Goal: Task Accomplishment & Management: Manage account settings

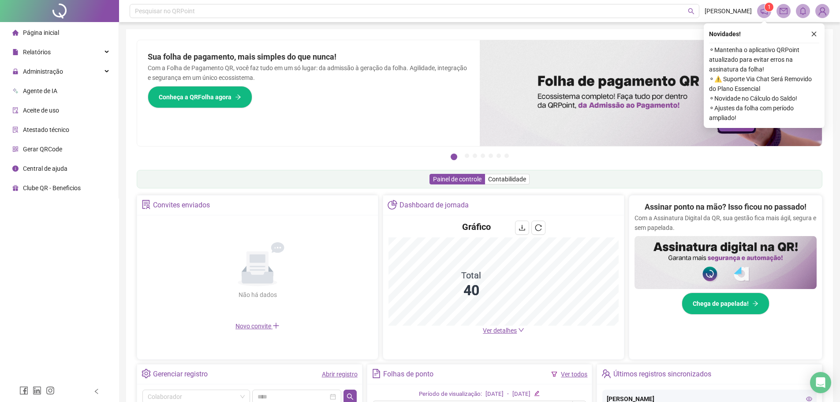
click at [821, 37] on div "Novidades ! ⚬ Mantenha o aplicativo QRPoint atualizado para evitar erros na ass…" at bounding box center [763, 75] width 121 height 104
click at [818, 35] on button "button" at bounding box center [813, 34] width 11 height 11
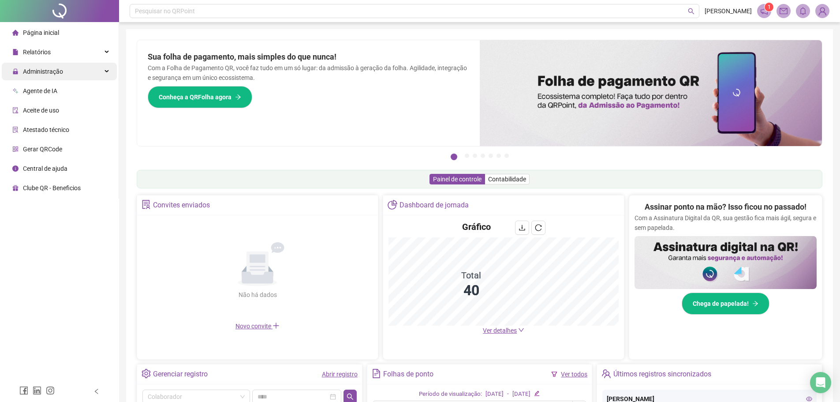
click at [91, 71] on div "Administração" at bounding box center [59, 72] width 115 height 18
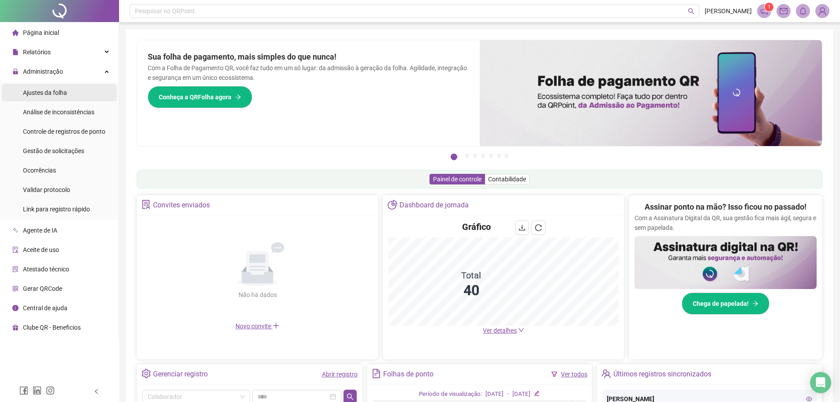
click at [56, 97] on div "Ajustes da folha" at bounding box center [45, 93] width 44 height 18
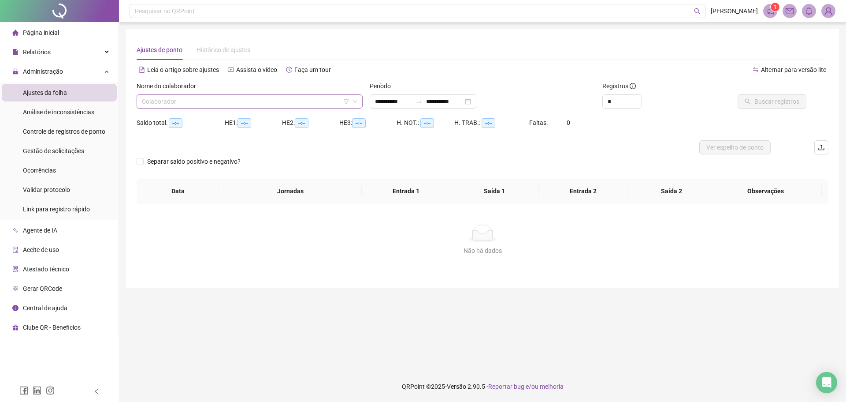
click at [197, 98] on input "search" at bounding box center [246, 101] width 208 height 13
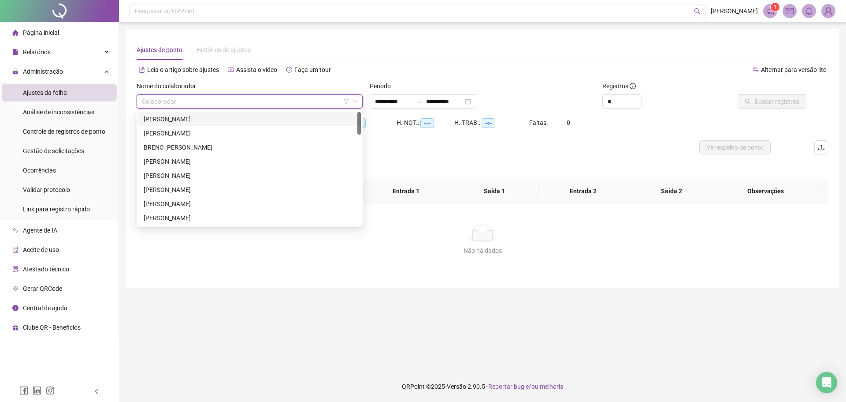
drag, startPoint x: 208, startPoint y: 115, endPoint x: 215, endPoint y: 123, distance: 10.0
click at [209, 116] on div "[PERSON_NAME]" at bounding box center [250, 119] width 212 height 10
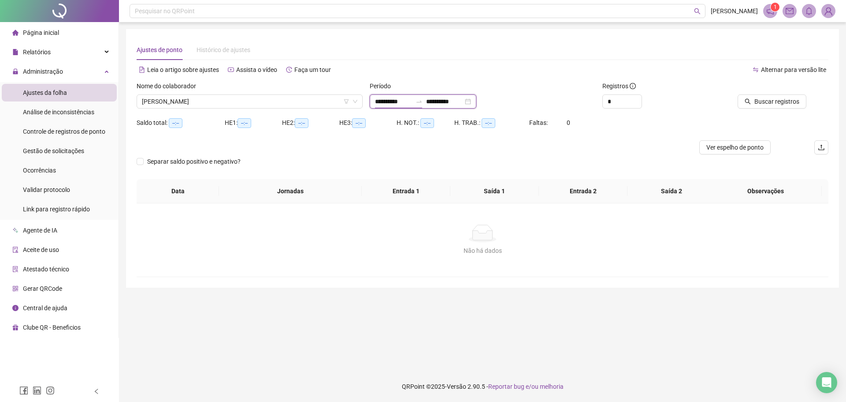
click at [393, 97] on input "**********" at bounding box center [393, 102] width 37 height 10
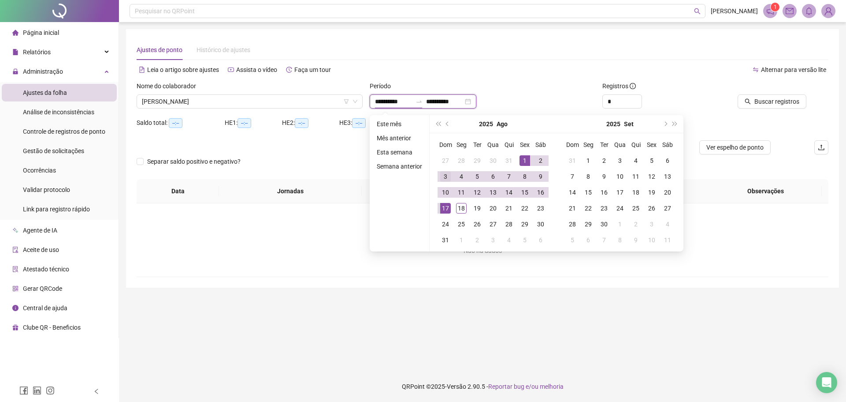
type input "**********"
click at [449, 123] on span "prev-year" at bounding box center [448, 124] width 4 height 4
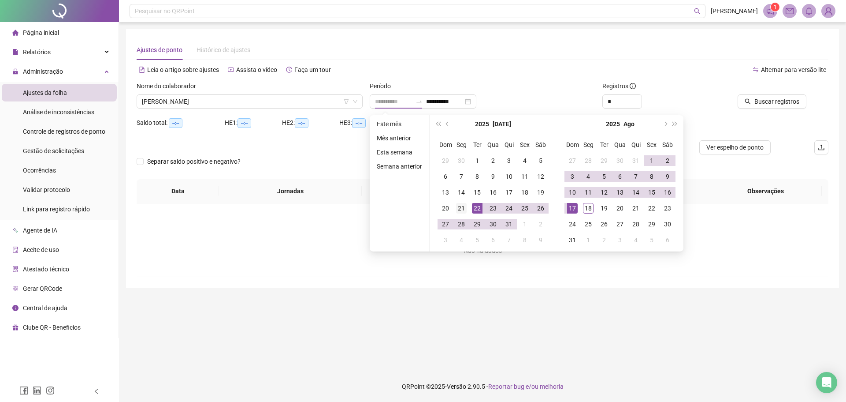
type input "**********"
click at [458, 206] on div "21" at bounding box center [461, 208] width 11 height 11
type input "**********"
click at [577, 205] on div "17" at bounding box center [572, 208] width 11 height 11
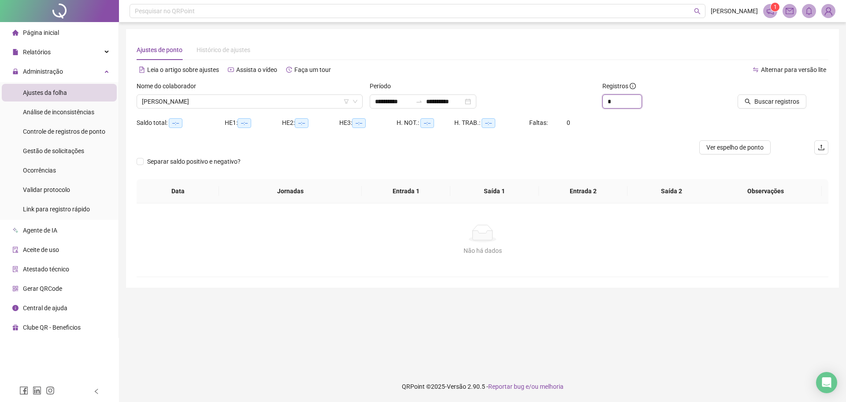
drag, startPoint x: 617, startPoint y: 102, endPoint x: 561, endPoint y: 104, distance: 56.0
click at [561, 104] on div "**********" at bounding box center [482, 98] width 699 height 34
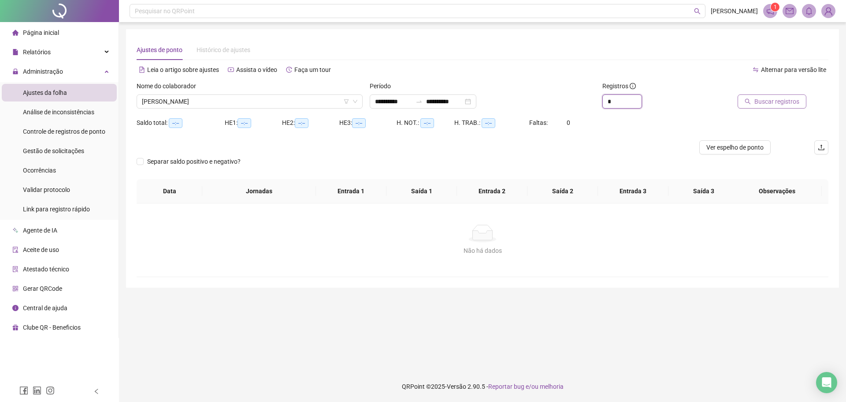
type input "*"
click at [769, 97] on span "Buscar registros" at bounding box center [777, 102] width 45 height 10
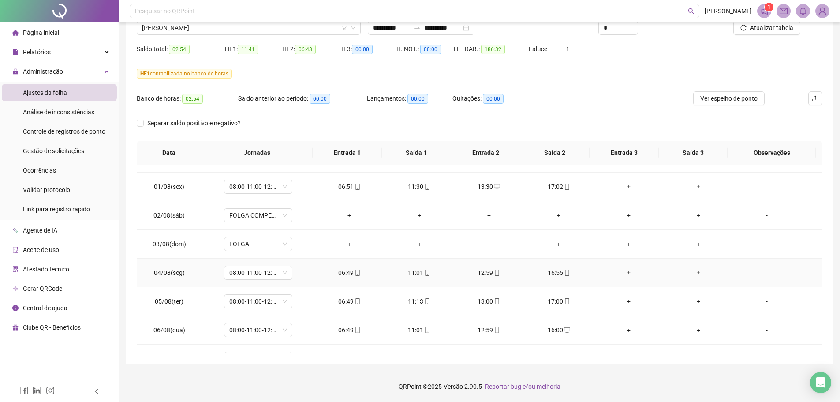
scroll to position [305, 0]
click at [237, 30] on span "[PERSON_NAME]" at bounding box center [248, 27] width 213 height 13
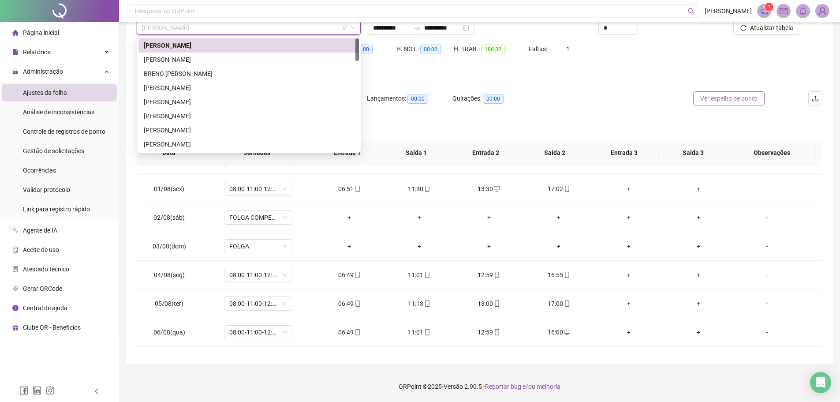
click at [734, 99] on span "Ver espelho de ponto" at bounding box center [728, 98] width 57 height 10
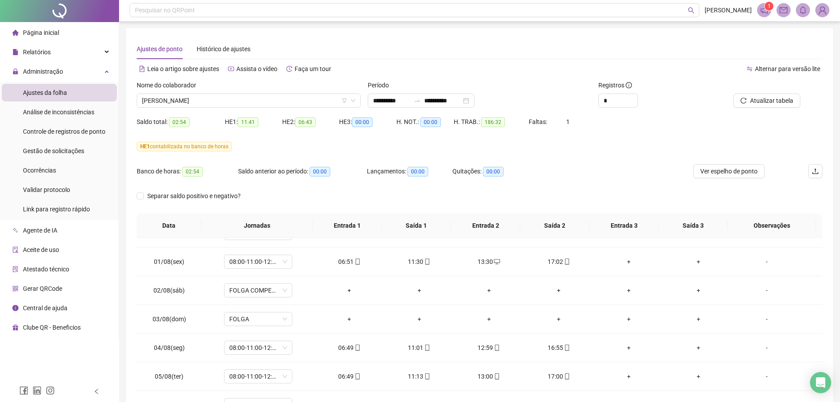
scroll to position [0, 0]
click at [216, 102] on span "[PERSON_NAME]" at bounding box center [248, 101] width 213 height 13
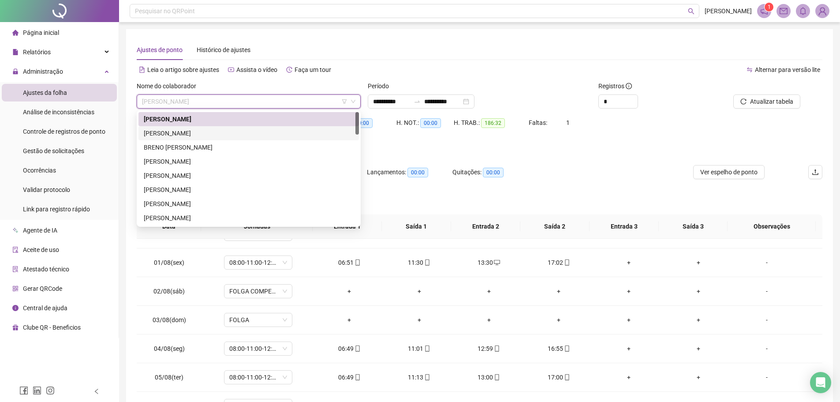
click at [216, 132] on div "[PERSON_NAME]" at bounding box center [249, 133] width 210 height 10
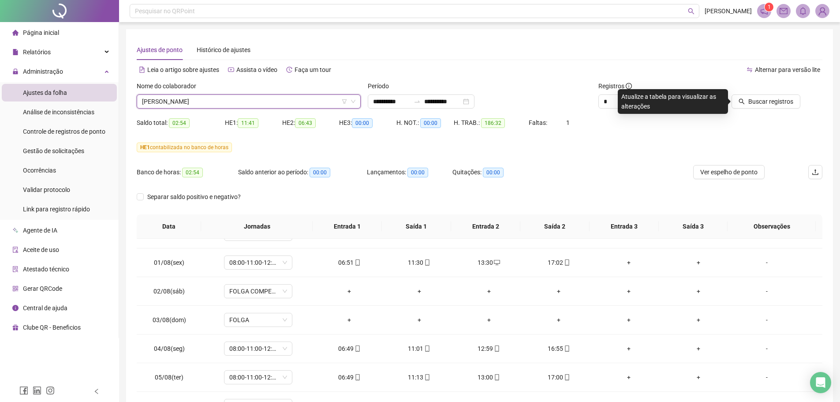
click at [219, 106] on span "[PERSON_NAME]" at bounding box center [248, 101] width 213 height 13
click at [766, 108] on button "Buscar registros" at bounding box center [765, 101] width 69 height 14
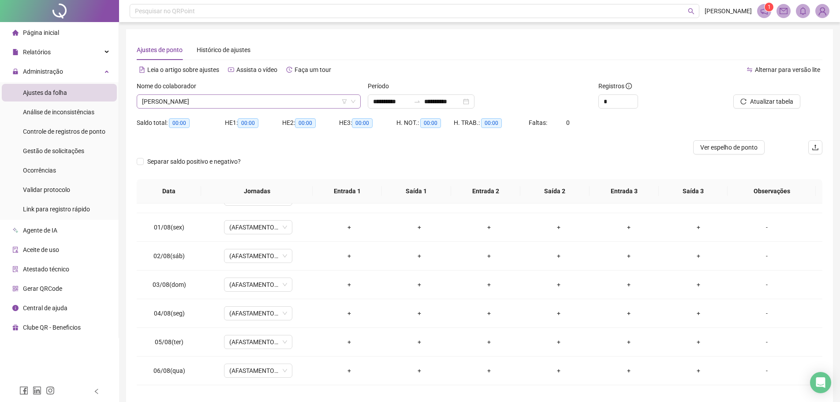
click at [183, 106] on span "[PERSON_NAME]" at bounding box center [248, 101] width 213 height 13
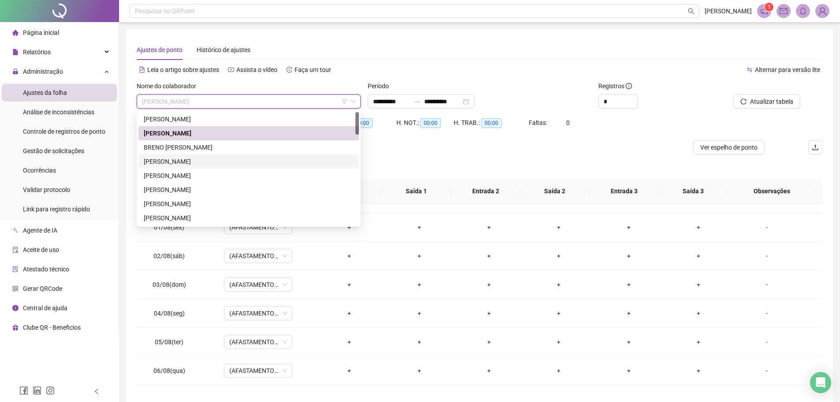
click at [204, 149] on div "BRENO [PERSON_NAME]" at bounding box center [249, 147] width 210 height 10
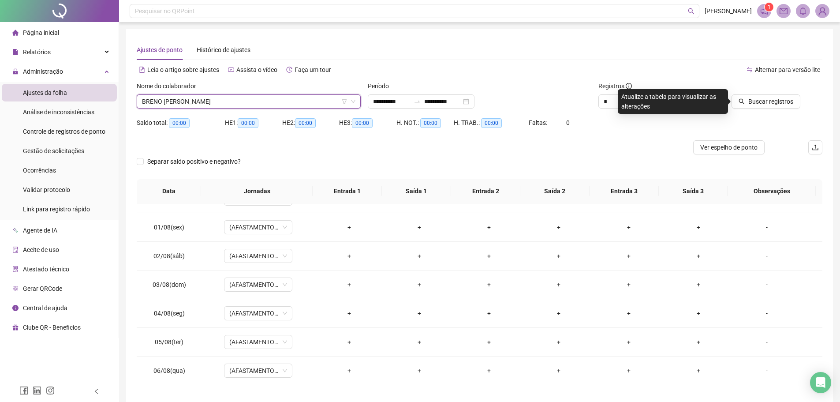
click at [230, 106] on span "BRENO [PERSON_NAME]" at bounding box center [248, 101] width 213 height 13
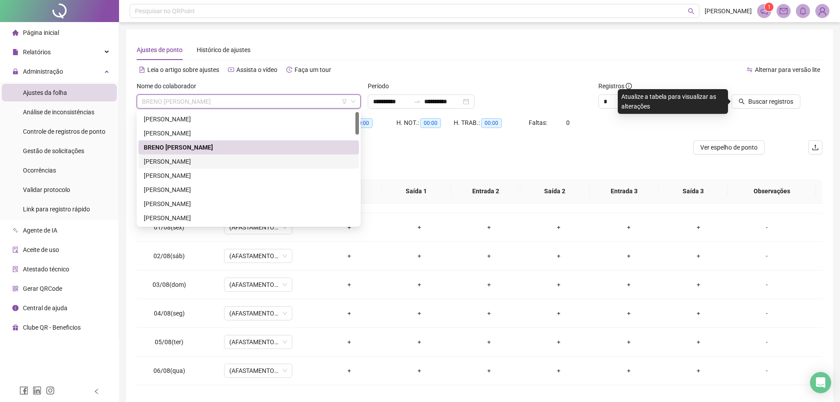
click at [209, 160] on div "[PERSON_NAME]" at bounding box center [249, 161] width 210 height 10
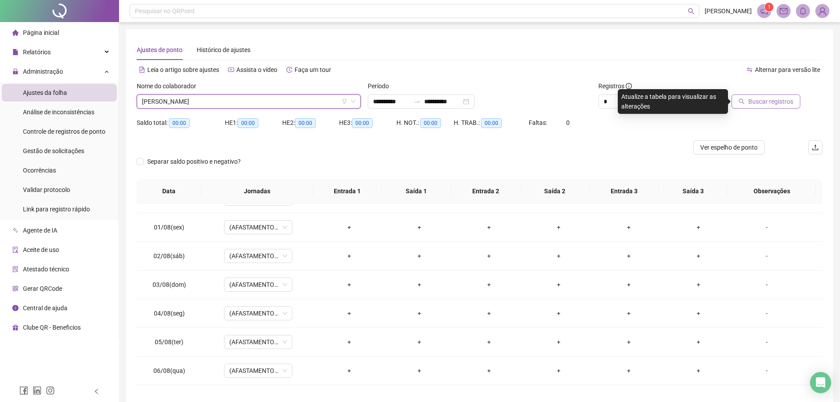
click at [770, 103] on span "Buscar registros" at bounding box center [770, 102] width 45 height 10
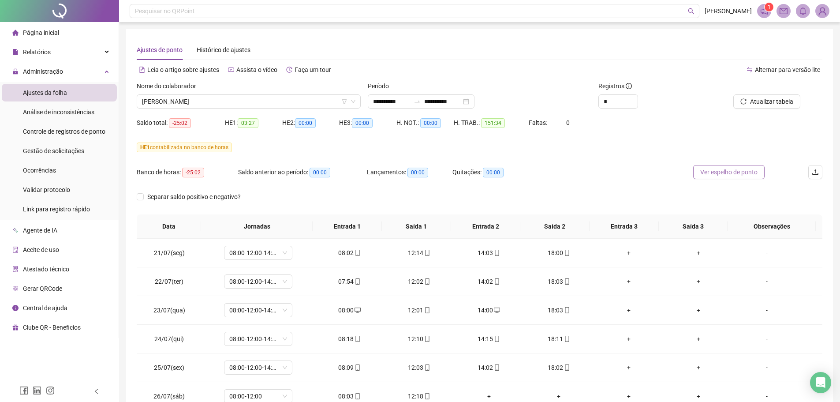
click at [725, 166] on button "Ver espelho de ponto" at bounding box center [728, 172] width 71 height 14
click at [207, 102] on span "[PERSON_NAME]" at bounding box center [248, 101] width 213 height 13
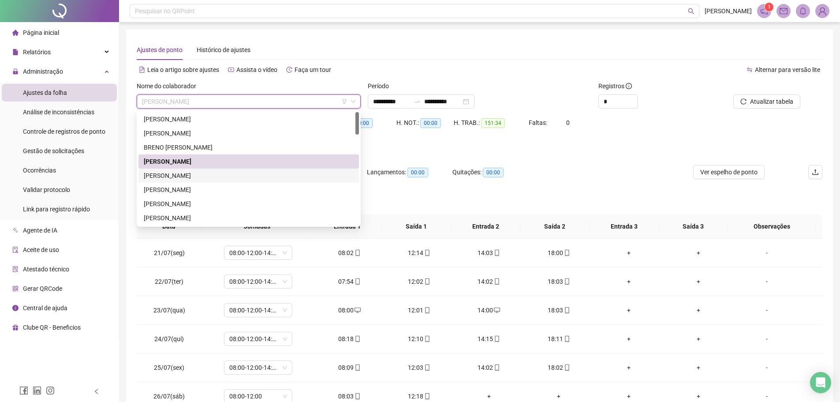
click at [197, 171] on div "[PERSON_NAME]" at bounding box center [249, 176] width 210 height 10
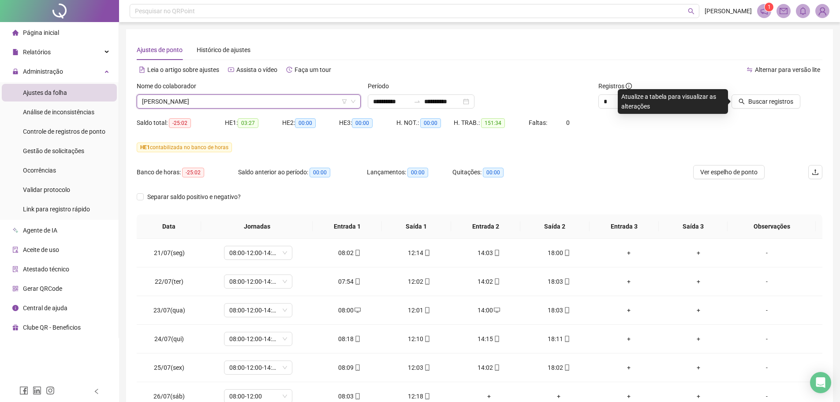
drag, startPoint x: 770, startPoint y: 100, endPoint x: 755, endPoint y: 123, distance: 26.4
click at [769, 101] on span "Buscar registros" at bounding box center [770, 102] width 45 height 10
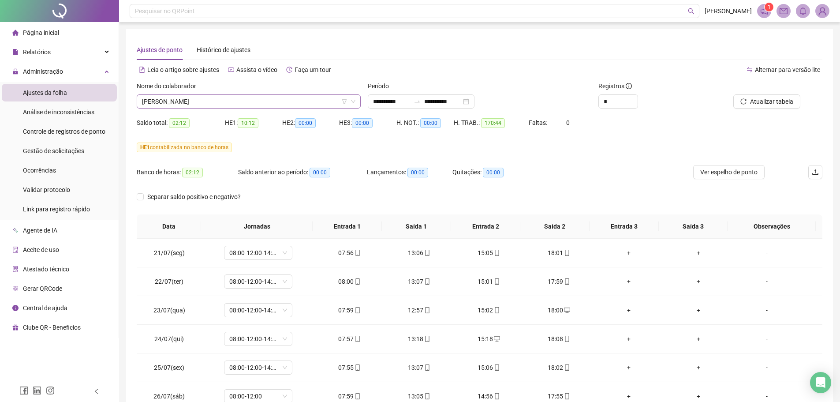
click at [238, 103] on span "[PERSON_NAME]" at bounding box center [248, 101] width 213 height 13
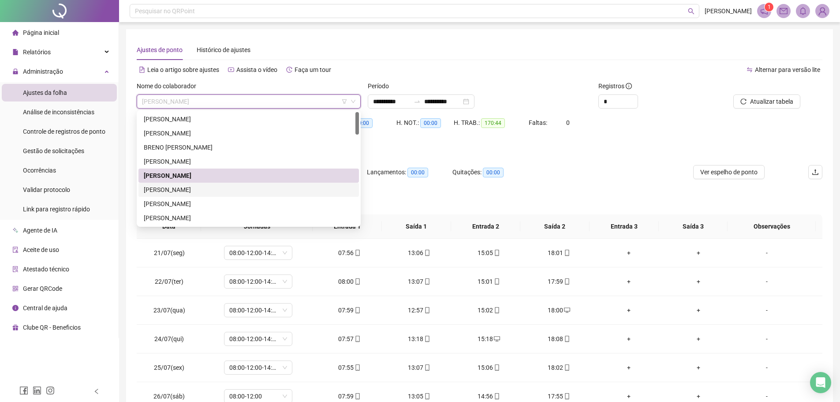
click at [191, 192] on div "[PERSON_NAME]" at bounding box center [249, 190] width 210 height 10
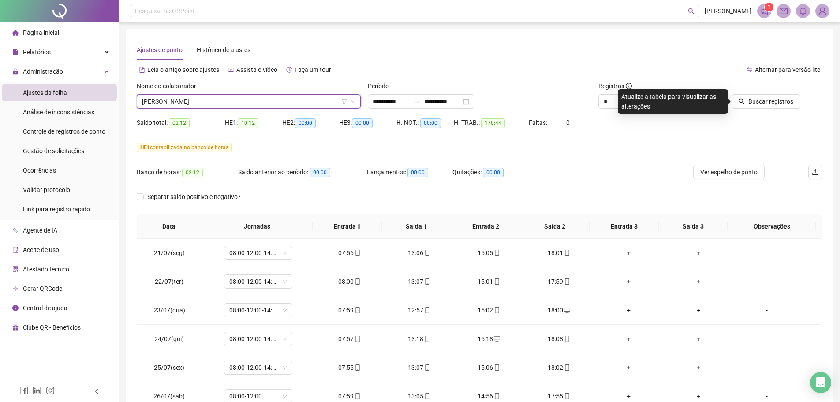
click at [191, 107] on span "[PERSON_NAME]" at bounding box center [248, 101] width 213 height 13
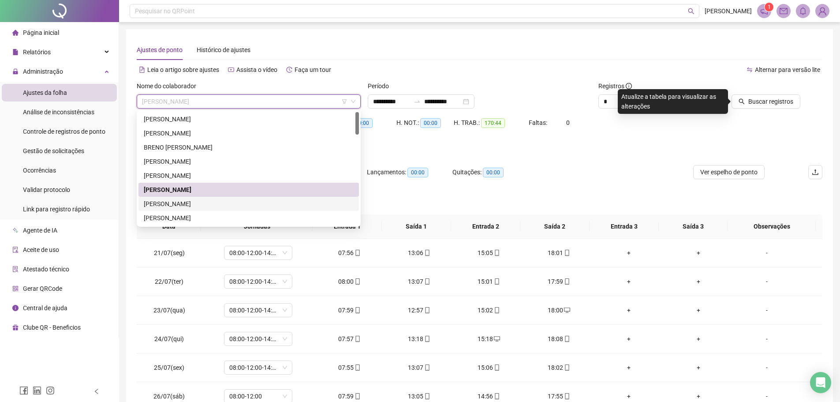
click at [192, 202] on div "[PERSON_NAME]" at bounding box center [249, 204] width 210 height 10
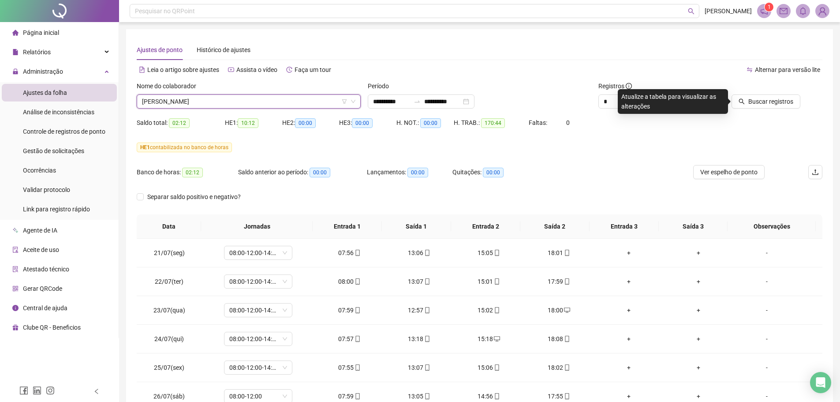
click at [749, 104] on button "Buscar registros" at bounding box center [765, 101] width 69 height 14
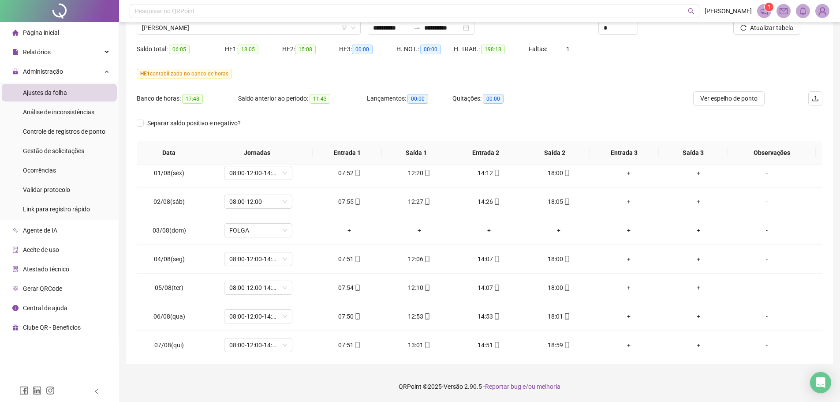
scroll to position [305, 0]
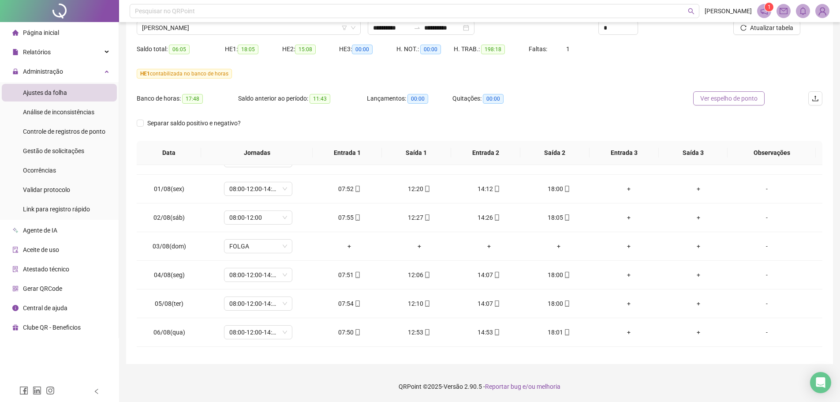
click at [720, 99] on span "Ver espelho de ponto" at bounding box center [728, 98] width 57 height 10
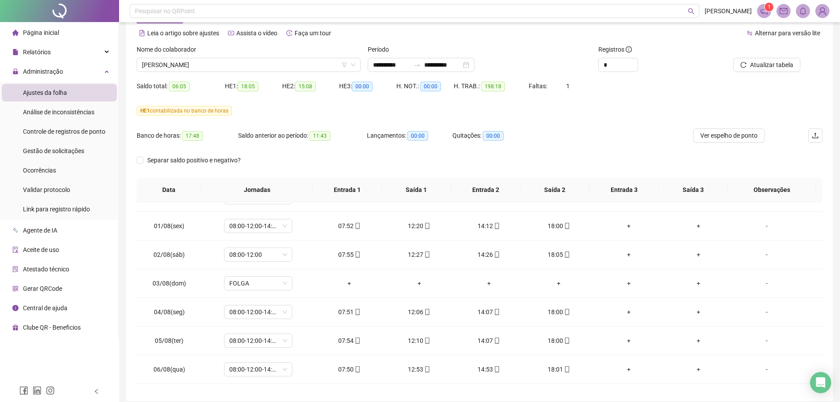
scroll to position [0, 0]
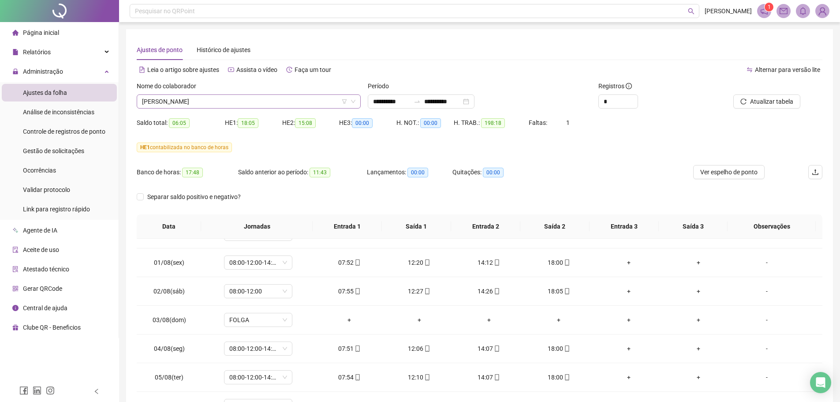
click at [223, 104] on span "[PERSON_NAME]" at bounding box center [248, 101] width 213 height 13
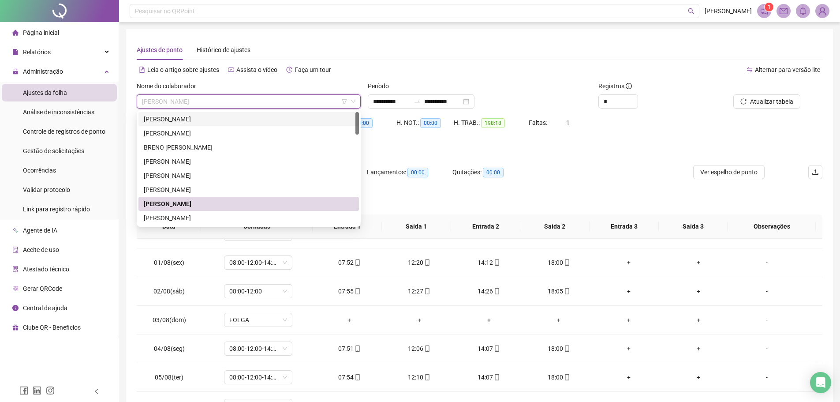
click at [195, 121] on div "[PERSON_NAME]" at bounding box center [249, 119] width 210 height 10
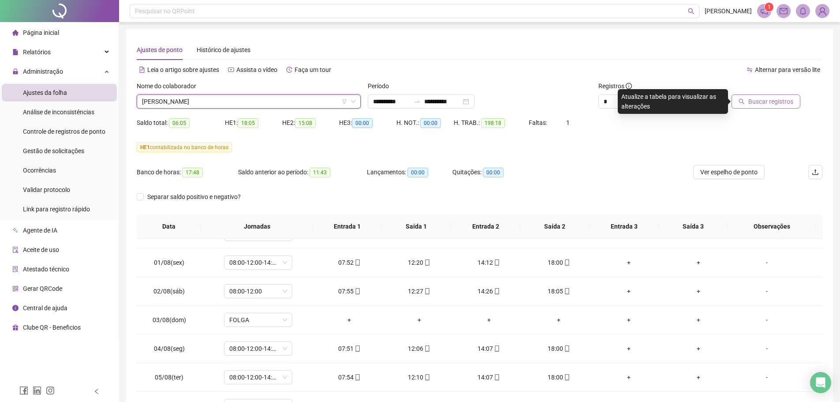
click at [748, 106] on button "Buscar registros" at bounding box center [765, 101] width 69 height 14
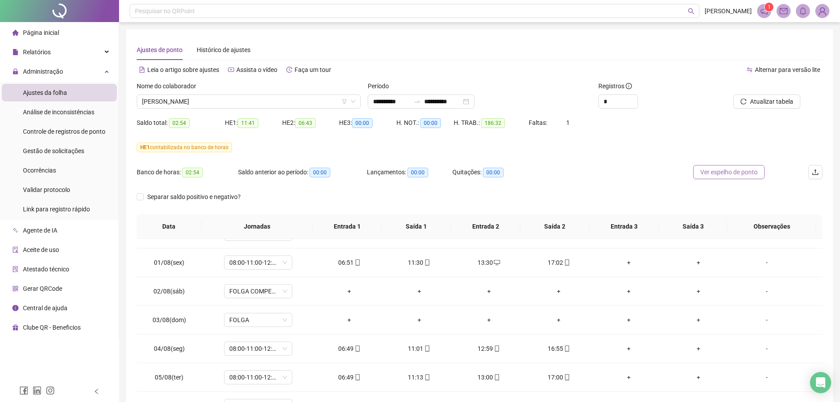
click at [713, 171] on span "Ver espelho de ponto" at bounding box center [728, 172] width 57 height 10
click at [225, 104] on span "[PERSON_NAME]" at bounding box center [248, 101] width 213 height 13
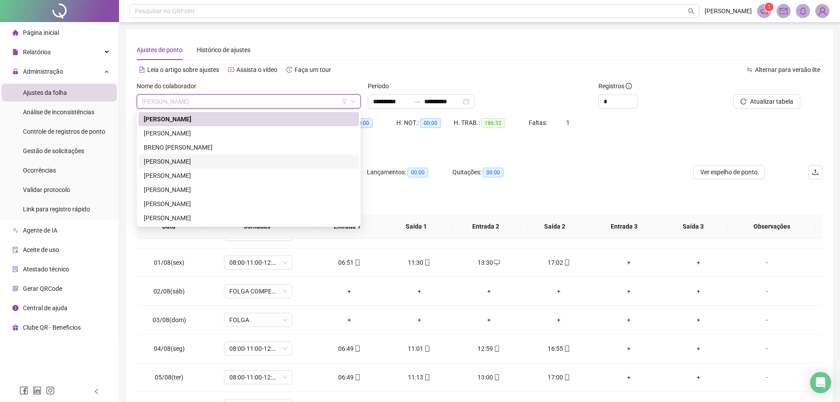
click at [219, 165] on div "[PERSON_NAME]" at bounding box center [249, 161] width 210 height 10
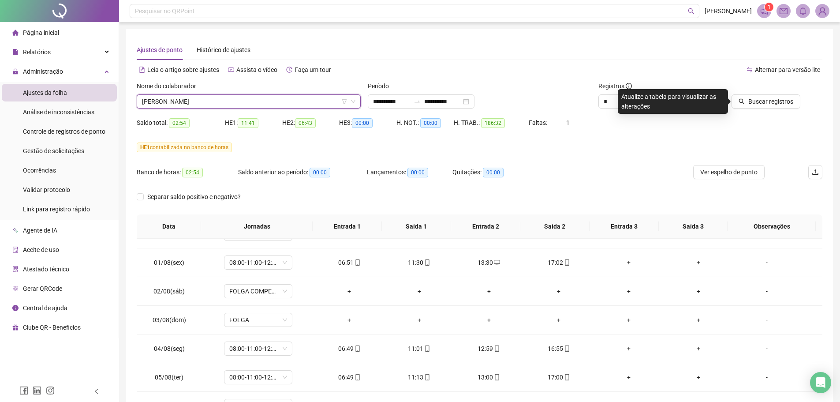
click at [185, 99] on span "[PERSON_NAME]" at bounding box center [248, 101] width 213 height 13
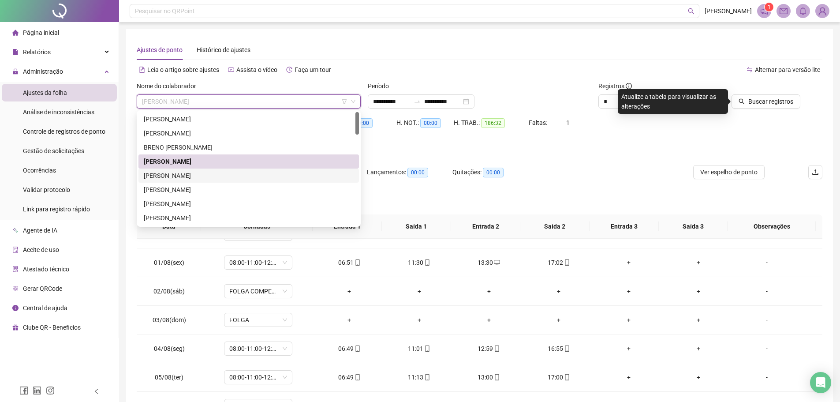
click at [179, 172] on div "[PERSON_NAME]" at bounding box center [249, 176] width 210 height 10
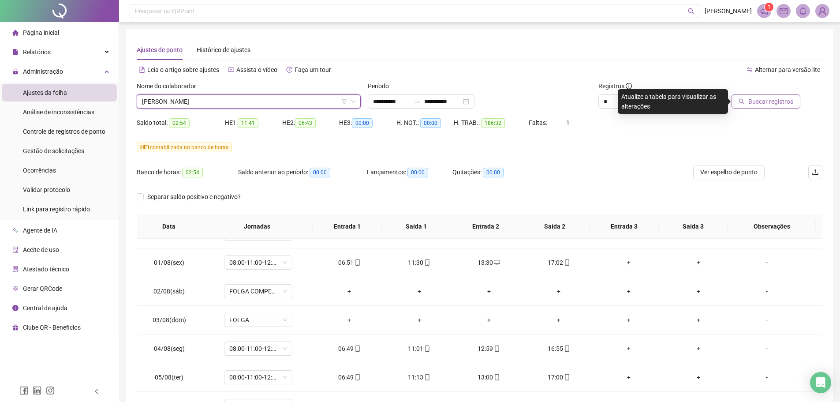
click at [785, 97] on span "Buscar registros" at bounding box center [770, 102] width 45 height 10
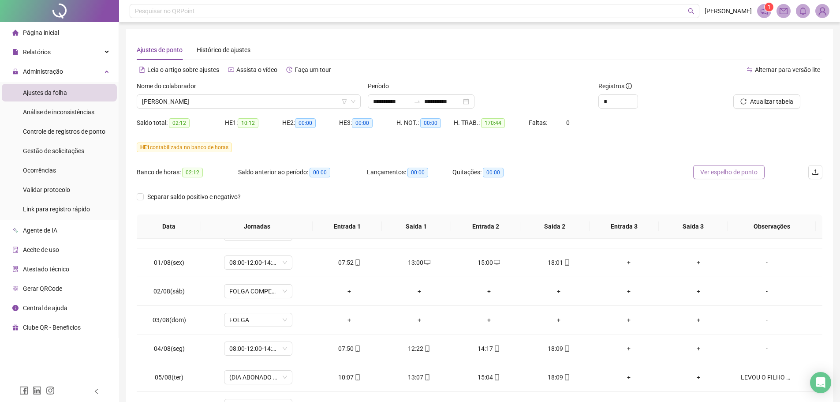
click at [731, 169] on span "Ver espelho de ponto" at bounding box center [728, 172] width 57 height 10
click at [719, 169] on span "Ver espelho de ponto" at bounding box center [728, 172] width 57 height 10
click at [186, 95] on span "[PERSON_NAME]" at bounding box center [248, 101] width 213 height 13
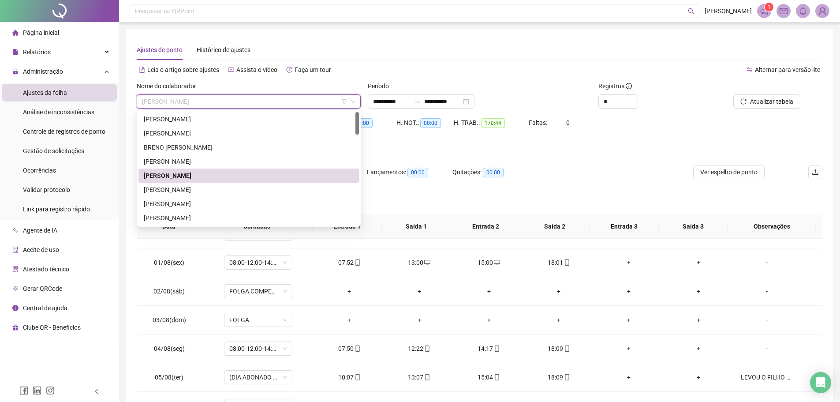
scroll to position [44, 0]
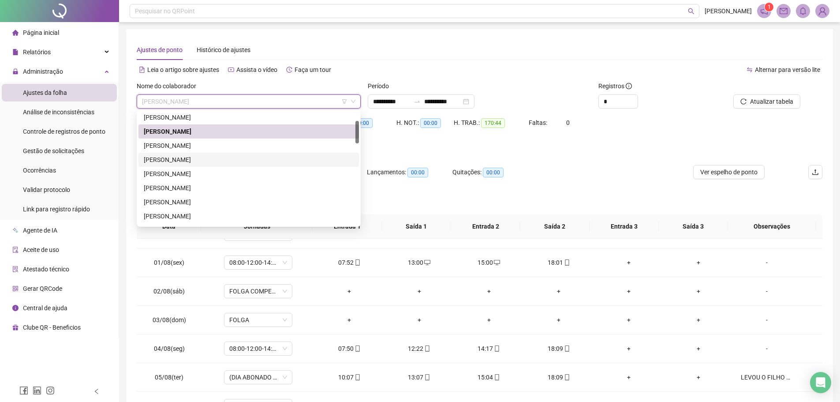
click at [193, 162] on div "[PERSON_NAME]" at bounding box center [249, 160] width 210 height 10
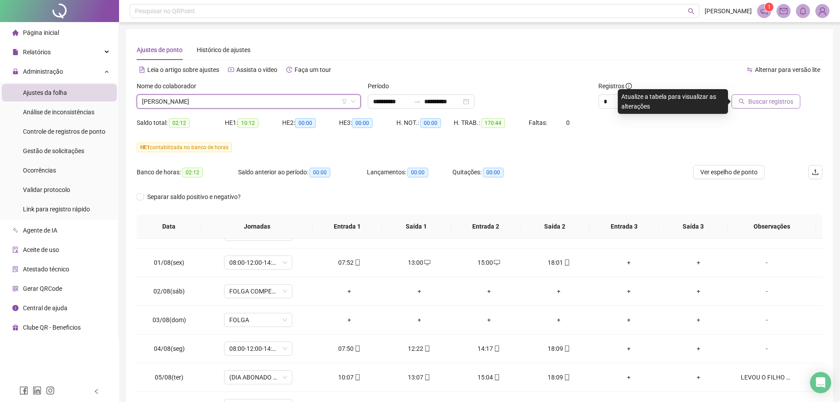
click at [767, 101] on span "Buscar registros" at bounding box center [770, 102] width 45 height 10
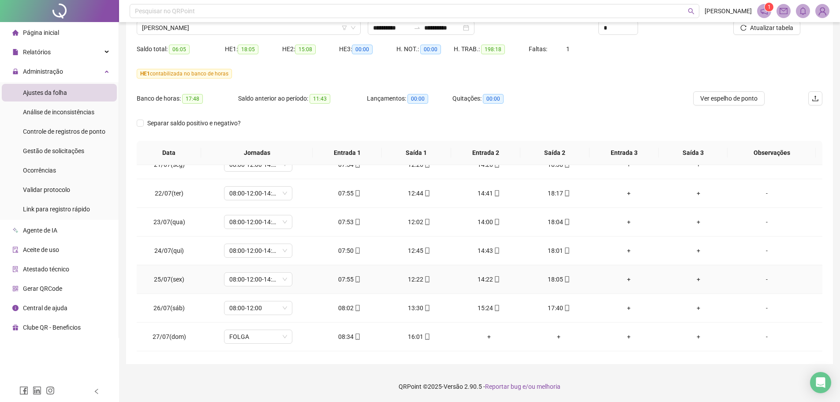
scroll to position [0, 0]
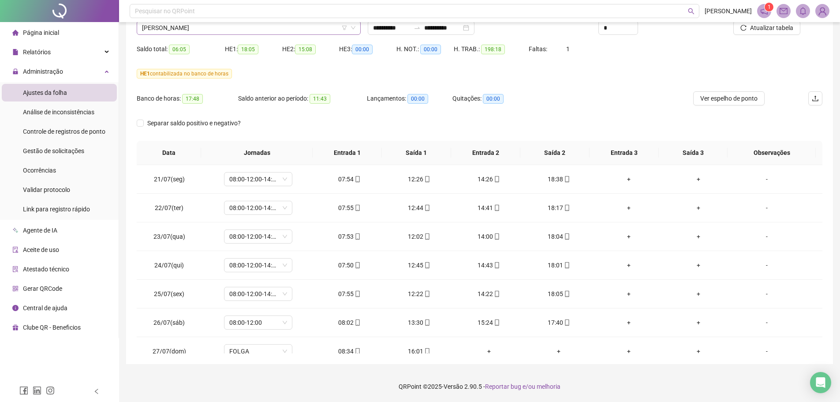
click at [208, 28] on span "[PERSON_NAME]" at bounding box center [248, 27] width 213 height 13
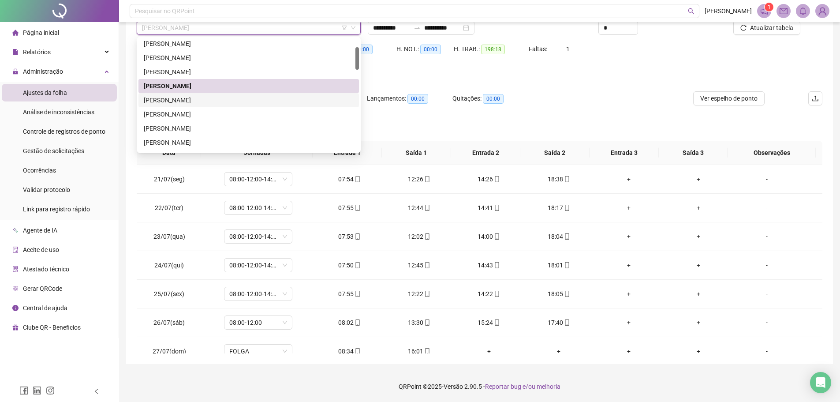
click at [194, 99] on div "[PERSON_NAME]" at bounding box center [249, 100] width 210 height 10
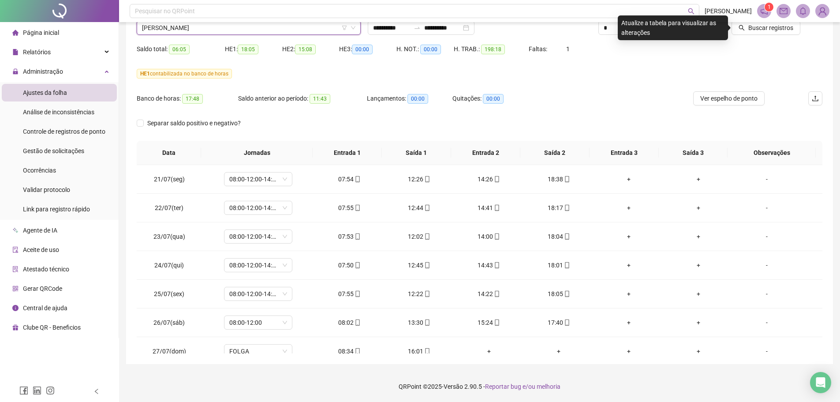
click at [759, 37] on div "Buscar registros" at bounding box center [767, 24] width 115 height 34
click at [756, 30] on span "Buscar registros" at bounding box center [770, 28] width 45 height 10
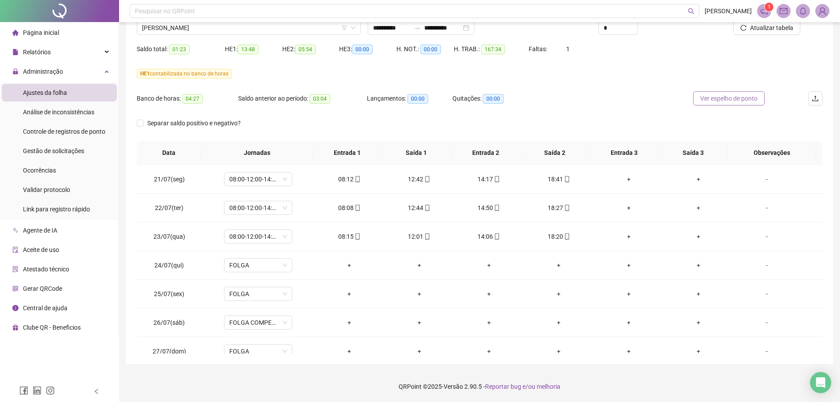
click at [713, 96] on span "Ver espelho de ponto" at bounding box center [728, 98] width 57 height 10
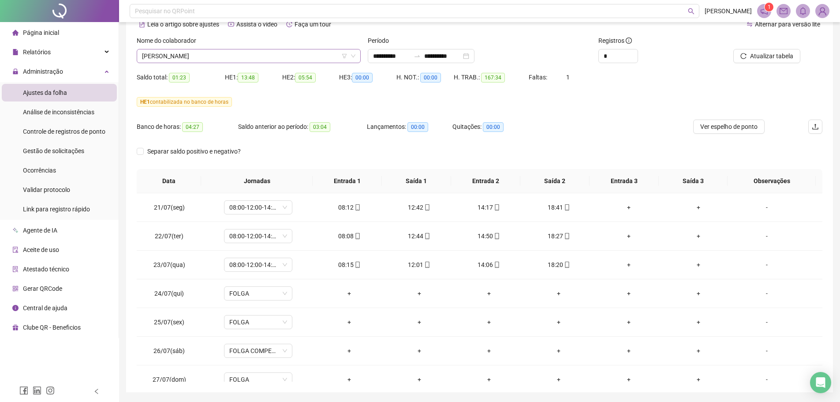
scroll to position [30, 0]
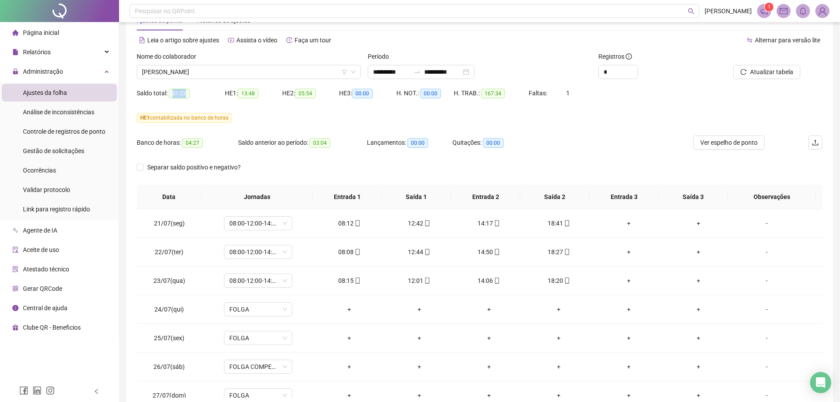
drag, startPoint x: 172, startPoint y: 93, endPoint x: 189, endPoint y: 93, distance: 16.3
click at [189, 93] on div "Saldo total: 01:23" at bounding box center [181, 93] width 88 height 10
click at [207, 72] on span "[PERSON_NAME]" at bounding box center [248, 71] width 213 height 13
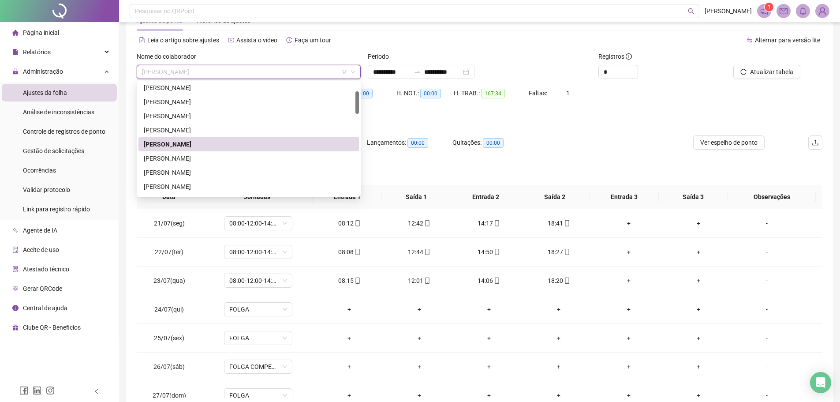
scroll to position [88, 0]
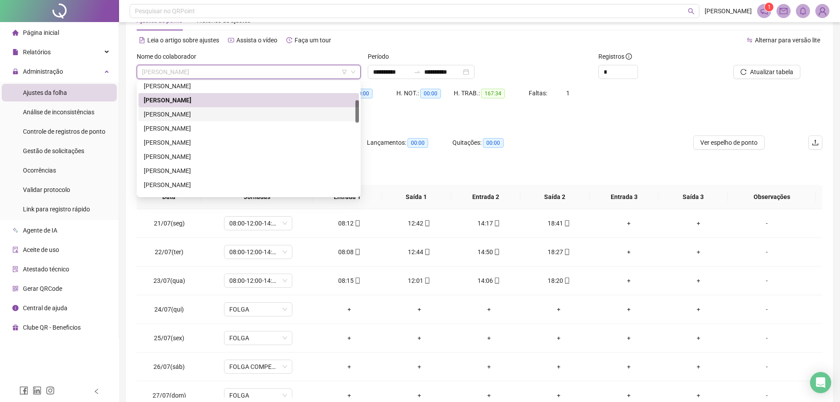
click at [201, 111] on div "[PERSON_NAME]" at bounding box center [249, 114] width 210 height 10
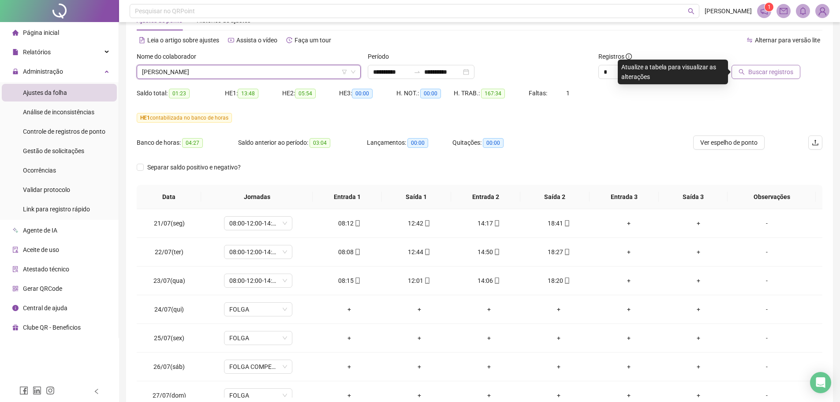
click at [760, 73] on span "Buscar registros" at bounding box center [770, 72] width 45 height 10
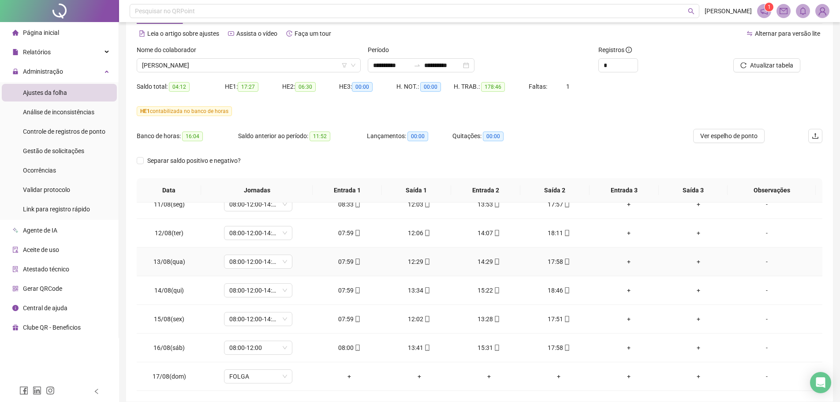
scroll to position [74, 0]
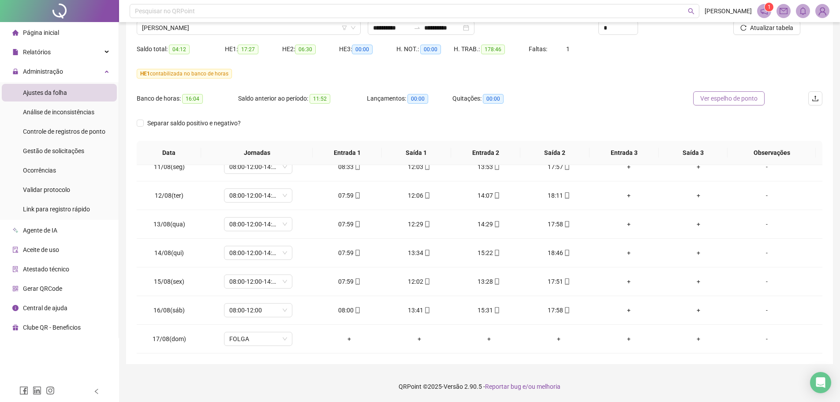
click at [713, 96] on span "Ver espelho de ponto" at bounding box center [728, 98] width 57 height 10
click at [227, 25] on span "[PERSON_NAME]" at bounding box center [248, 27] width 213 height 13
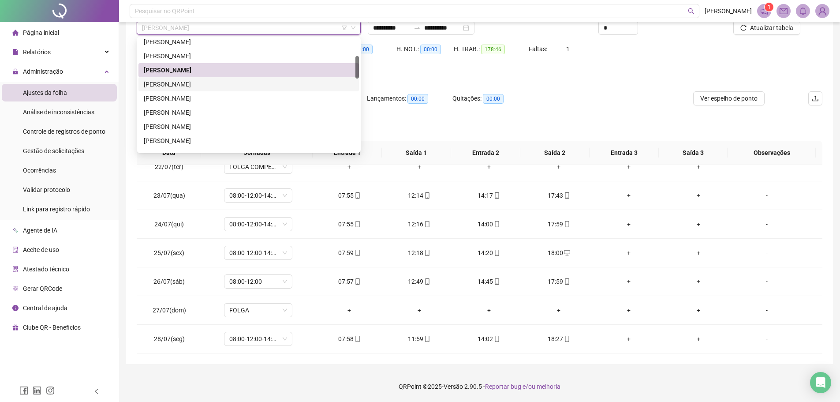
click at [210, 88] on div "[PERSON_NAME]" at bounding box center [249, 84] width 210 height 10
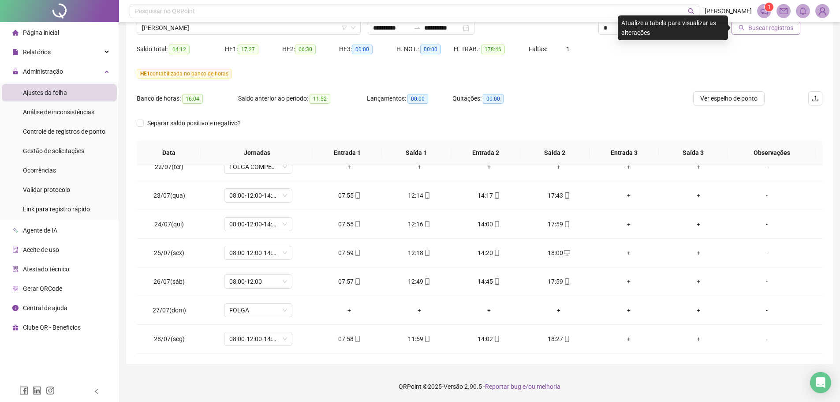
click at [771, 27] on span "Buscar registros" at bounding box center [770, 28] width 45 height 10
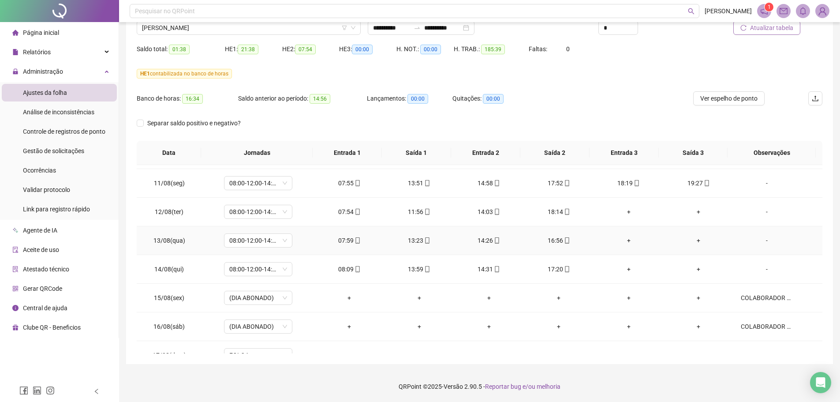
scroll to position [526, 0]
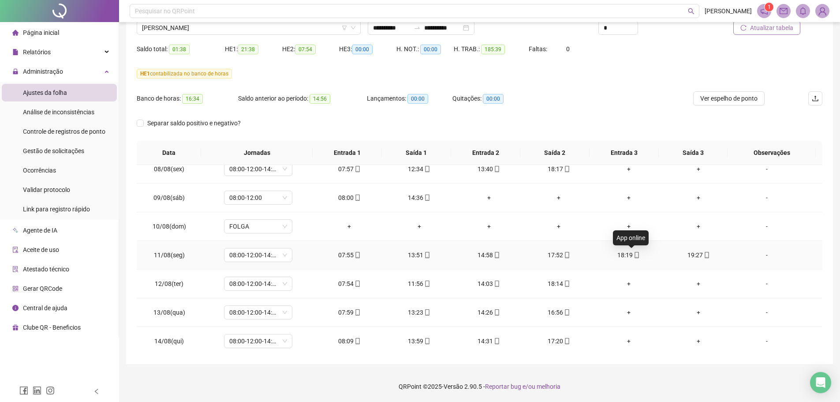
click at [633, 255] on icon "mobile" at bounding box center [636, 255] width 6 height 6
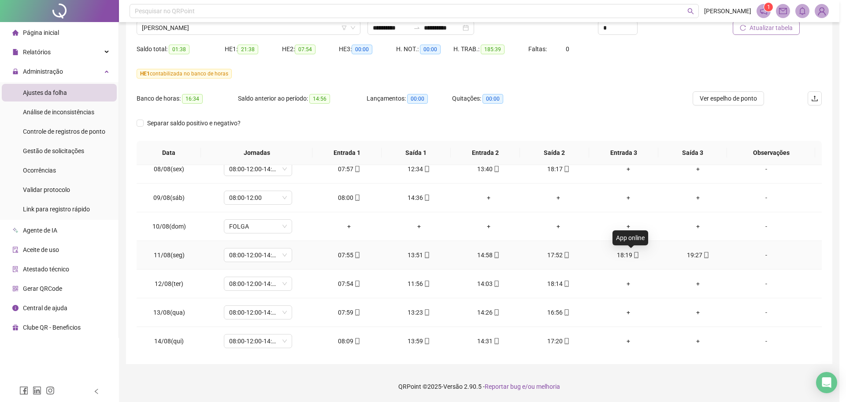
type input "**********"
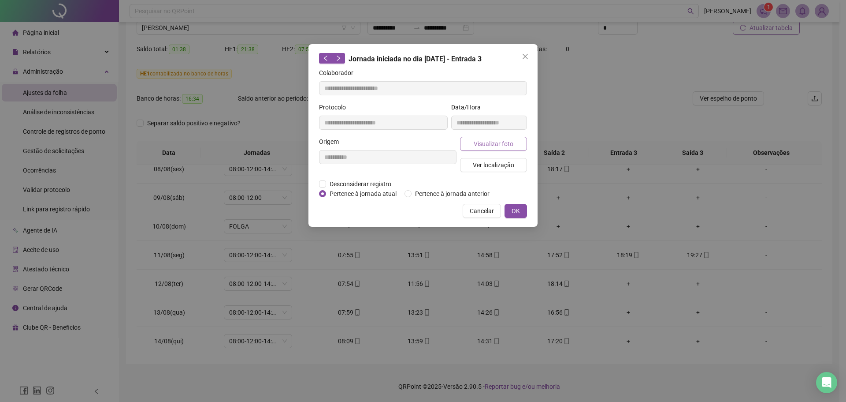
click at [486, 142] on span "Visualizar foto" at bounding box center [494, 144] width 40 height 10
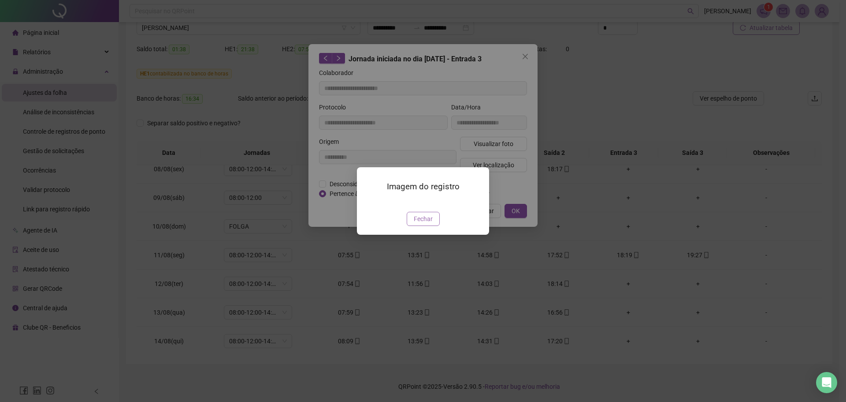
click at [420, 223] on span "Fechar" at bounding box center [423, 219] width 19 height 10
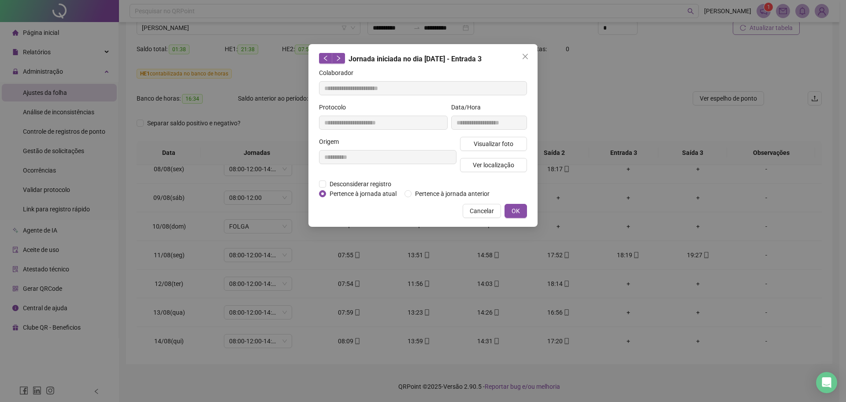
click at [712, 246] on div "**********" at bounding box center [423, 201] width 846 height 402
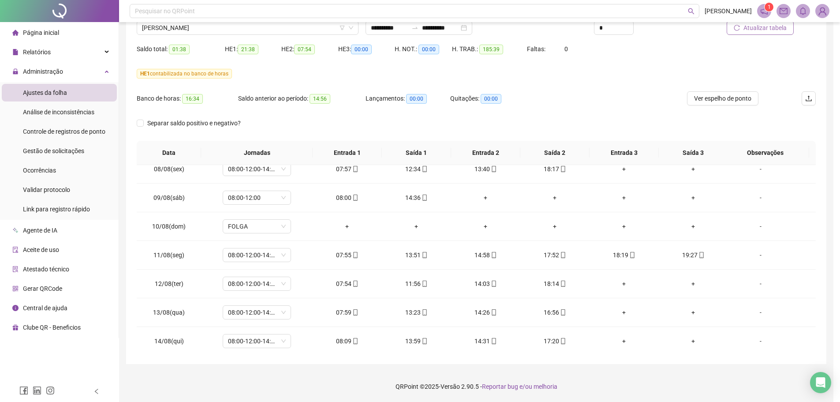
click at [701, 255] on icon "mobile" at bounding box center [701, 255] width 6 height 6
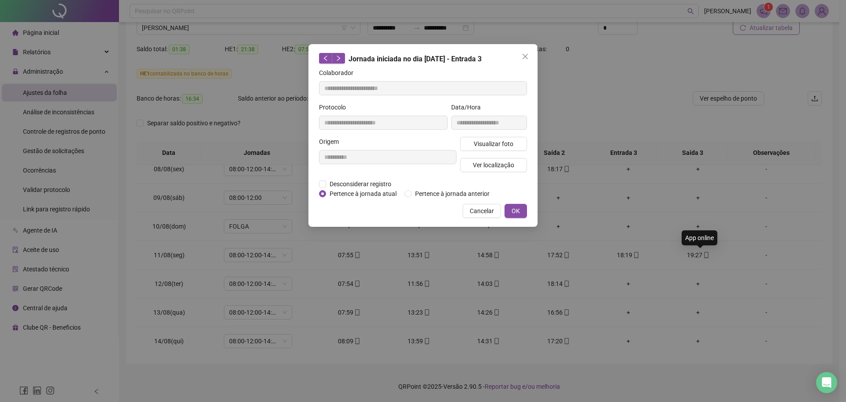
type input "**********"
click at [491, 143] on span "Visualizar foto" at bounding box center [494, 144] width 40 height 10
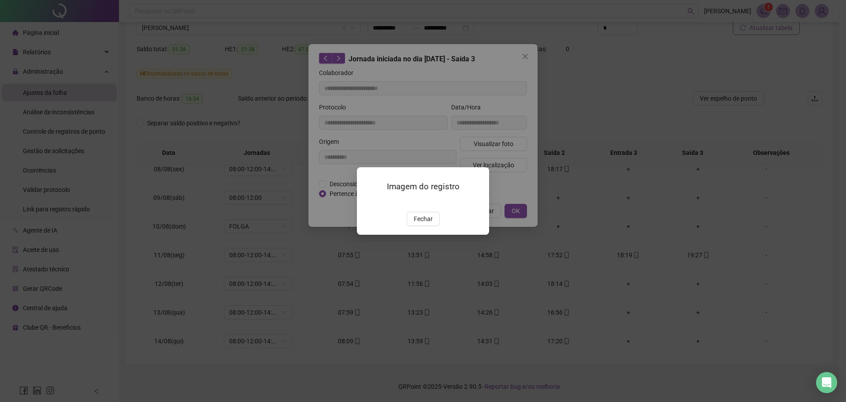
drag, startPoint x: 425, startPoint y: 272, endPoint x: 429, endPoint y: 269, distance: 4.9
click at [425, 223] on span "Fechar" at bounding box center [423, 219] width 19 height 10
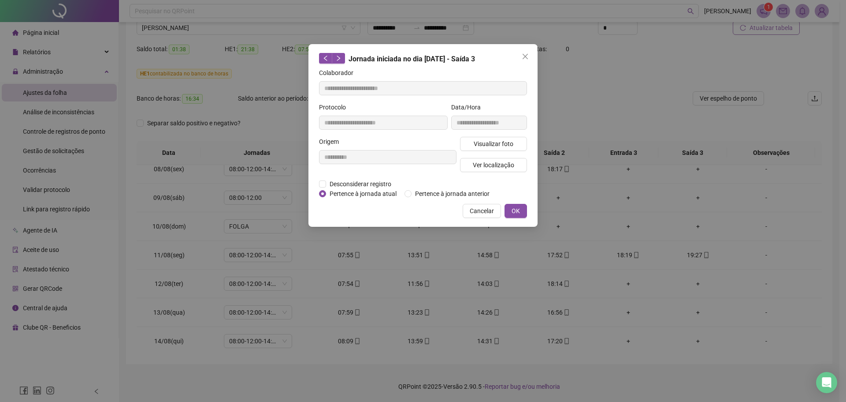
click at [524, 54] on icon "close" at bounding box center [525, 56] width 7 height 7
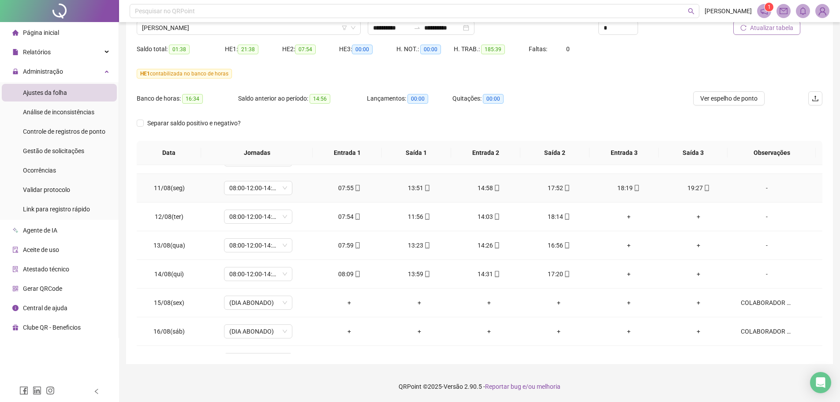
scroll to position [614, 0]
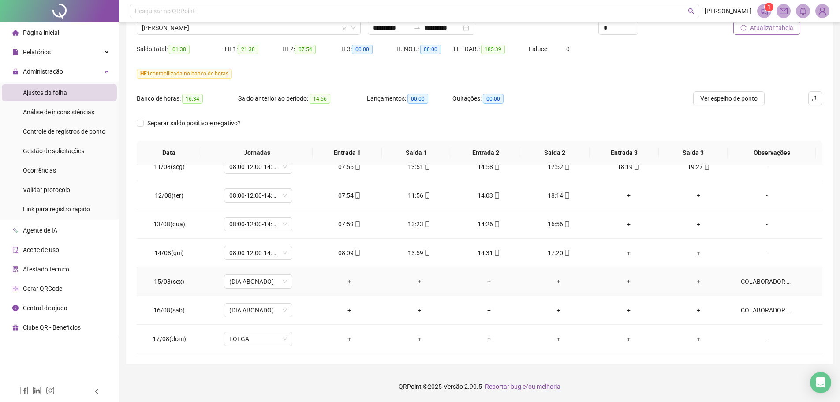
click at [742, 274] on td "COLABORADOR APRESENTOU ATESTADO DE 7 DIAS A CONTAR A PARTIR DESTA DATA." at bounding box center [777, 281] width 89 height 29
click at [744, 280] on div "COLABORADOR APRESENTOU ATESTADO DE 7 DIAS A CONTAR A PARTIR DESTA DATA." at bounding box center [767, 281] width 52 height 10
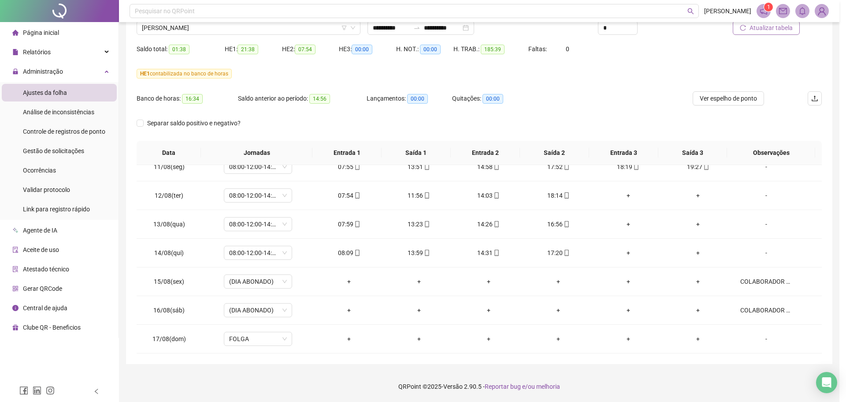
type textarea "**********"
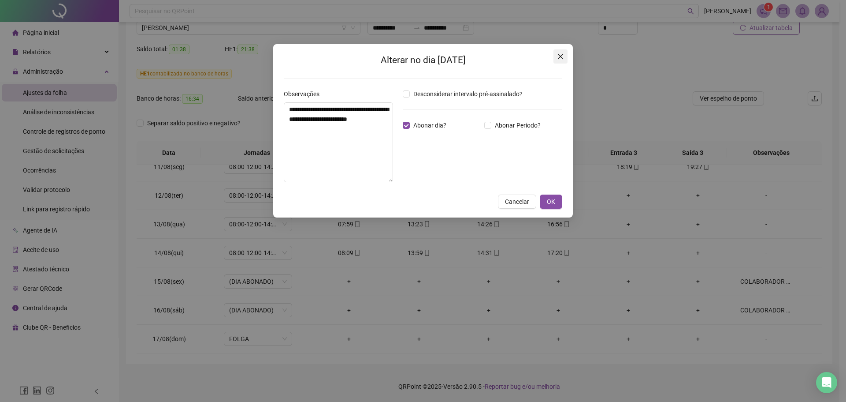
click at [562, 57] on icon "close" at bounding box center [560, 56] width 5 height 5
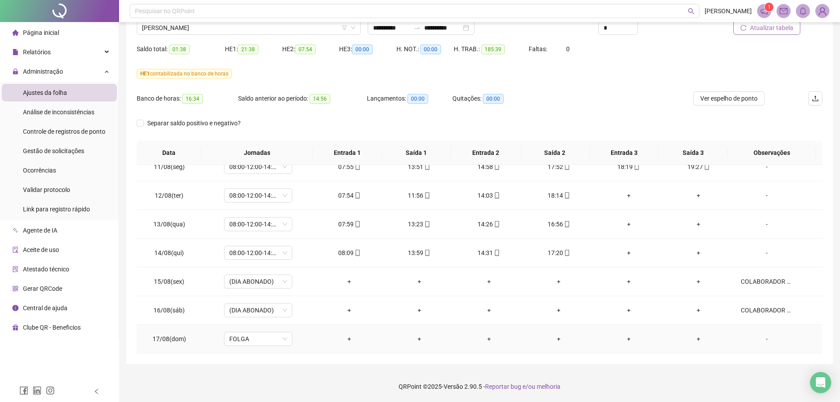
click at [763, 343] on div "-" at bounding box center [767, 339] width 52 height 10
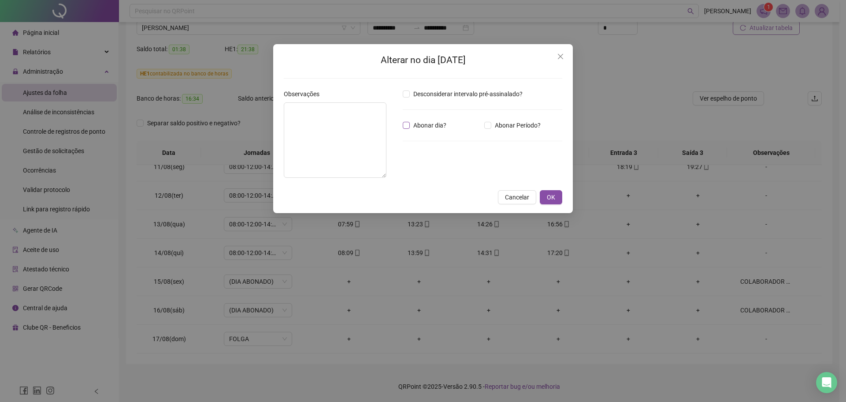
click at [420, 120] on span "Abonar dia?" at bounding box center [430, 125] width 40 height 10
click at [359, 124] on textarea at bounding box center [335, 139] width 103 height 75
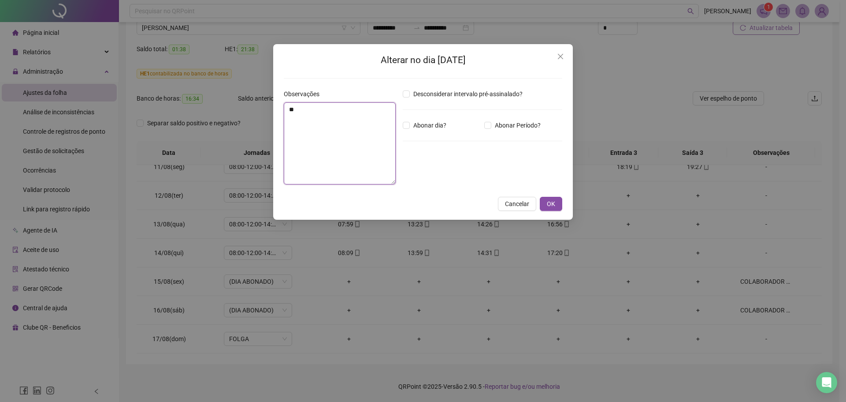
type textarea "*"
type textarea "**********"
click at [419, 123] on span "Abonar dia?" at bounding box center [430, 125] width 40 height 10
click at [558, 205] on button "OK" at bounding box center [551, 204] width 22 height 14
click at [553, 205] on span "OK" at bounding box center [551, 204] width 8 height 10
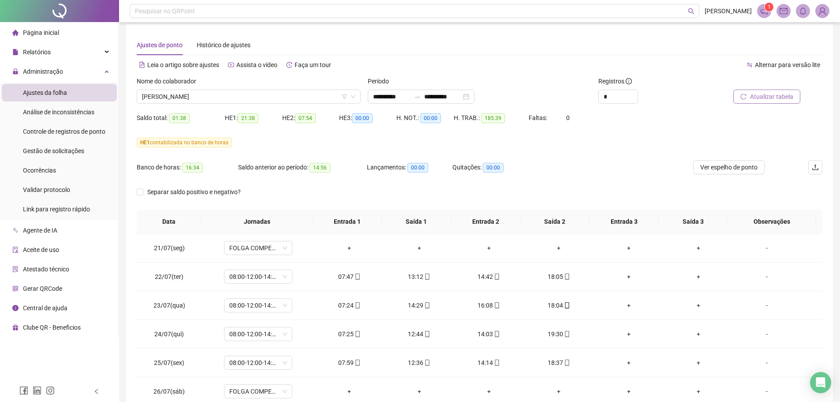
scroll to position [0, 0]
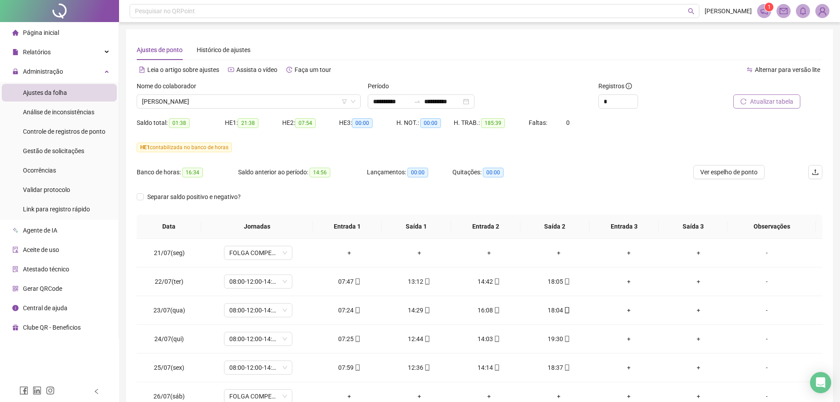
click at [780, 97] on span "Atualizar tabela" at bounding box center [771, 102] width 43 height 10
click at [308, 100] on span "[PERSON_NAME]" at bounding box center [248, 101] width 213 height 13
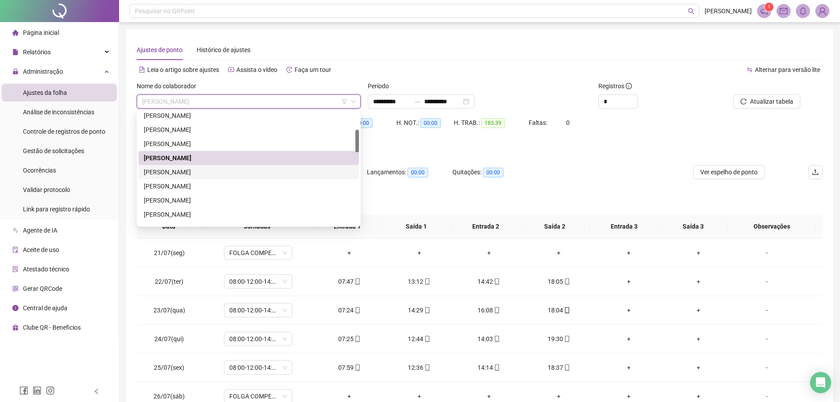
click at [167, 174] on div "[PERSON_NAME]" at bounding box center [249, 172] width 210 height 10
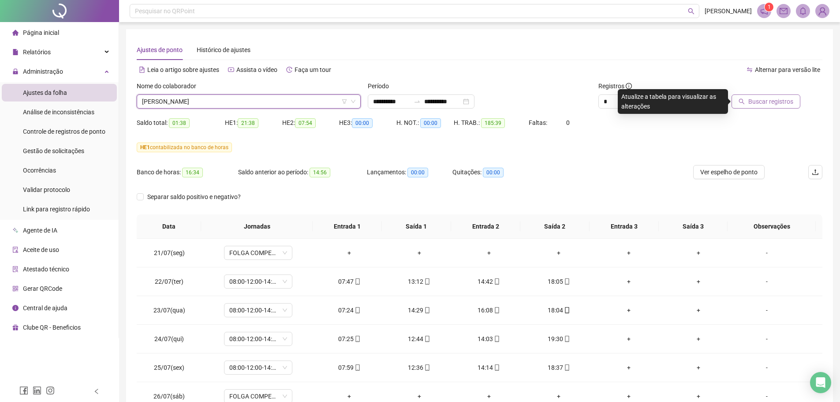
click at [774, 102] on span "Buscar registros" at bounding box center [770, 102] width 45 height 10
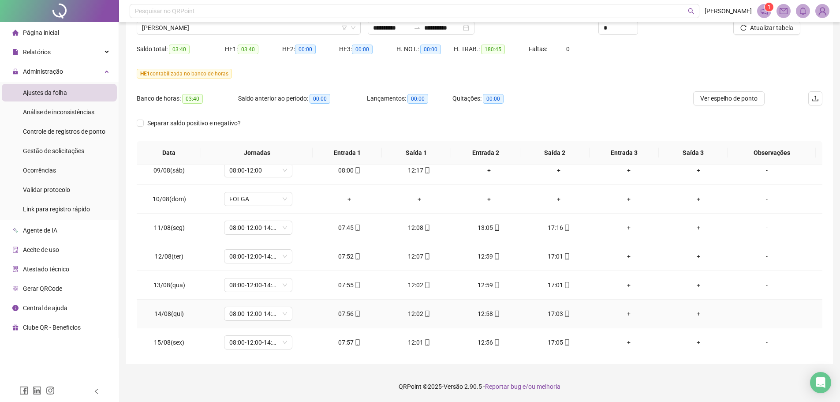
scroll to position [614, 0]
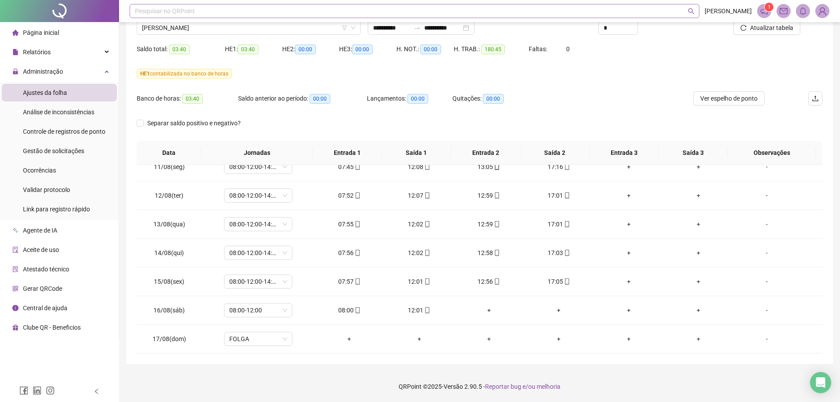
click at [268, 17] on div "Pesquisar no QRPoint" at bounding box center [414, 11] width 569 height 14
click at [263, 26] on span "[PERSON_NAME]" at bounding box center [248, 27] width 213 height 13
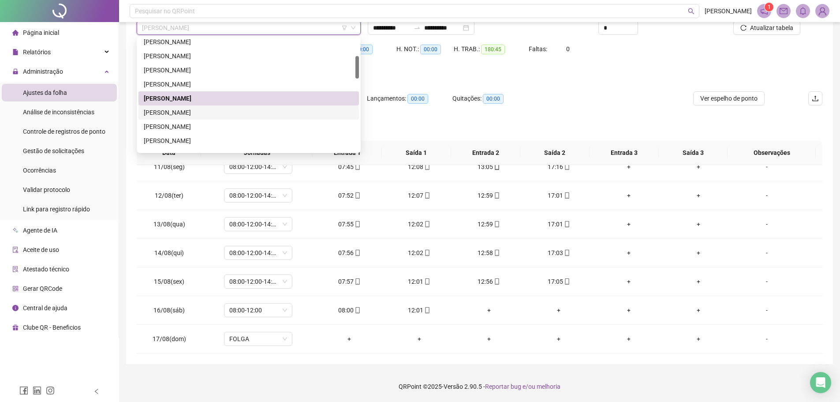
drag, startPoint x: 232, startPoint y: 113, endPoint x: 694, endPoint y: 35, distance: 468.5
click at [233, 113] on div "[PERSON_NAME]" at bounding box center [249, 113] width 210 height 10
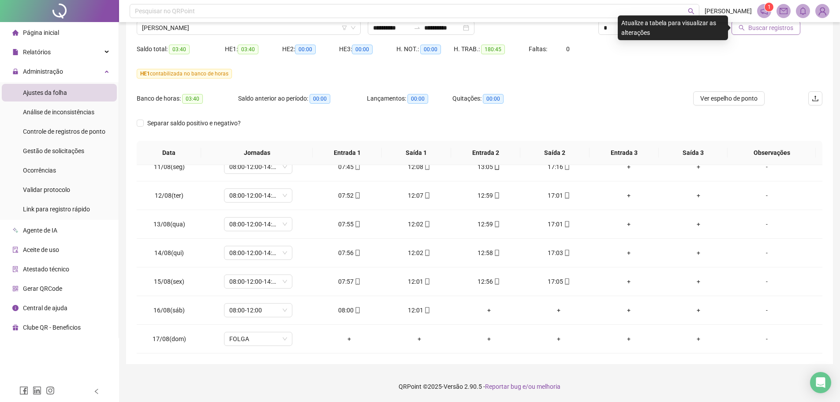
click at [767, 29] on span "Buscar registros" at bounding box center [770, 28] width 45 height 10
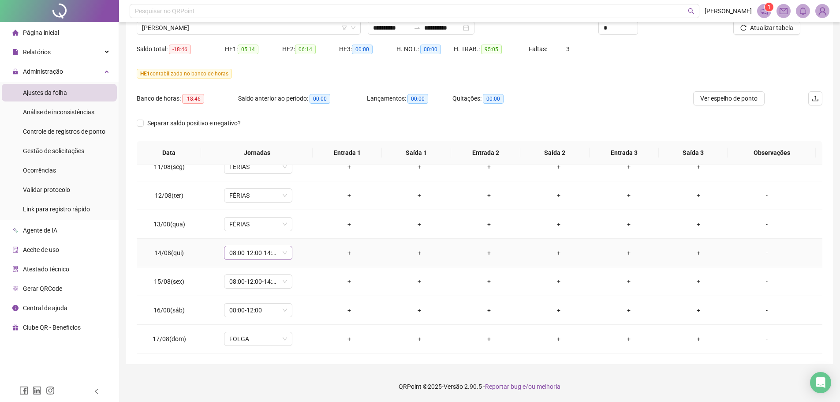
click at [280, 247] on span "08:00-12:00-14:00-18:00" at bounding box center [258, 252] width 58 height 13
click at [245, 368] on div "Férias" at bounding box center [272, 371] width 74 height 10
click at [300, 231] on span "Sim" at bounding box center [299, 230] width 10 height 10
click at [281, 283] on span "08:00-12:00-14:00-18:00" at bounding box center [258, 281] width 58 height 13
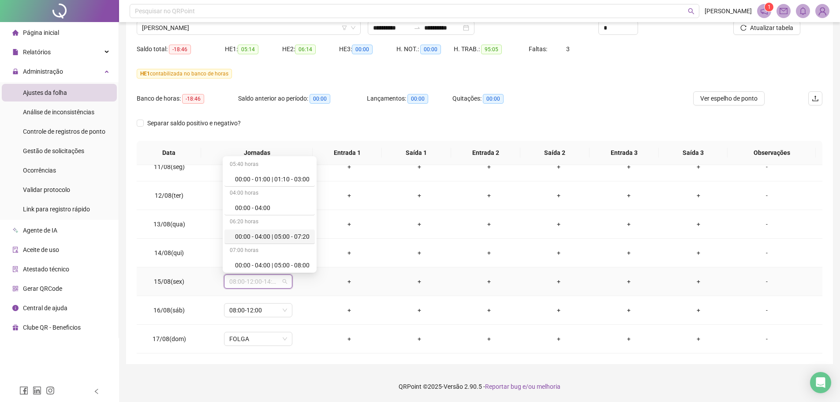
scroll to position [5245, 0]
click at [246, 179] on div "Férias" at bounding box center [272, 177] width 74 height 10
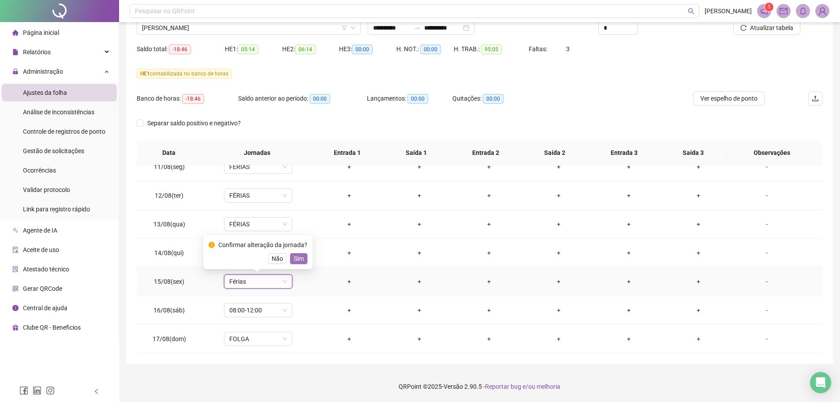
click at [299, 262] on span "Sim" at bounding box center [299, 258] width 10 height 10
click at [284, 308] on span "08:00-12:00" at bounding box center [258, 309] width 58 height 13
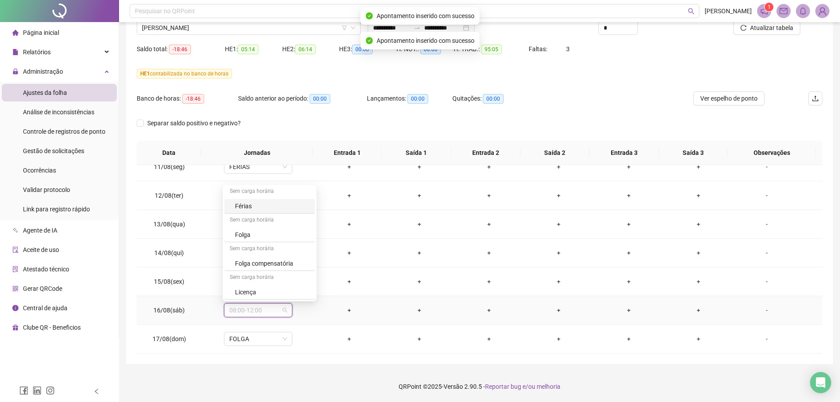
click at [243, 208] on div "Férias" at bounding box center [272, 206] width 74 height 10
click at [300, 289] on span "Sim" at bounding box center [299, 287] width 10 height 10
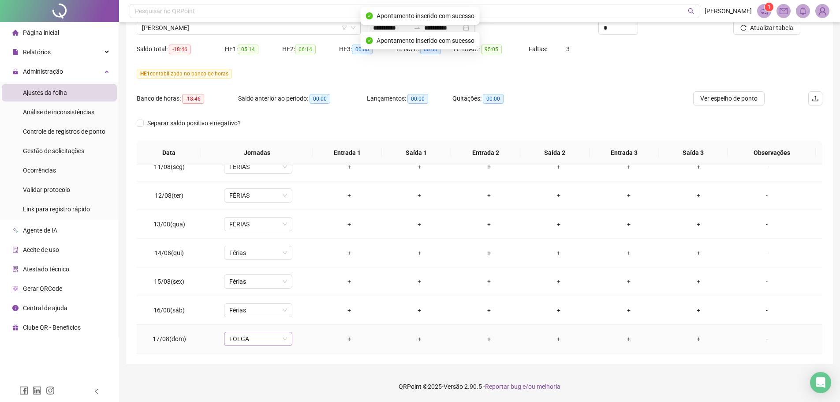
click at [283, 342] on span "FOLGA" at bounding box center [258, 338] width 58 height 13
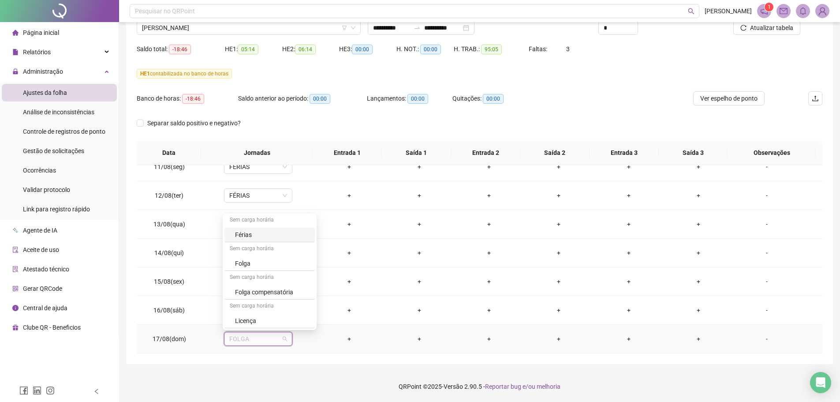
click at [246, 234] on div "Férias" at bounding box center [272, 235] width 74 height 10
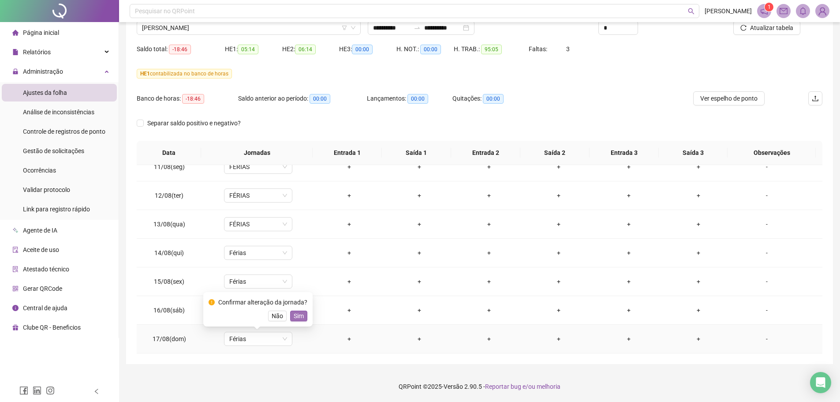
click at [296, 316] on span "Sim" at bounding box center [299, 316] width 10 height 10
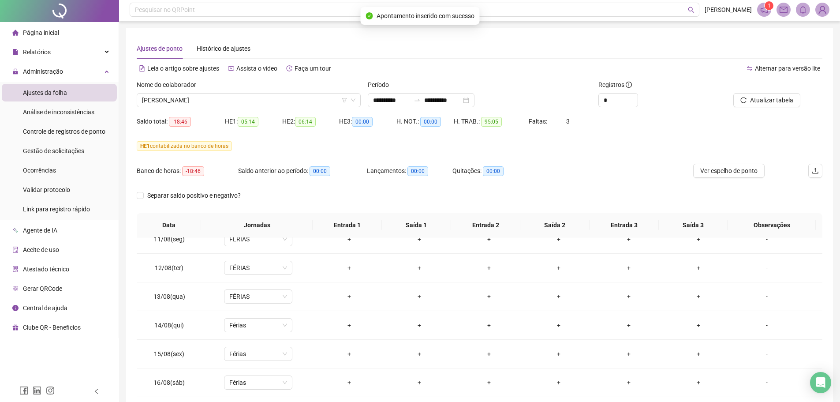
scroll to position [0, 0]
click at [757, 102] on span "Atualizar tabela" at bounding box center [771, 102] width 43 height 10
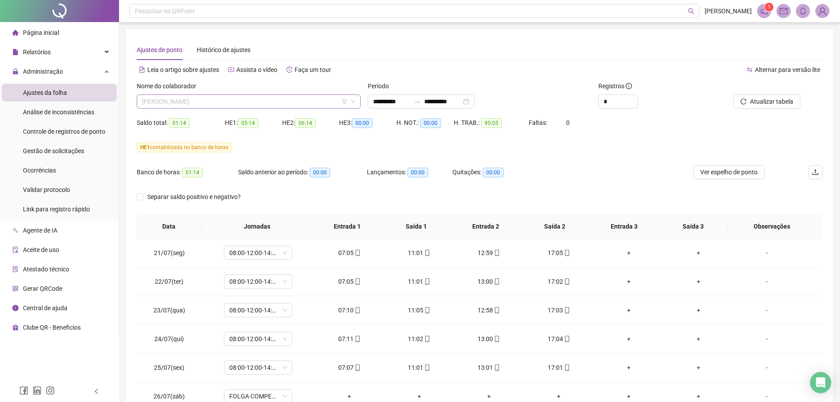
click at [214, 103] on span "[PERSON_NAME]" at bounding box center [248, 101] width 213 height 13
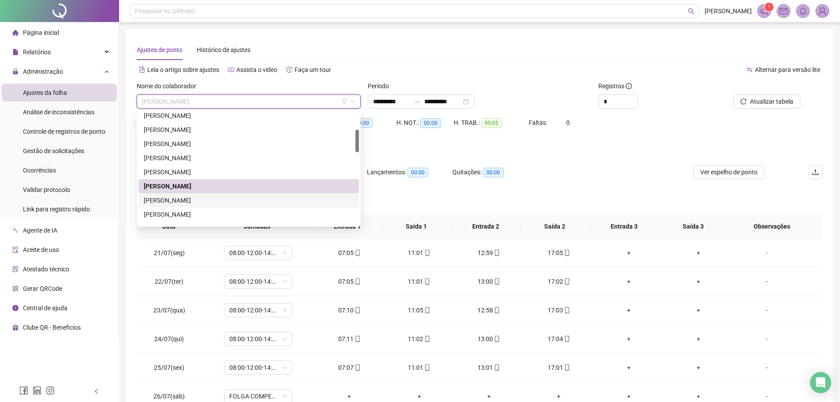
click at [208, 201] on div "[PERSON_NAME]" at bounding box center [249, 200] width 210 height 10
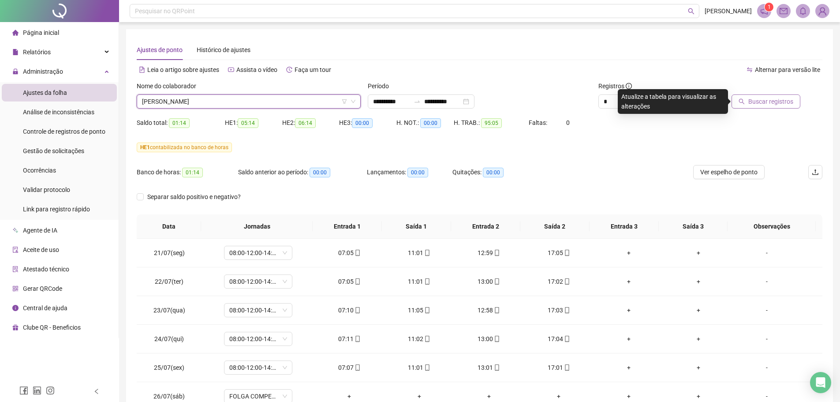
click at [778, 98] on span "Buscar registros" at bounding box center [770, 102] width 45 height 10
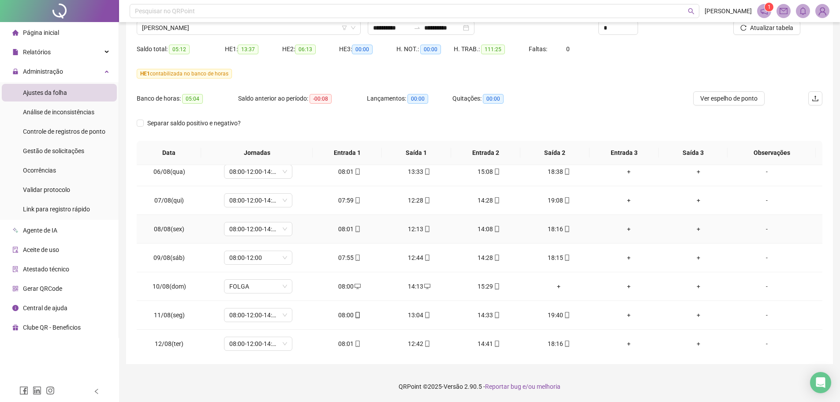
scroll to position [526, 0]
click at [354, 227] on icon "desktop" at bounding box center [357, 226] width 6 height 6
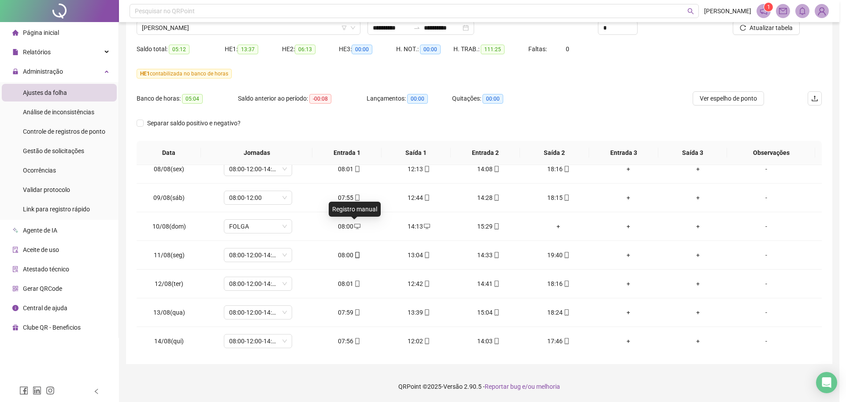
type input "**********"
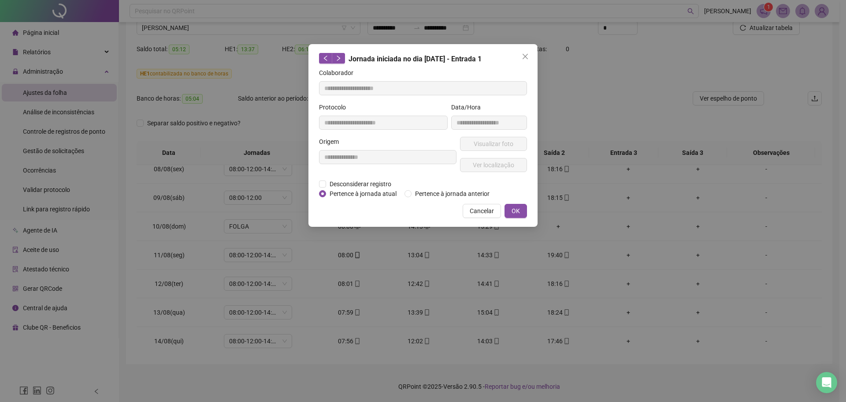
drag, startPoint x: 521, startPoint y: 55, endPoint x: 525, endPoint y: 67, distance: 13.0
click at [523, 55] on span "Close" at bounding box center [525, 56] width 14 height 7
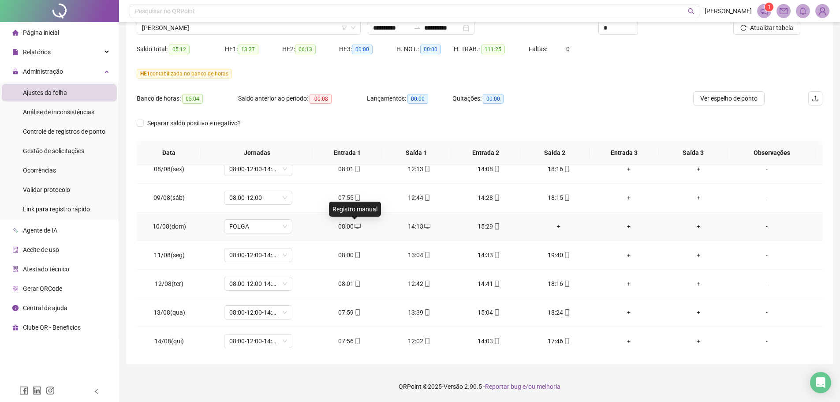
drag, startPoint x: 356, startPoint y: 223, endPoint x: 378, endPoint y: 233, distance: 24.1
click at [378, 233] on td "08:00" at bounding box center [349, 226] width 70 height 29
click at [360, 226] on div "08:00" at bounding box center [349, 226] width 56 height 10
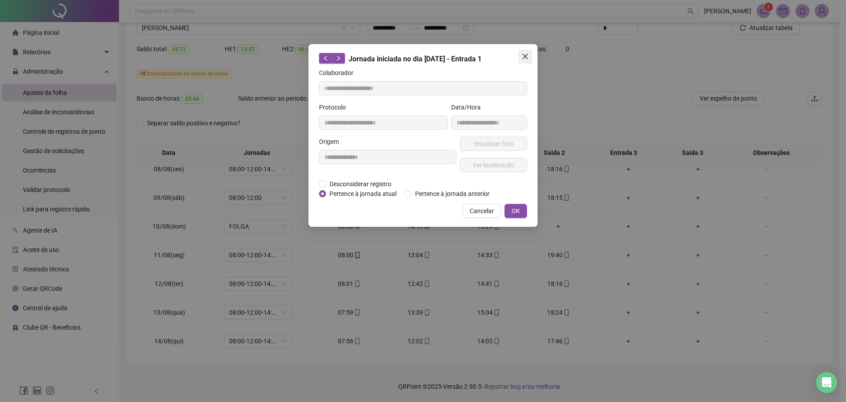
click at [529, 54] on span "Close" at bounding box center [525, 56] width 14 height 7
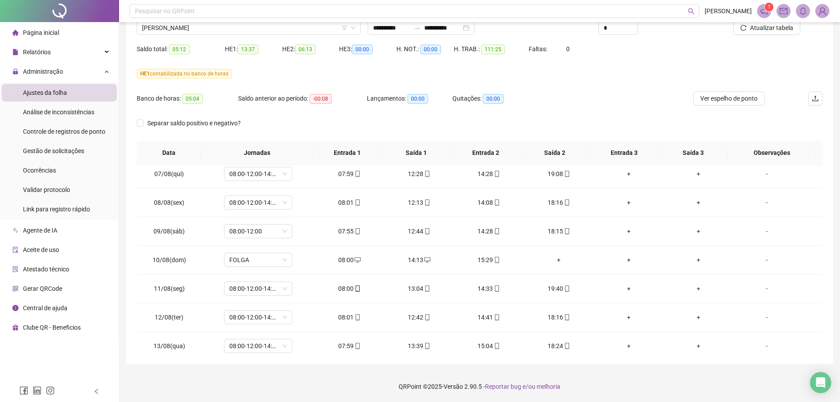
scroll to position [614, 0]
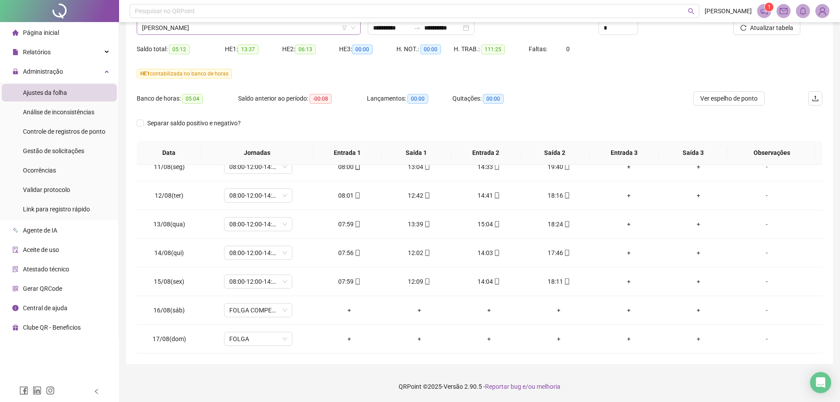
click at [231, 26] on span "[PERSON_NAME]" at bounding box center [248, 27] width 213 height 13
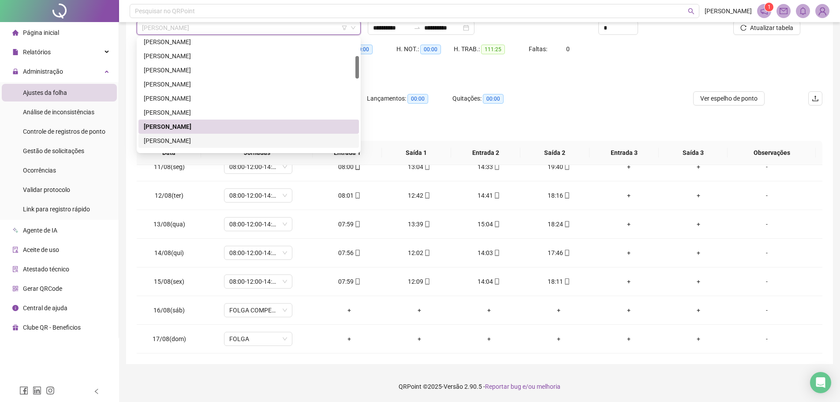
scroll to position [132, 0]
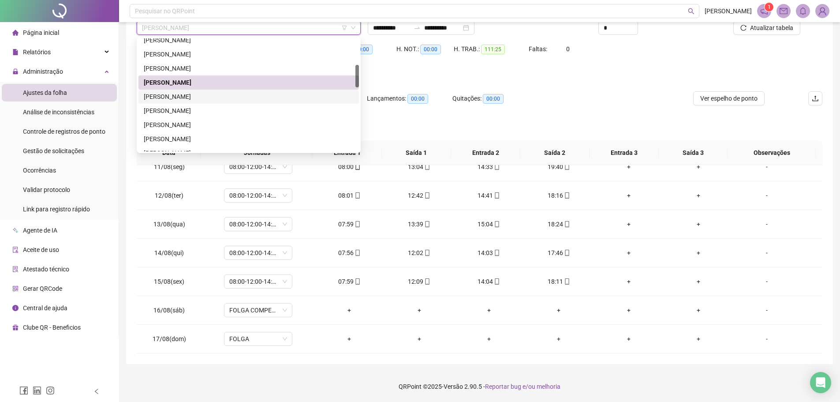
click at [204, 96] on div "[PERSON_NAME]" at bounding box center [249, 97] width 210 height 10
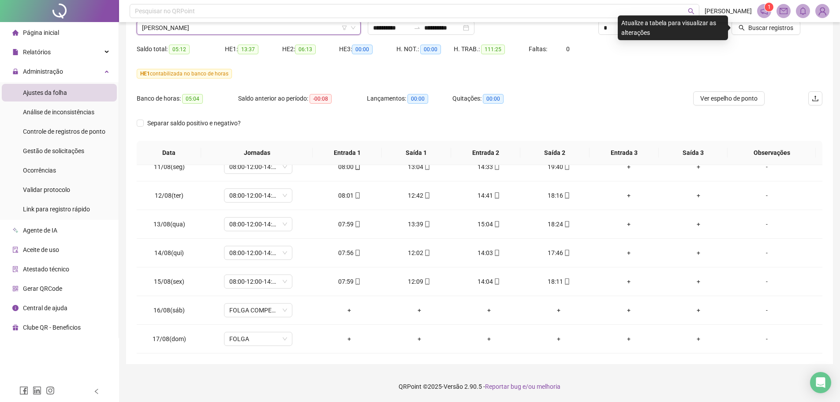
click at [759, 29] on span "Buscar registros" at bounding box center [770, 28] width 45 height 10
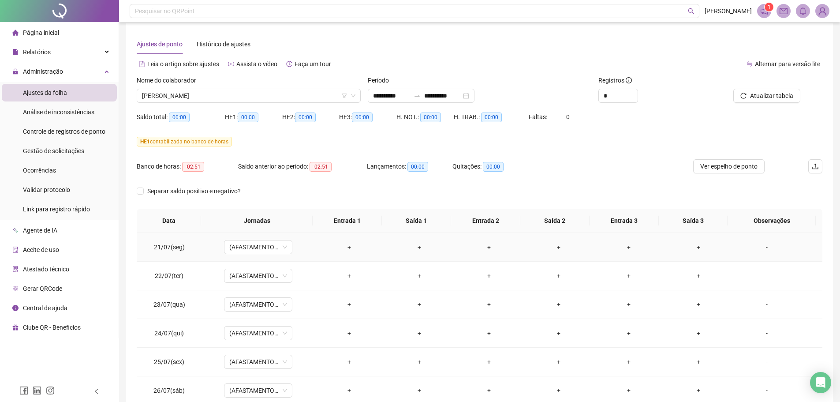
scroll to position [0, 0]
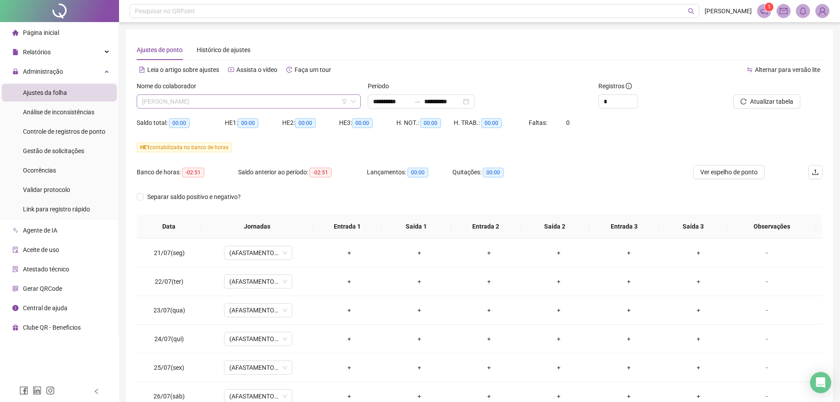
click at [231, 97] on span "[PERSON_NAME]" at bounding box center [248, 101] width 213 height 13
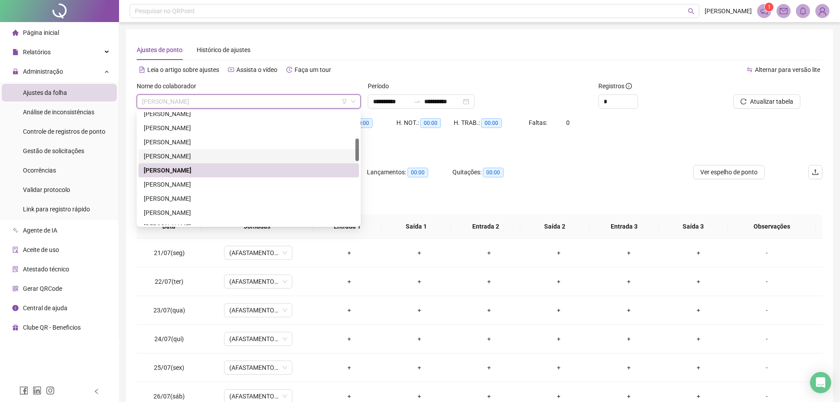
click at [444, 142] on div "HE 1 contabilizada no banco de horas" at bounding box center [479, 147] width 685 height 14
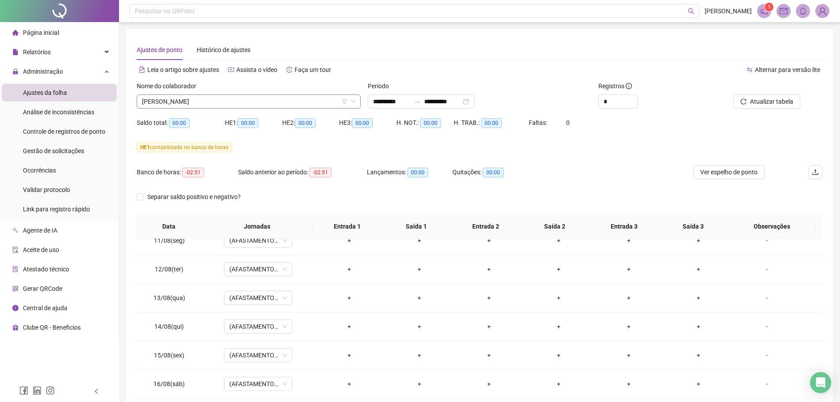
click at [204, 99] on span "[PERSON_NAME]" at bounding box center [248, 101] width 213 height 13
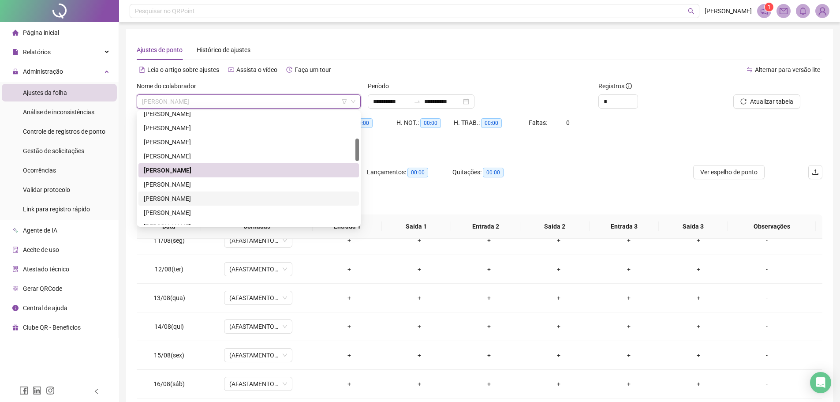
click at [202, 196] on div "[PERSON_NAME]" at bounding box center [249, 199] width 210 height 10
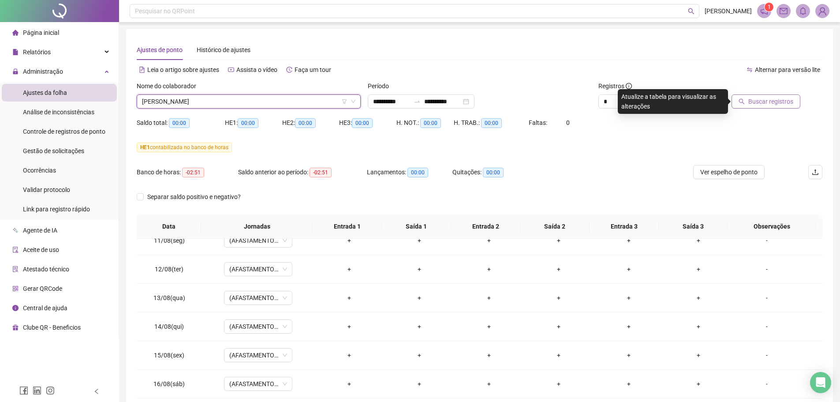
click at [764, 103] on span "Buscar registros" at bounding box center [770, 102] width 45 height 10
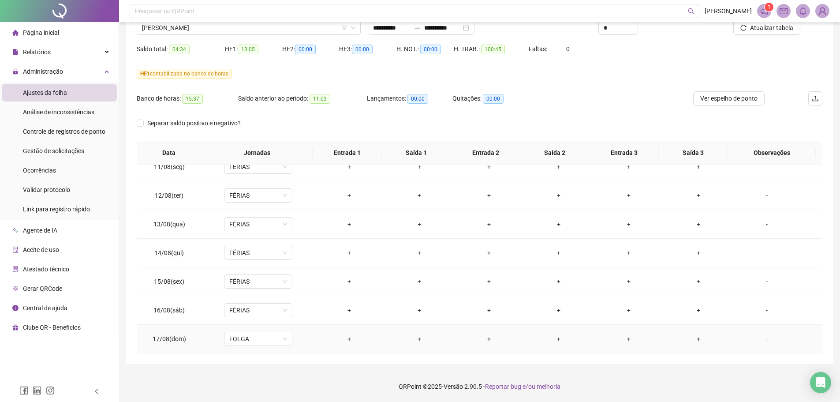
scroll to position [570, 0]
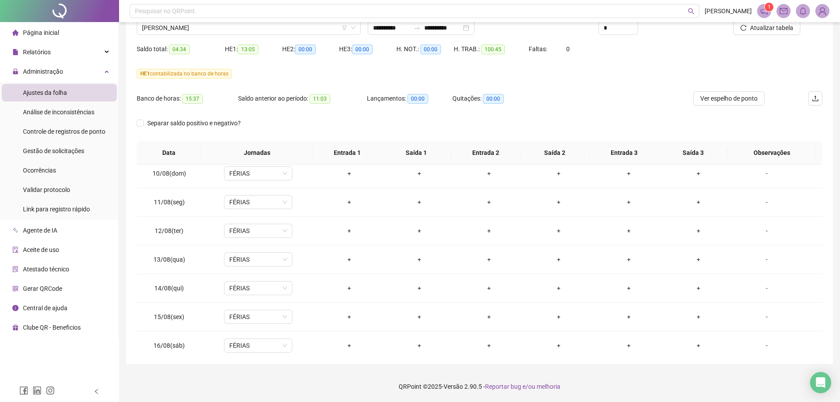
click at [279, 335] on td "FÉRIAS" at bounding box center [258, 345] width 112 height 29
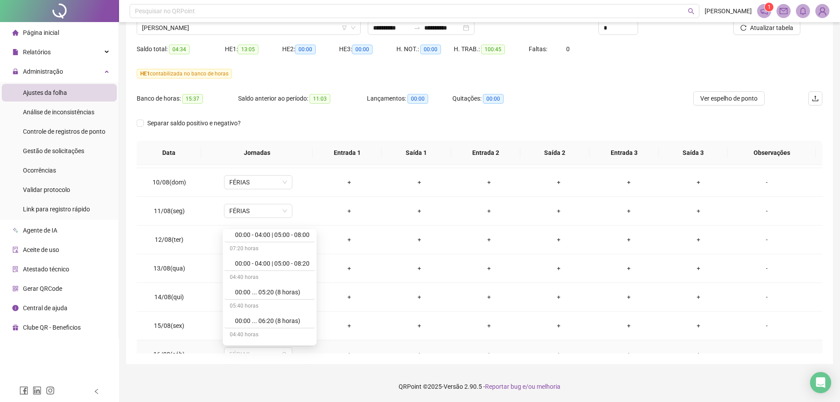
scroll to position [176, 0]
click at [333, 303] on td "+" at bounding box center [349, 297] width 70 height 29
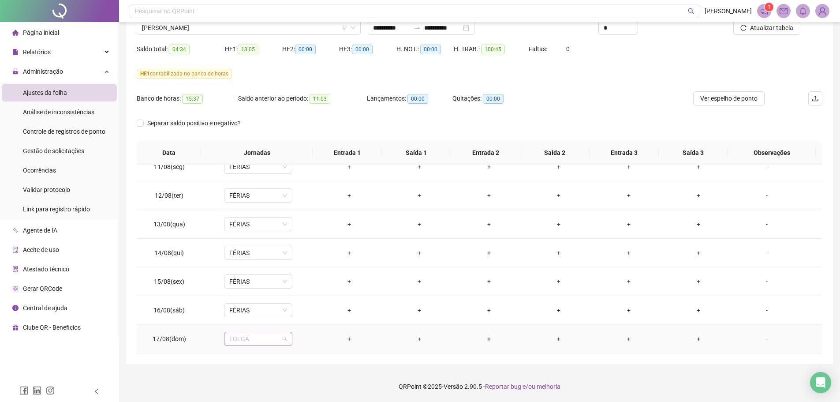
drag, startPoint x: 276, startPoint y: 338, endPoint x: 281, endPoint y: 337, distance: 4.9
click at [276, 338] on span "FOLGA" at bounding box center [258, 338] width 58 height 13
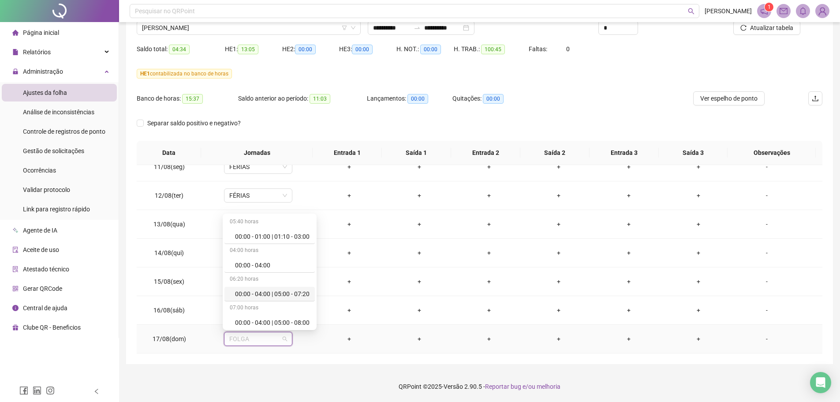
scroll to position [5245, 0]
click at [241, 233] on div "Férias" at bounding box center [272, 235] width 74 height 10
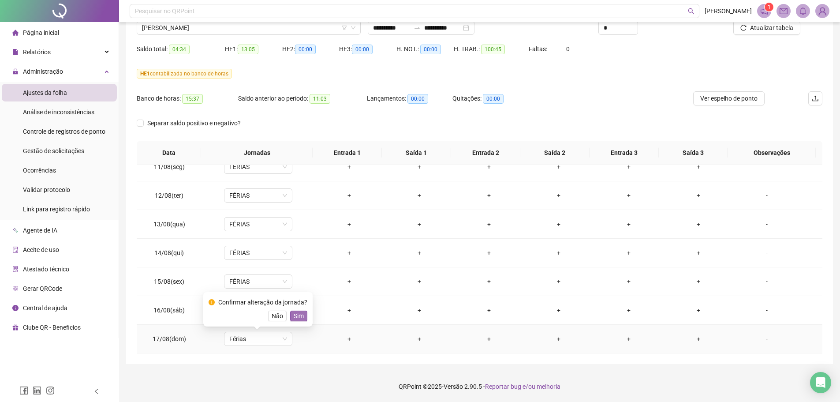
click at [298, 313] on span "Sim" at bounding box center [299, 316] width 10 height 10
click at [762, 29] on span "Atualizar tabela" at bounding box center [771, 28] width 43 height 10
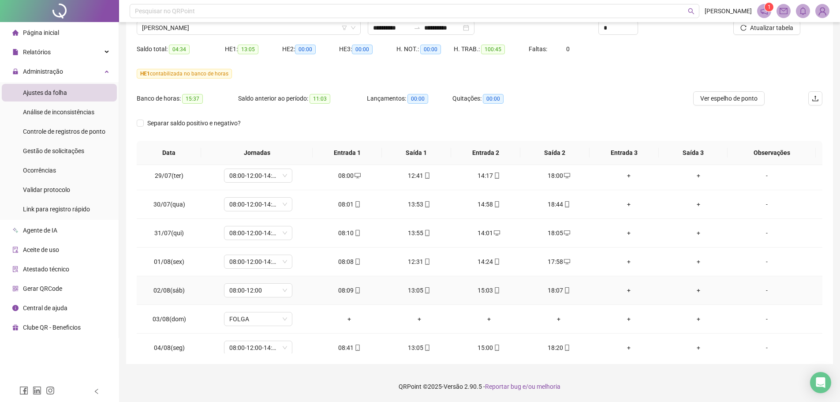
scroll to position [217, 0]
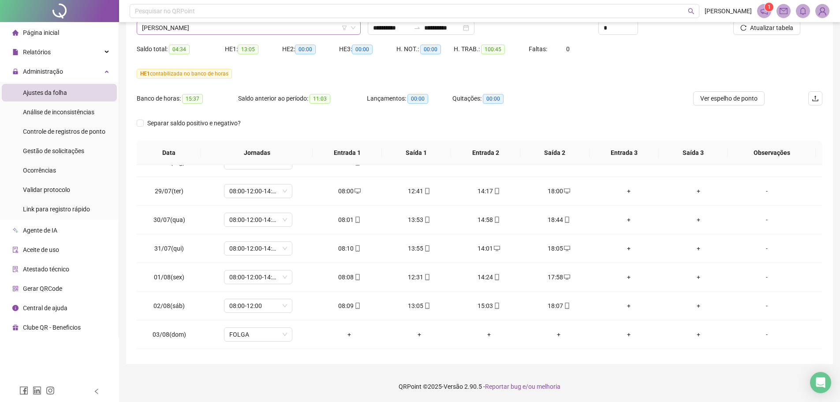
click at [254, 28] on span "[PERSON_NAME]" at bounding box center [248, 27] width 213 height 13
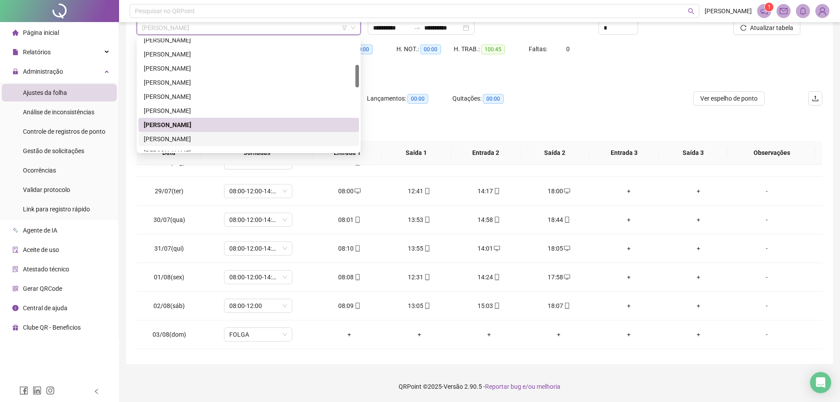
click at [230, 139] on div "[PERSON_NAME]" at bounding box center [249, 139] width 210 height 10
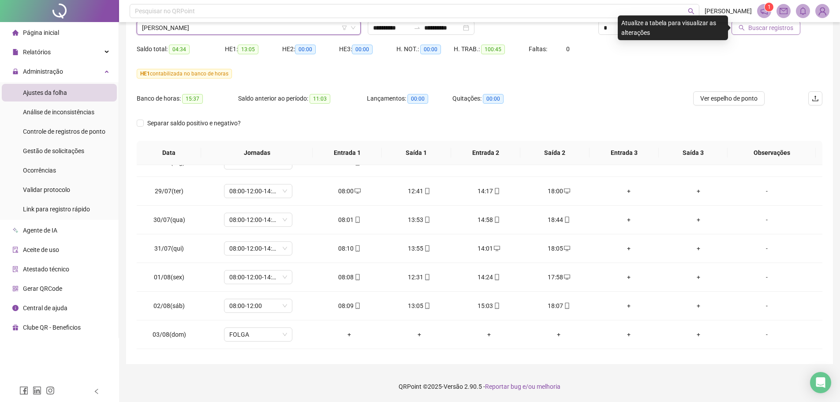
click at [771, 28] on span "Buscar registros" at bounding box center [770, 28] width 45 height 10
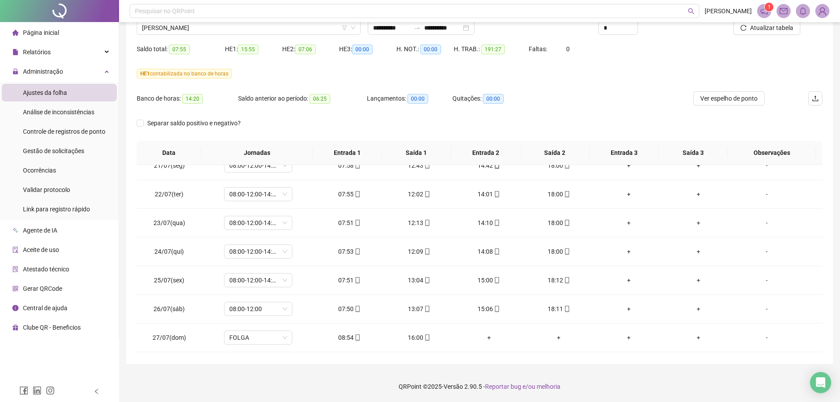
scroll to position [0, 0]
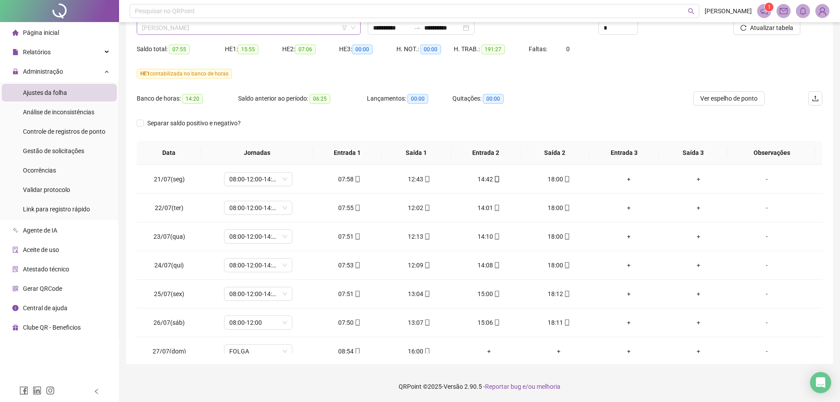
click at [210, 30] on span "[PERSON_NAME]" at bounding box center [248, 27] width 213 height 13
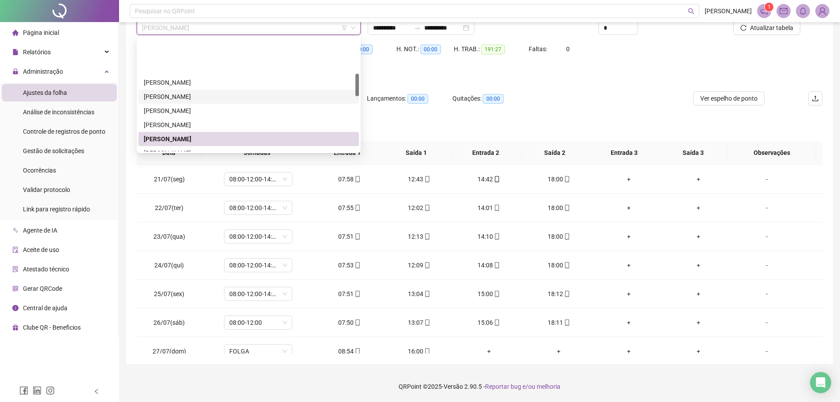
scroll to position [176, 0]
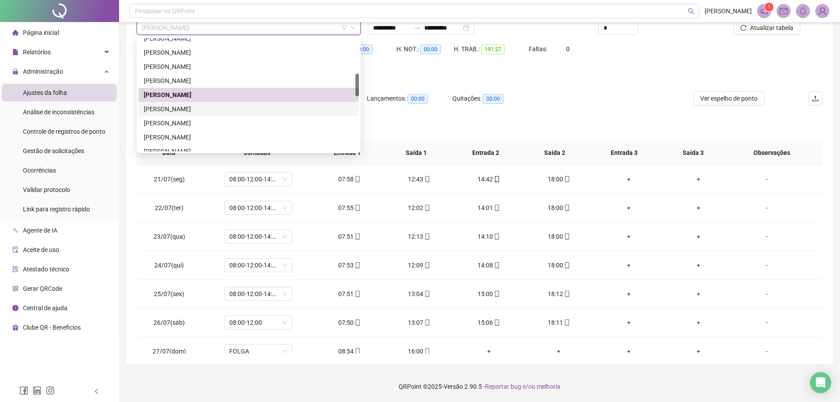
click at [207, 111] on div "[PERSON_NAME]" at bounding box center [249, 109] width 210 height 10
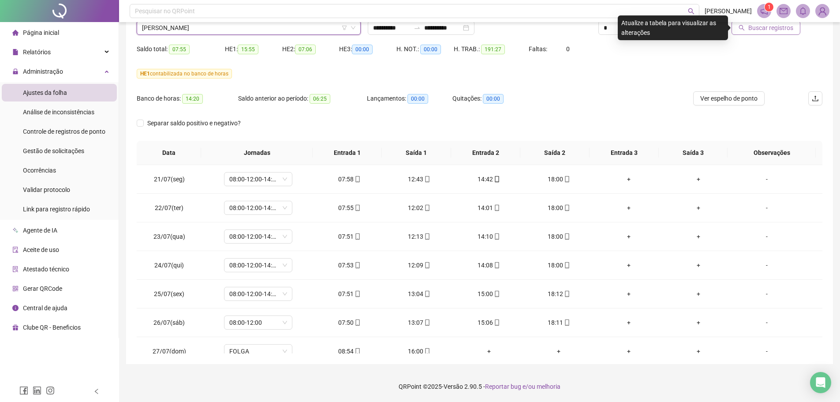
click at [750, 33] on button "Buscar registros" at bounding box center [765, 28] width 69 height 14
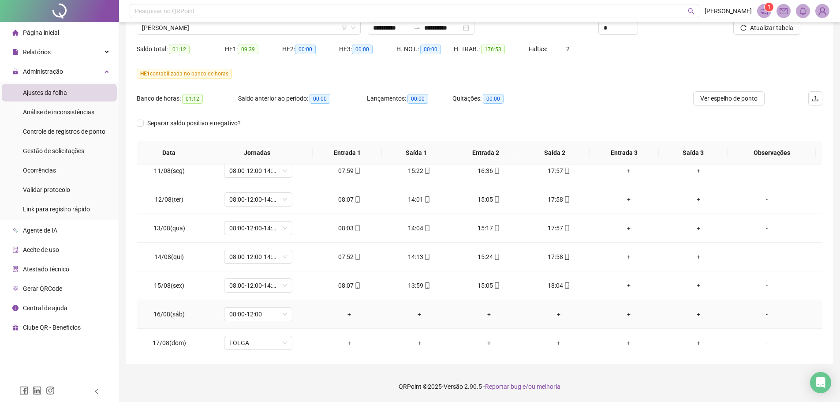
scroll to position [614, 0]
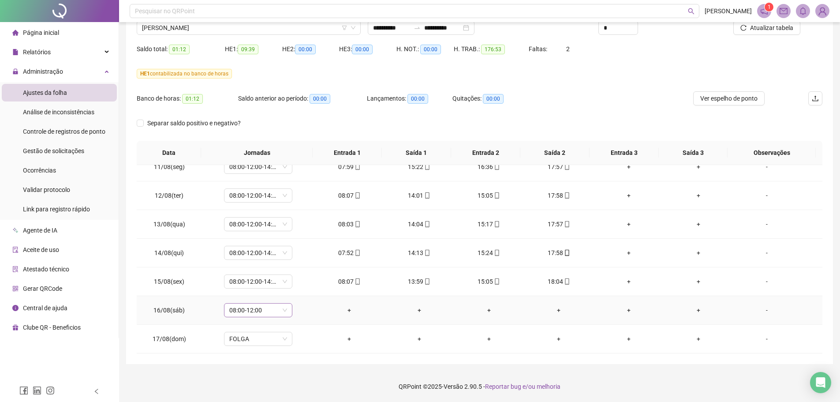
click at [283, 307] on span "08:00-12:00" at bounding box center [258, 309] width 58 height 13
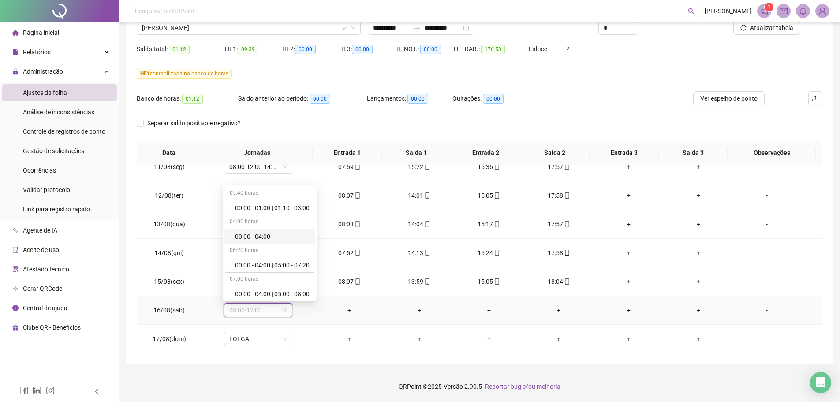
scroll to position [5245, 0]
click at [267, 265] on div "Folga compensatória" at bounding box center [272, 263] width 74 height 10
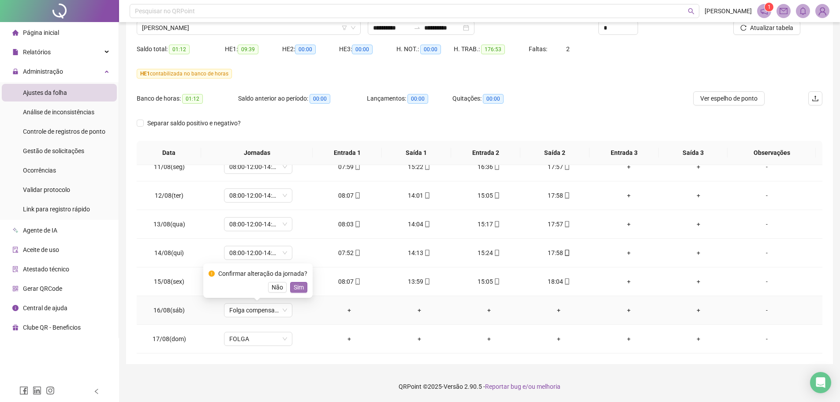
click at [299, 287] on span "Sim" at bounding box center [299, 287] width 10 height 10
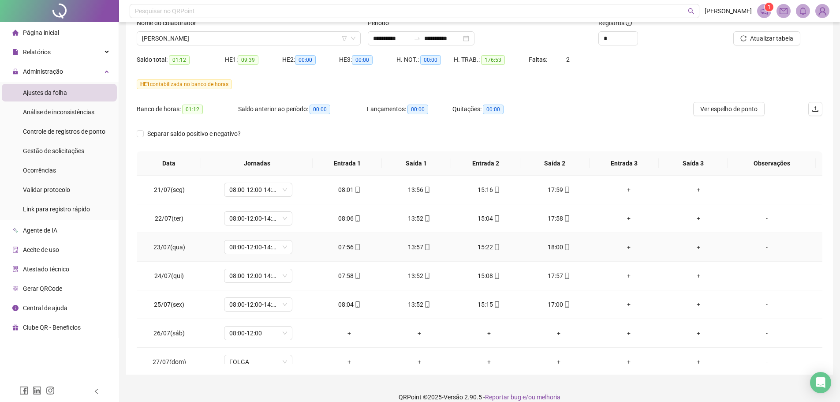
scroll to position [74, 0]
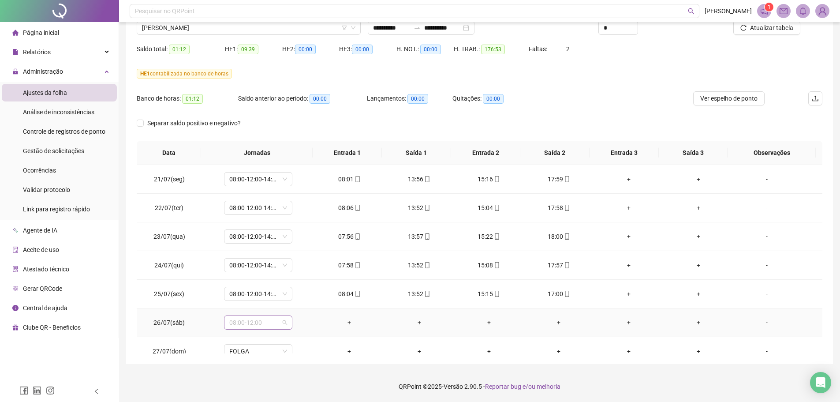
click at [282, 324] on span "08:00-12:00" at bounding box center [258, 322] width 58 height 13
click at [275, 276] on div "Folga compensatória" at bounding box center [272, 276] width 74 height 10
click at [300, 298] on span "Sim" at bounding box center [299, 299] width 10 height 10
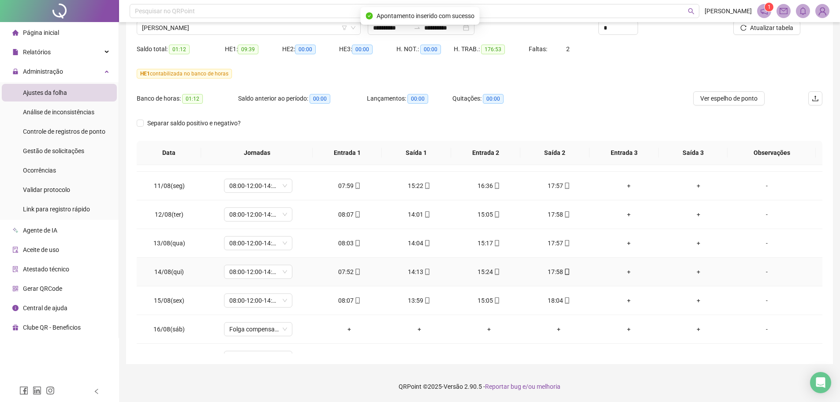
scroll to position [614, 0]
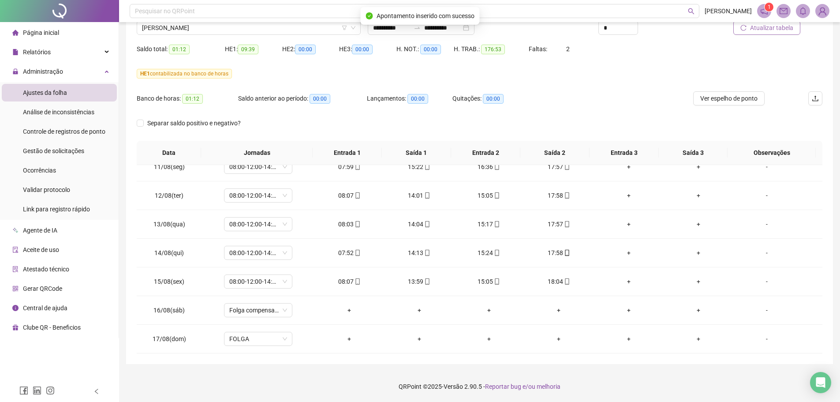
click at [769, 30] on span "Atualizar tabela" at bounding box center [771, 28] width 43 height 10
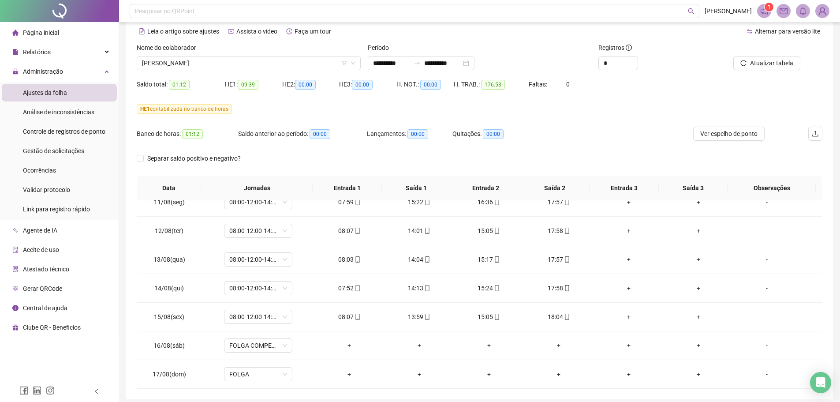
scroll to position [0, 0]
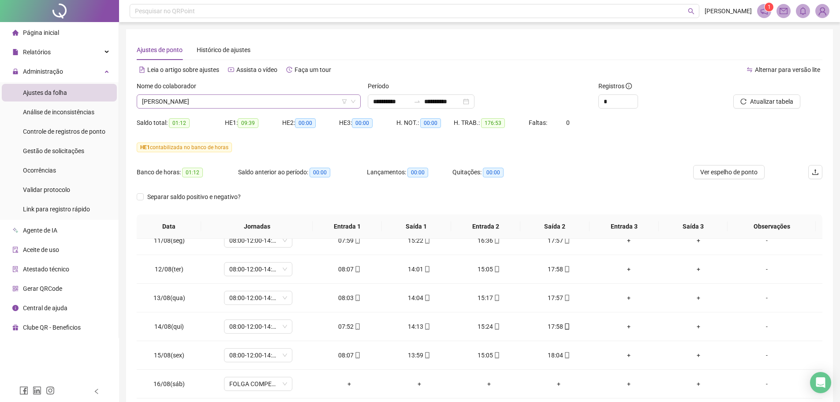
click at [222, 105] on span "[PERSON_NAME]" at bounding box center [248, 101] width 213 height 13
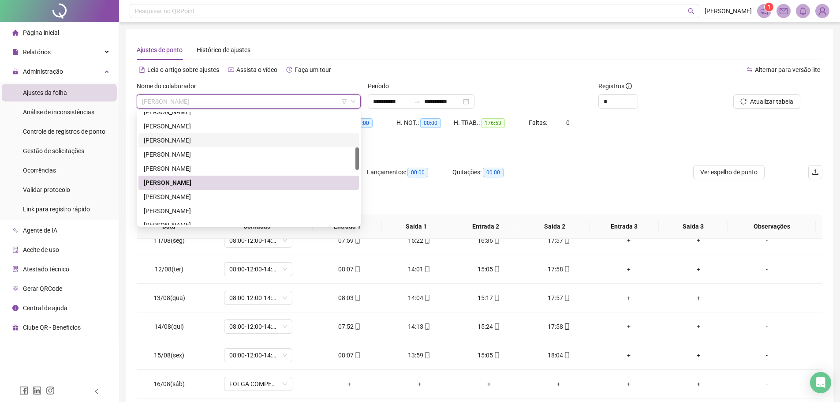
scroll to position [220, 0]
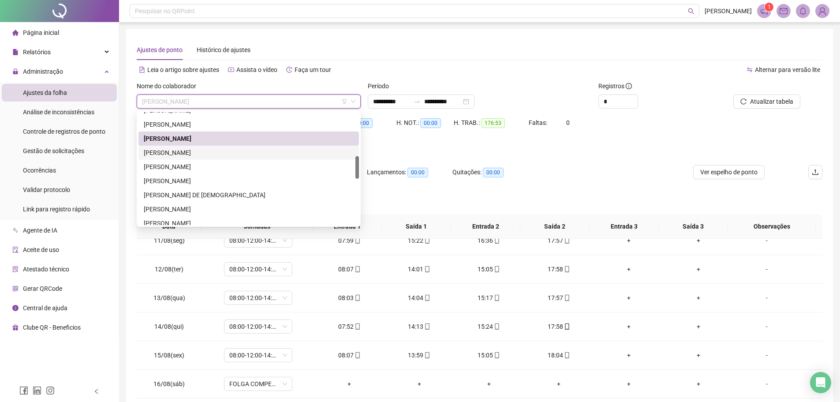
click at [192, 151] on div "[PERSON_NAME]" at bounding box center [249, 153] width 210 height 10
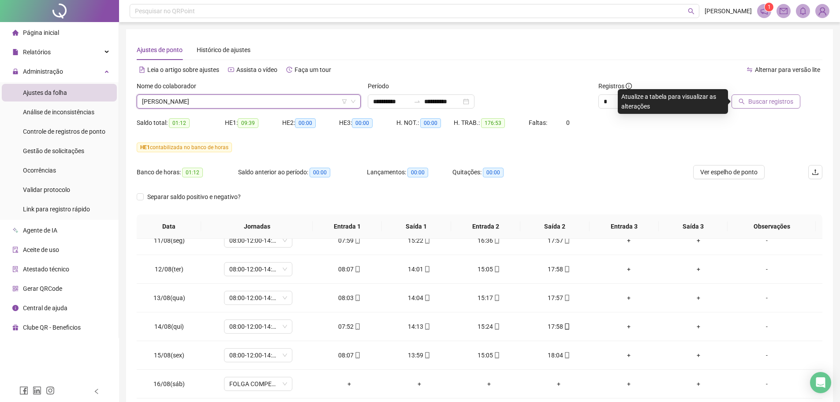
click at [754, 96] on button "Buscar registros" at bounding box center [765, 101] width 69 height 14
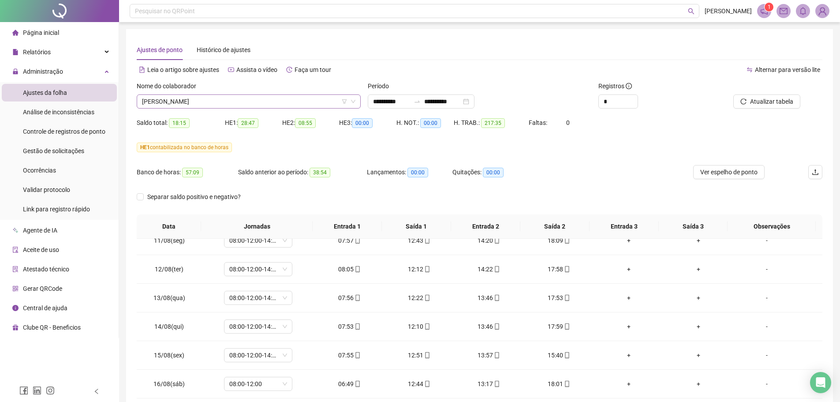
click at [268, 102] on span "[PERSON_NAME]" at bounding box center [248, 101] width 213 height 13
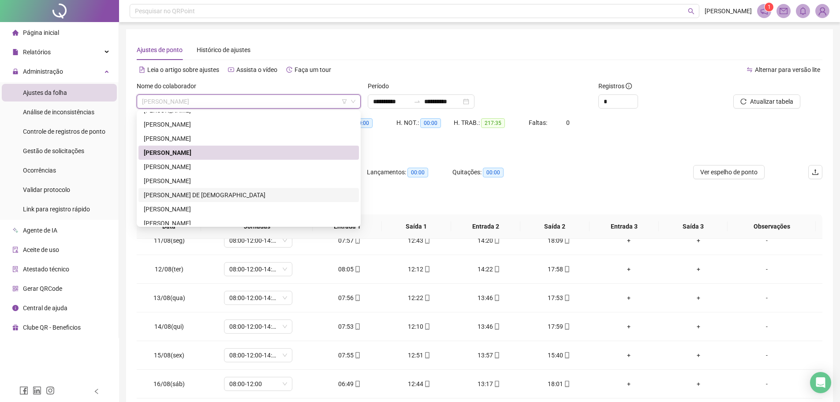
drag, startPoint x: 239, startPoint y: 170, endPoint x: 216, endPoint y: 183, distance: 27.0
click at [223, 186] on div "[PERSON_NAME] [PERSON_NAME] DE [PERSON_NAME]" at bounding box center [248, 173] width 220 height 141
click at [209, 180] on div "[PERSON_NAME]" at bounding box center [249, 181] width 210 height 10
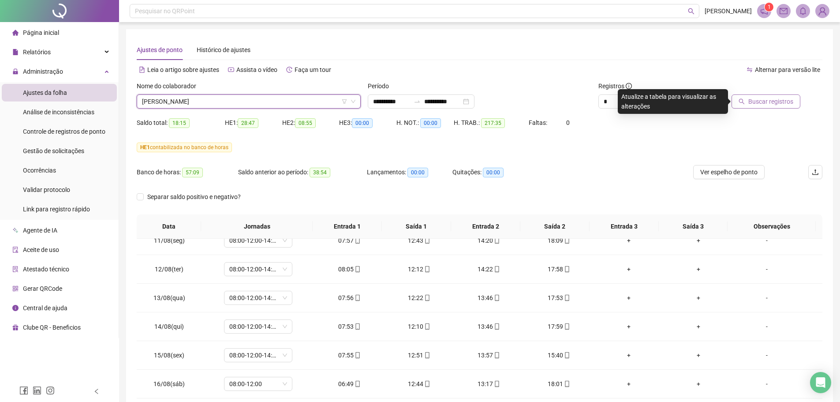
drag, startPoint x: 758, startPoint y: 96, endPoint x: 752, endPoint y: 104, distance: 9.8
click at [759, 96] on button "Buscar registros" at bounding box center [765, 101] width 69 height 14
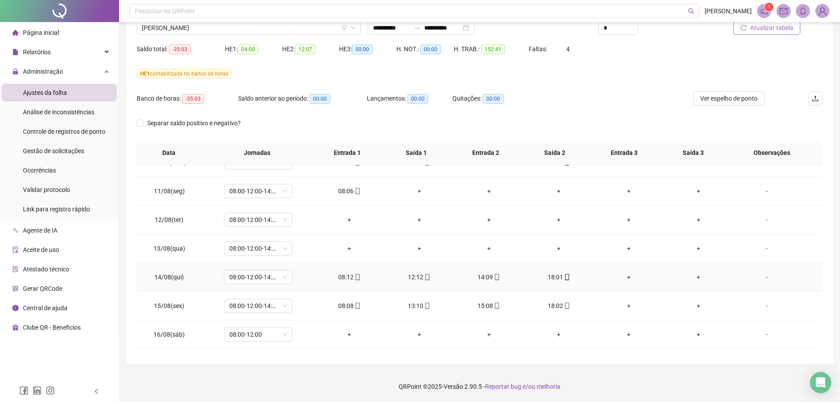
scroll to position [570, 0]
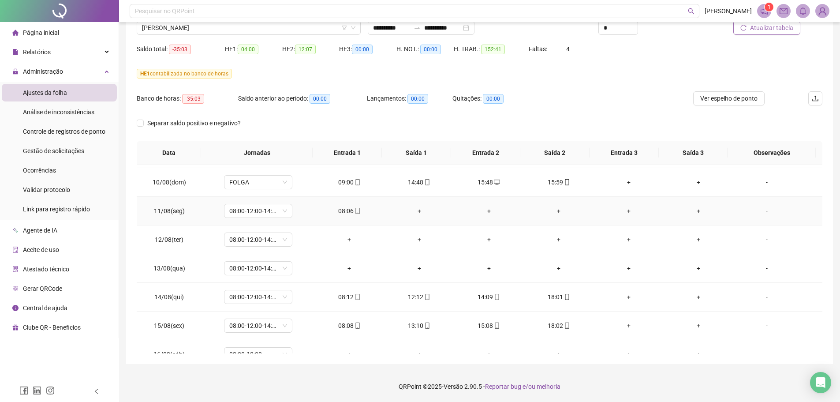
click at [769, 212] on div "-" at bounding box center [767, 211] width 52 height 10
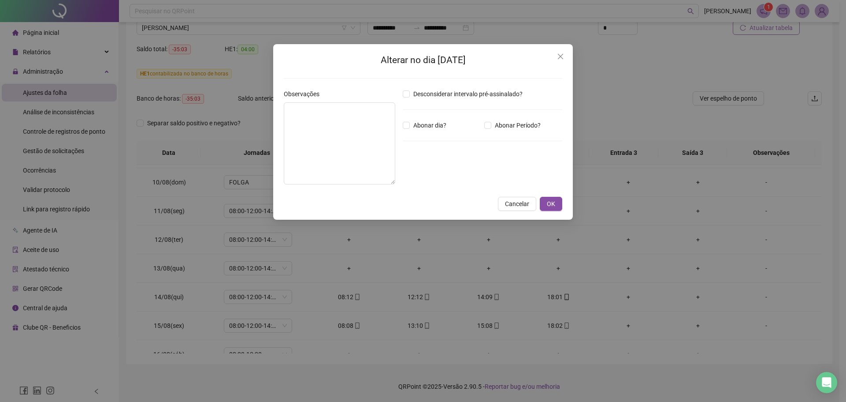
click at [413, 130] on div "Desconsiderar intervalo pré-assinalado? Abonar dia? Abonar Período? Horas a abo…" at bounding box center [482, 140] width 167 height 102
click at [347, 141] on textarea at bounding box center [340, 143] width 112 height 82
drag, startPoint x: 425, startPoint y: 122, endPoint x: 421, endPoint y: 125, distance: 5.0
click at [426, 122] on span "Abonar dia?" at bounding box center [430, 125] width 40 height 10
click at [353, 135] on textarea at bounding box center [340, 143] width 112 height 82
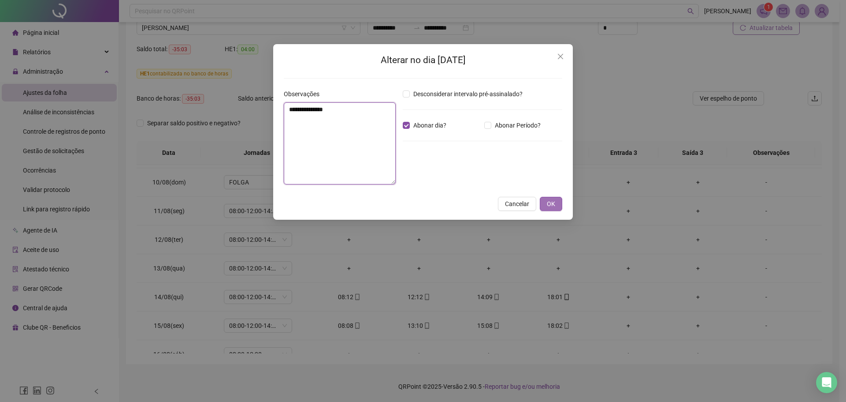
type textarea "**********"
click at [547, 201] on span "OK" at bounding box center [551, 204] width 8 height 10
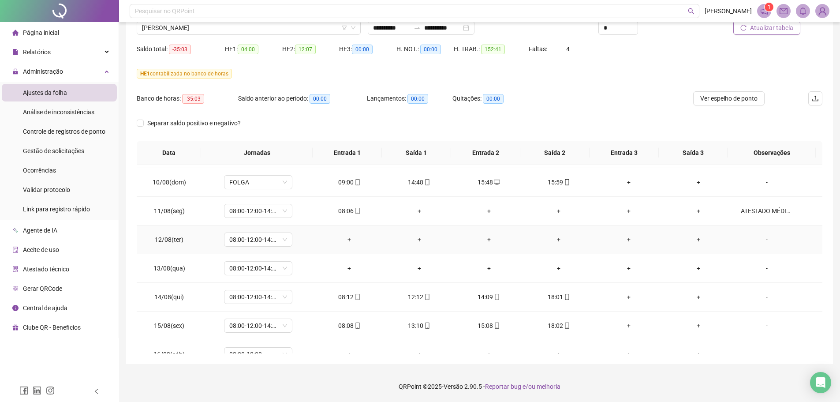
click at [759, 242] on div "-" at bounding box center [767, 239] width 52 height 10
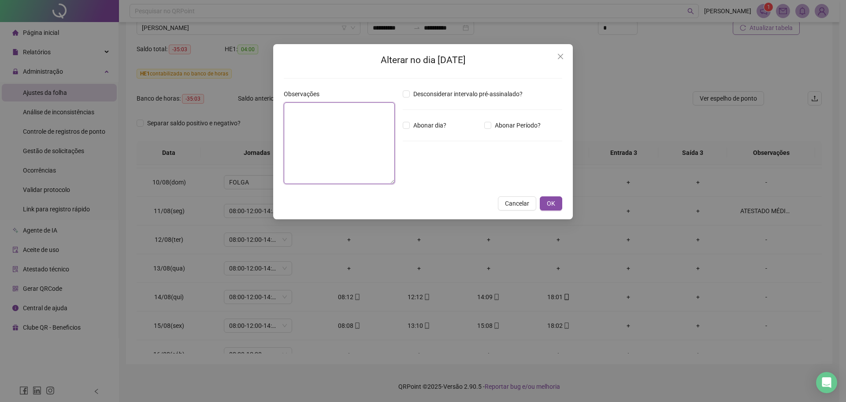
click at [316, 144] on textarea at bounding box center [339, 143] width 111 height 82
click at [428, 124] on span "Abonar dia?" at bounding box center [430, 125] width 40 height 10
click at [372, 131] on textarea at bounding box center [339, 143] width 111 height 82
type textarea "**********"
click at [556, 204] on button "OK" at bounding box center [551, 204] width 22 height 14
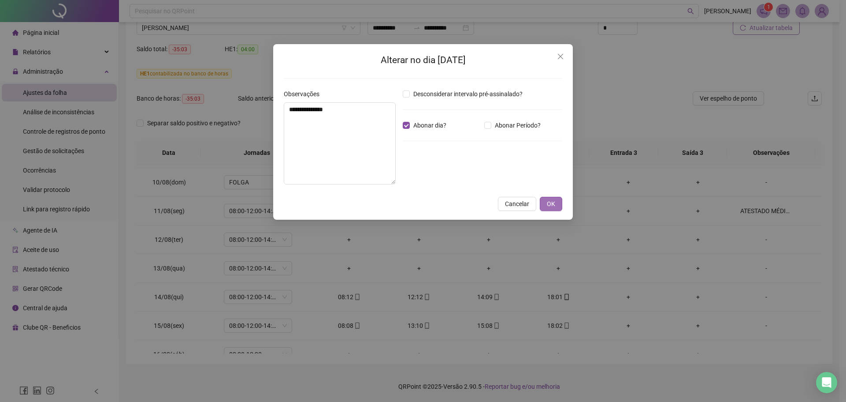
click at [555, 203] on div "**********" at bounding box center [423, 201] width 846 height 402
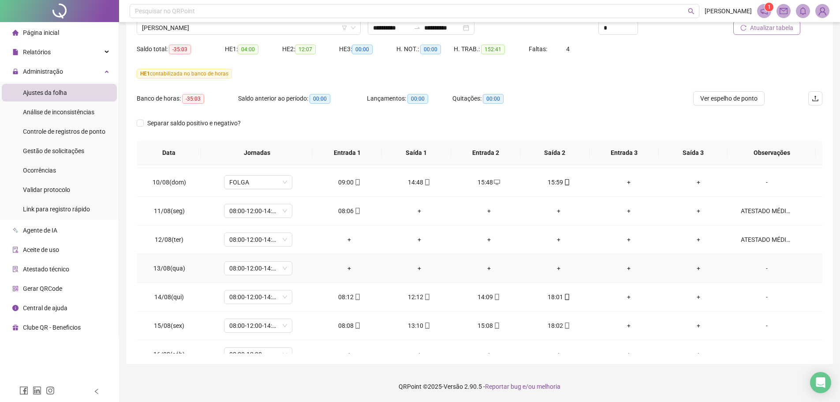
click at [757, 269] on div "-" at bounding box center [767, 268] width 52 height 10
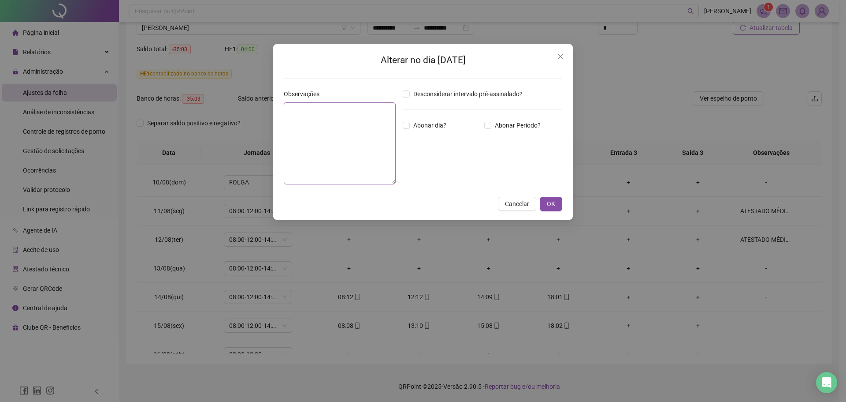
click at [394, 153] on div "Observações" at bounding box center [339, 140] width 119 height 102
click at [377, 147] on textarea at bounding box center [340, 143] width 112 height 82
type textarea "**********"
click at [428, 125] on span "Abonar dia?" at bounding box center [430, 125] width 40 height 10
click at [550, 206] on span "OK" at bounding box center [551, 204] width 8 height 10
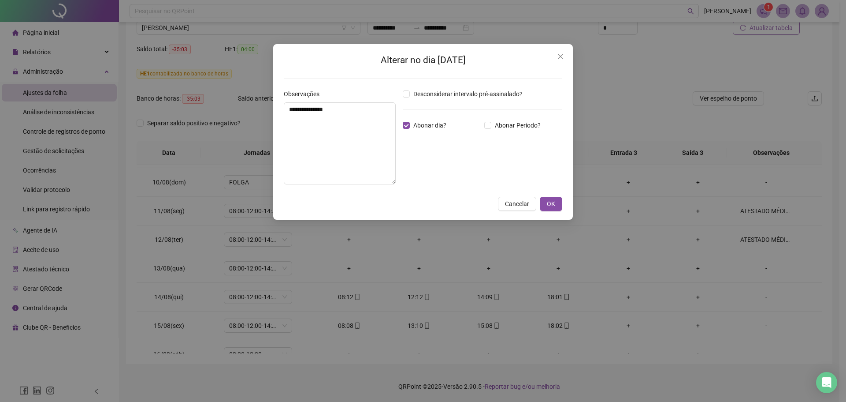
drag, startPoint x: 552, startPoint y: 204, endPoint x: 563, endPoint y: 203, distance: 11.0
click at [552, 205] on span "OK" at bounding box center [551, 204] width 8 height 10
click at [554, 204] on span "OK" at bounding box center [551, 204] width 8 height 10
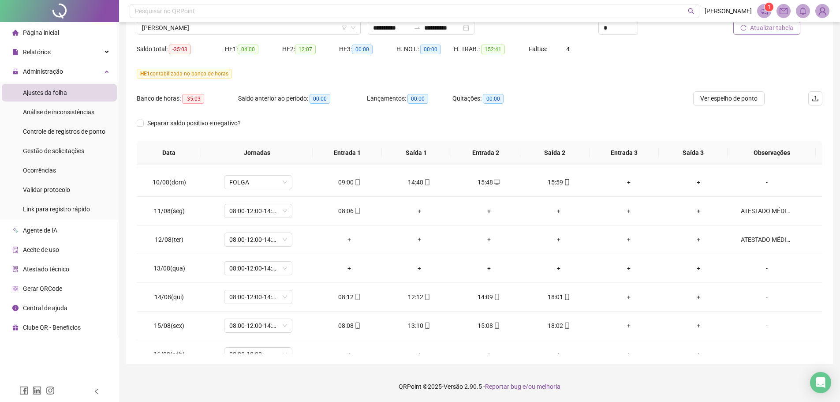
scroll to position [0, 0]
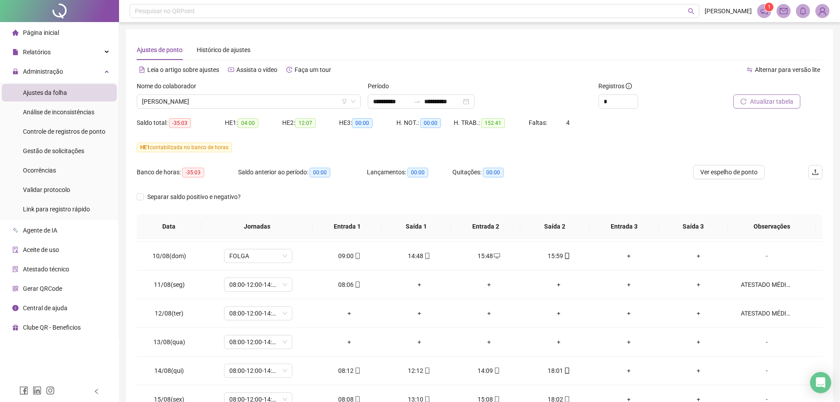
click at [742, 106] on button "Atualizar tabela" at bounding box center [766, 101] width 67 height 14
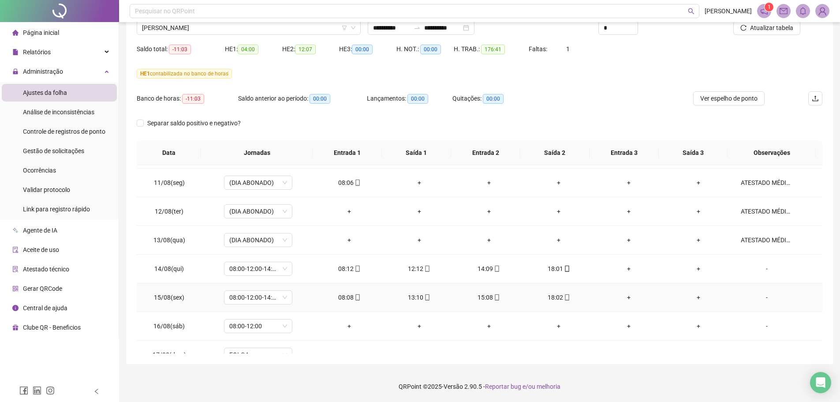
scroll to position [614, 0]
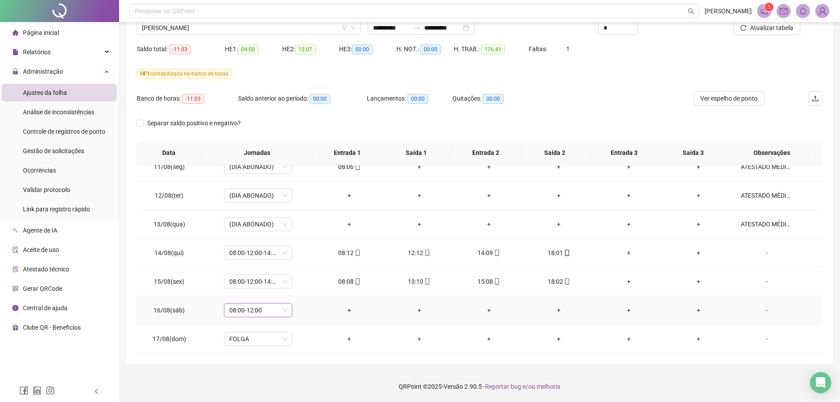
click at [288, 312] on div "08:00-12:00" at bounding box center [258, 310] width 68 height 14
click at [282, 261] on div "Folga compensatória" at bounding box center [272, 263] width 74 height 10
click at [294, 286] on span "Sim" at bounding box center [299, 287] width 10 height 10
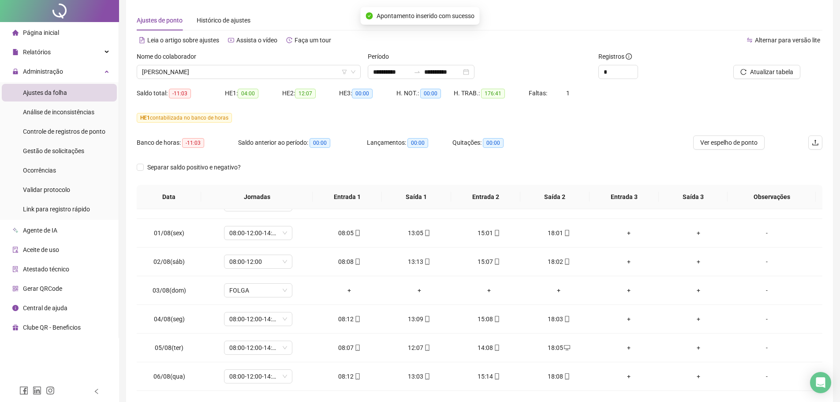
scroll to position [0, 0]
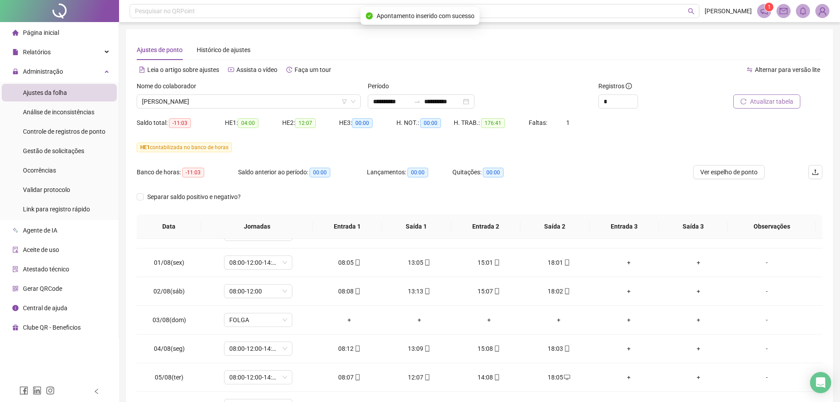
click at [757, 101] on span "Atualizar tabela" at bounding box center [771, 102] width 43 height 10
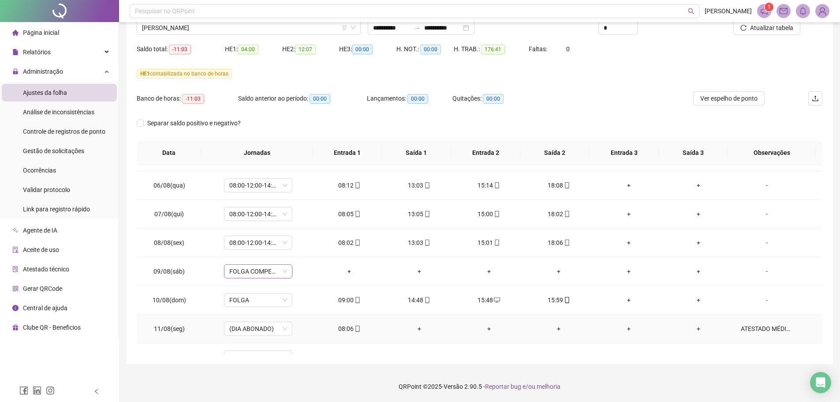
scroll to position [438, 0]
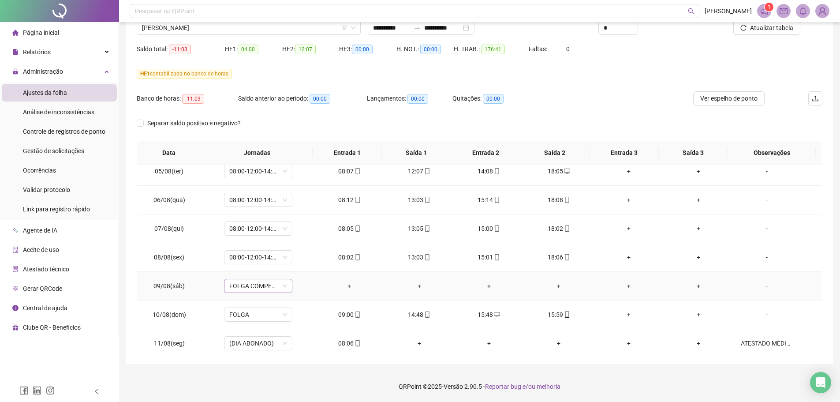
click at [281, 288] on span "FOLGA COMPENSATÓRIA" at bounding box center [258, 285] width 58 height 13
click at [252, 208] on div "Folga" at bounding box center [272, 210] width 74 height 10
click at [304, 262] on button "Sim" at bounding box center [298, 262] width 17 height 11
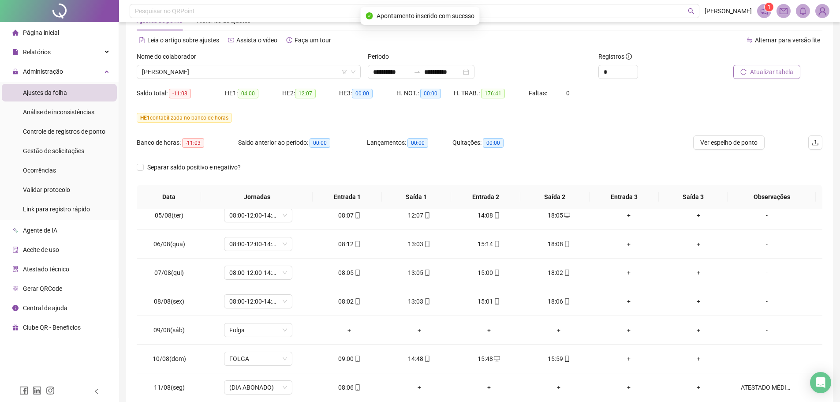
click at [762, 78] on button "Atualizar tabela" at bounding box center [766, 72] width 67 height 14
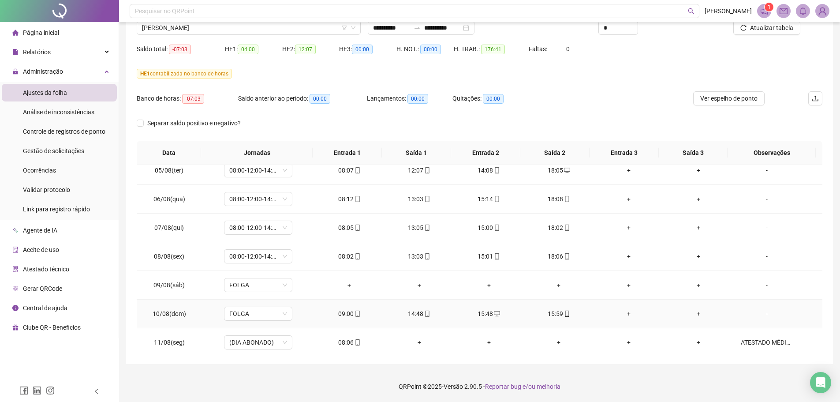
scroll to position [438, 0]
click at [736, 97] on span "Ver espelho de ponto" at bounding box center [728, 98] width 57 height 10
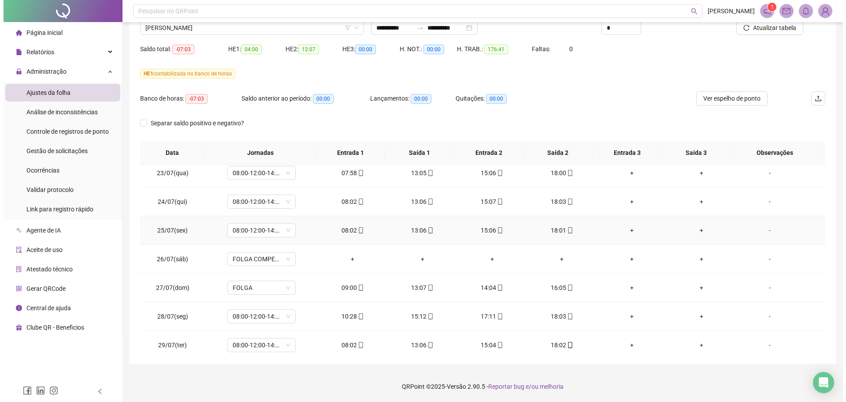
scroll to position [132, 0]
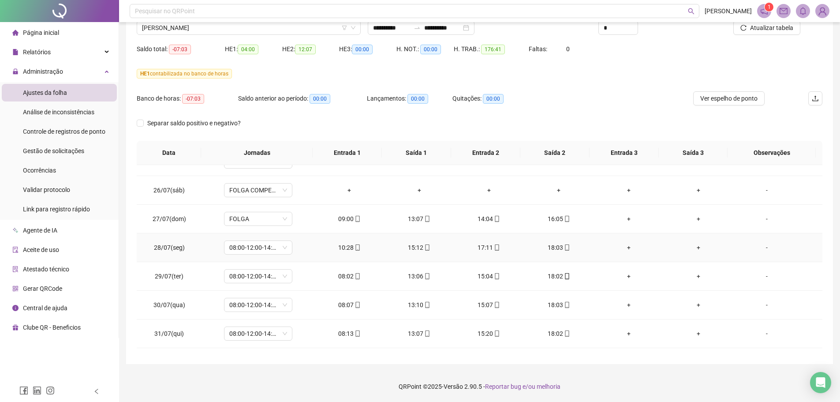
click at [761, 246] on div "-" at bounding box center [767, 247] width 52 height 10
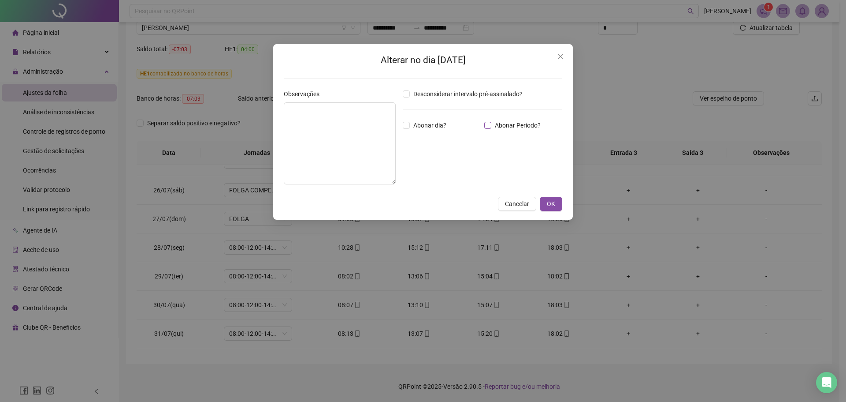
click at [504, 127] on span "Abonar Período?" at bounding box center [517, 125] width 53 height 10
click at [441, 176] on input "*****" at bounding box center [425, 173] width 35 height 11
click at [431, 172] on div "Desconsiderar intervalo pré-assinalado? Abonar dia? Abonar Período? Horas a abo…" at bounding box center [482, 140] width 167 height 102
click at [500, 128] on span "Abonar Período?" at bounding box center [517, 125] width 53 height 10
click at [424, 171] on input "*****" at bounding box center [425, 173] width 35 height 11
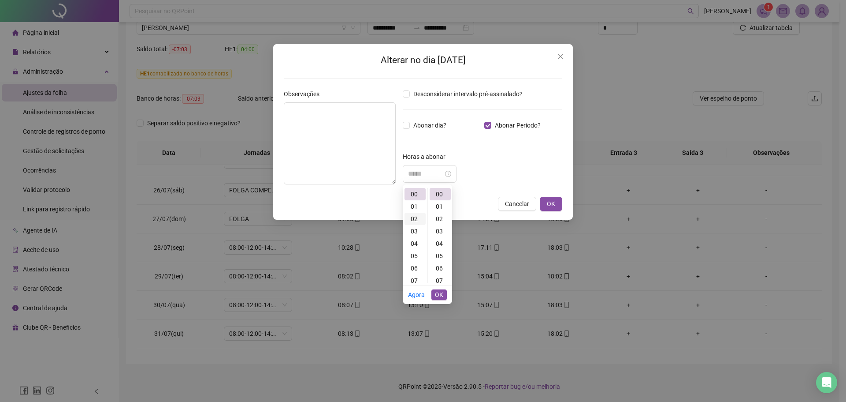
click at [416, 218] on div "02" at bounding box center [415, 218] width 21 height 12
click at [415, 194] on div "02" at bounding box center [415, 194] width 21 height 12
click at [441, 267] on div "24" at bounding box center [440, 270] width 21 height 12
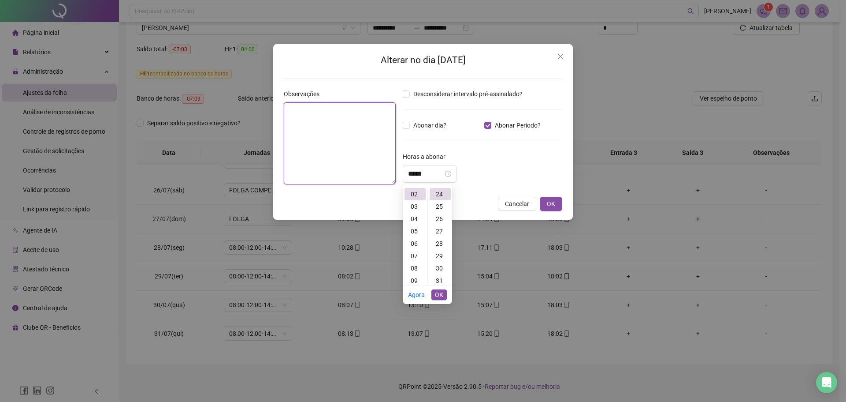
click at [388, 141] on textarea at bounding box center [340, 143] width 112 height 82
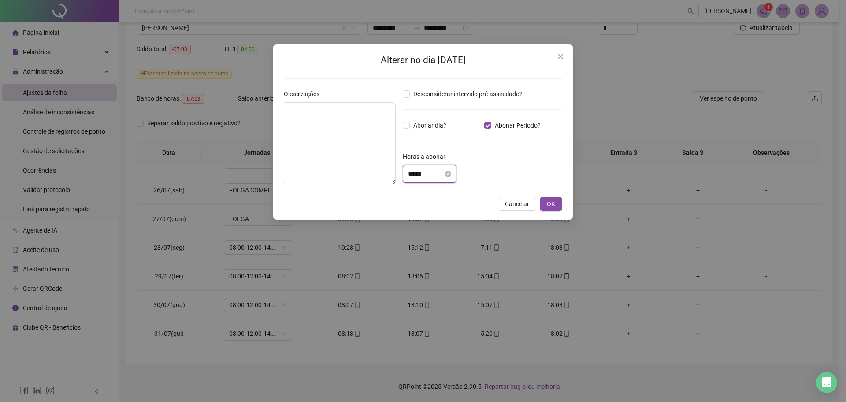
click at [443, 176] on input "*****" at bounding box center [425, 173] width 35 height 11
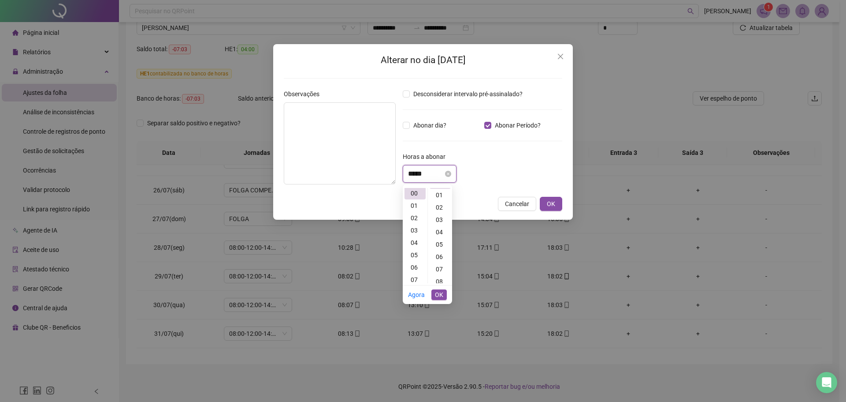
scroll to position [0, 0]
click at [414, 223] on div "02" at bounding box center [415, 218] width 21 height 12
click at [414, 194] on div "02" at bounding box center [415, 194] width 21 height 12
click at [439, 225] on div "24" at bounding box center [440, 226] width 21 height 12
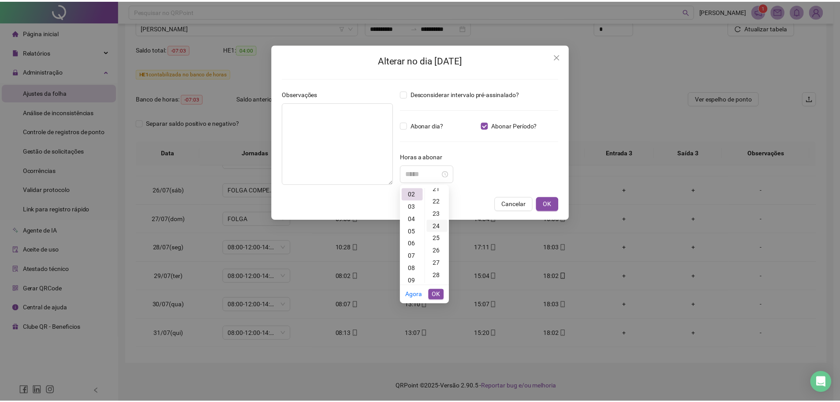
scroll to position [296, 0]
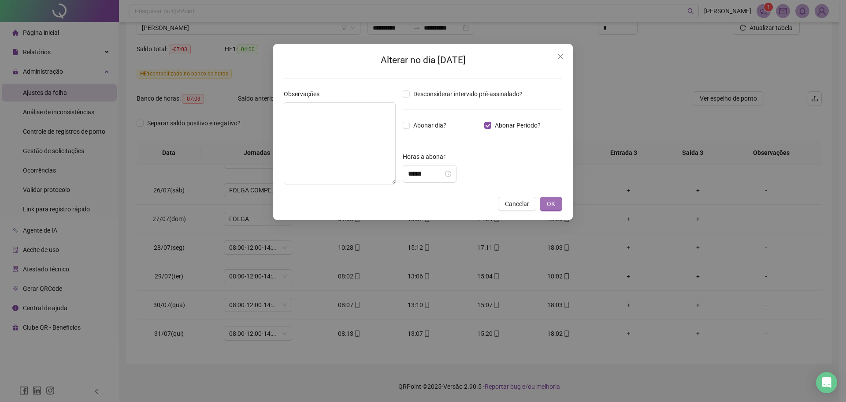
click at [551, 204] on span "OK" at bounding box center [551, 204] width 8 height 10
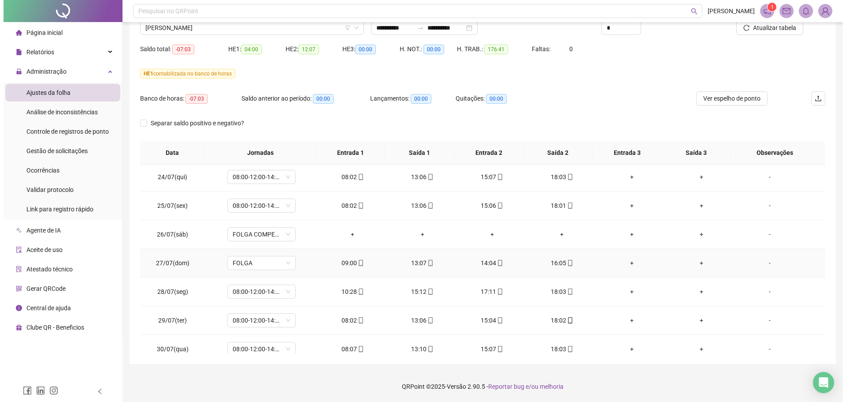
scroll to position [132, 0]
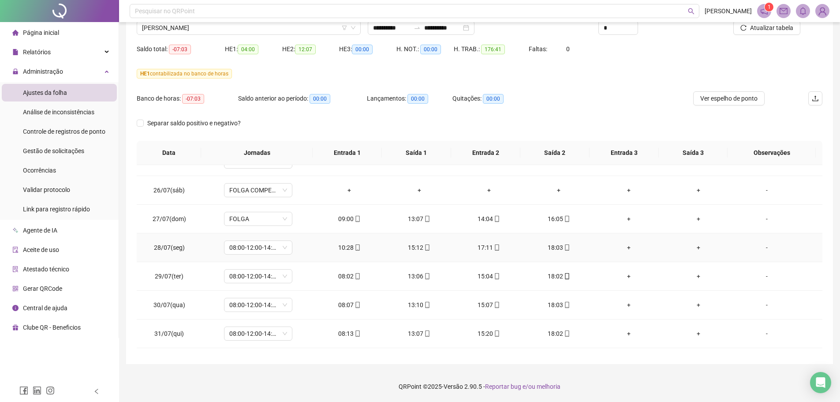
click at [761, 245] on div "-" at bounding box center [767, 247] width 52 height 10
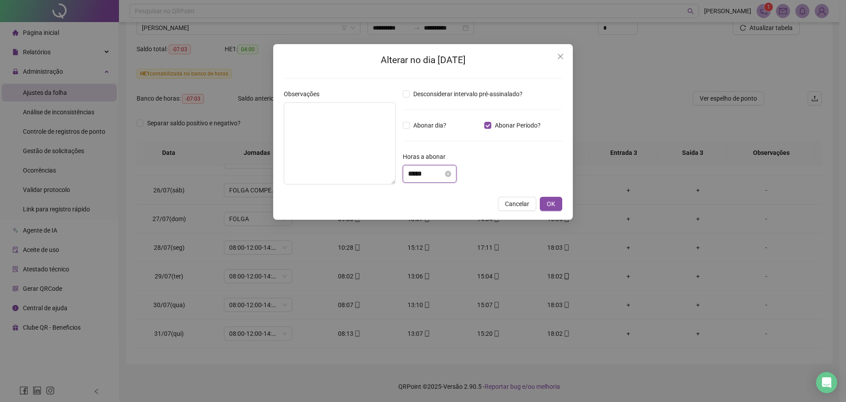
click at [436, 172] on input "*****" at bounding box center [425, 173] width 35 height 11
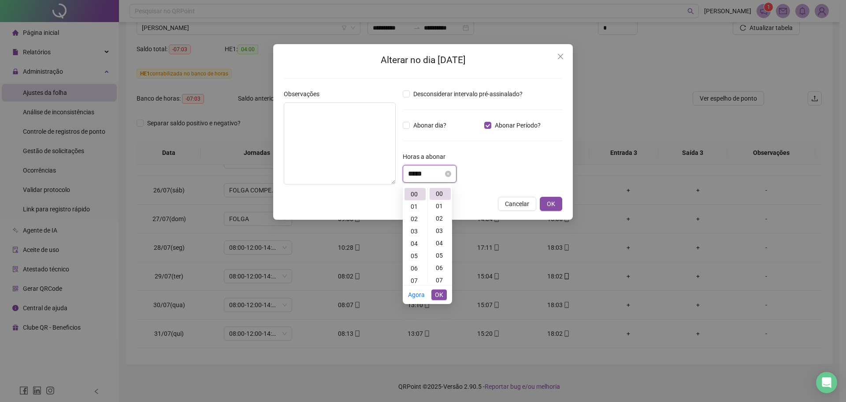
scroll to position [0, 0]
type input "*****"
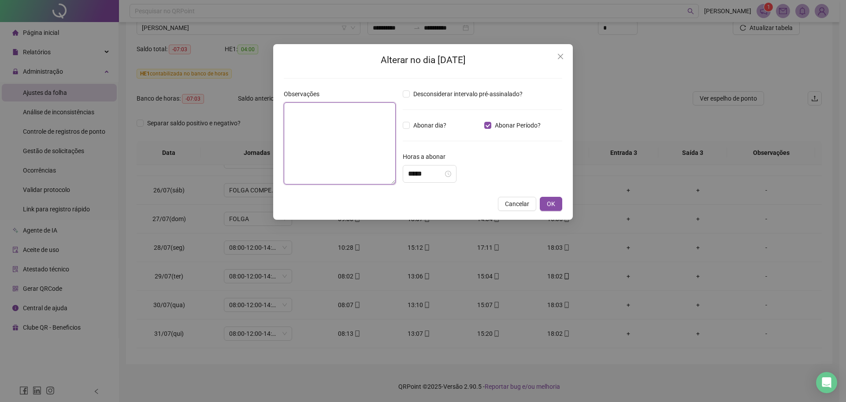
click at [346, 137] on textarea at bounding box center [340, 143] width 112 height 82
type textarea "*"
type textarea "**********"
click at [443, 173] on input "*****" at bounding box center [425, 173] width 35 height 11
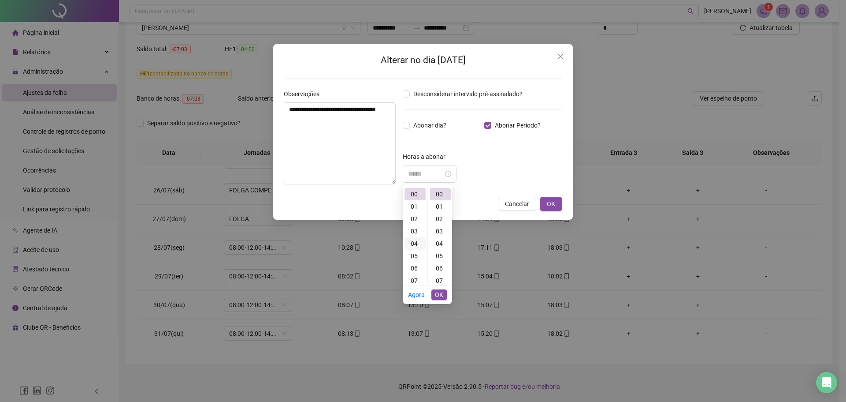
click at [417, 219] on div "02" at bounding box center [415, 218] width 21 height 12
click at [441, 274] on div "24" at bounding box center [440, 274] width 21 height 12
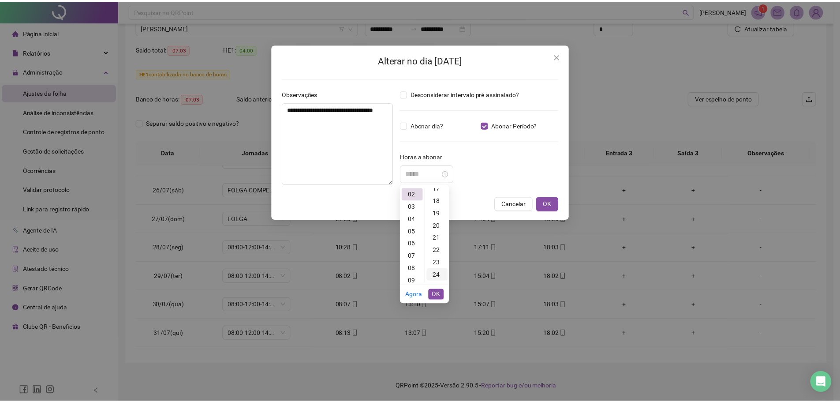
scroll to position [296, 0]
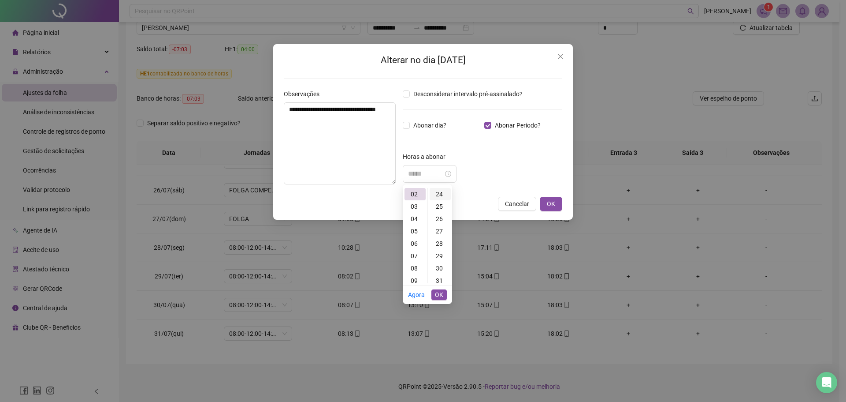
click at [439, 194] on div "24" at bounding box center [440, 194] width 21 height 12
type input "*****"
click at [441, 293] on span "OK" at bounding box center [439, 295] width 8 height 10
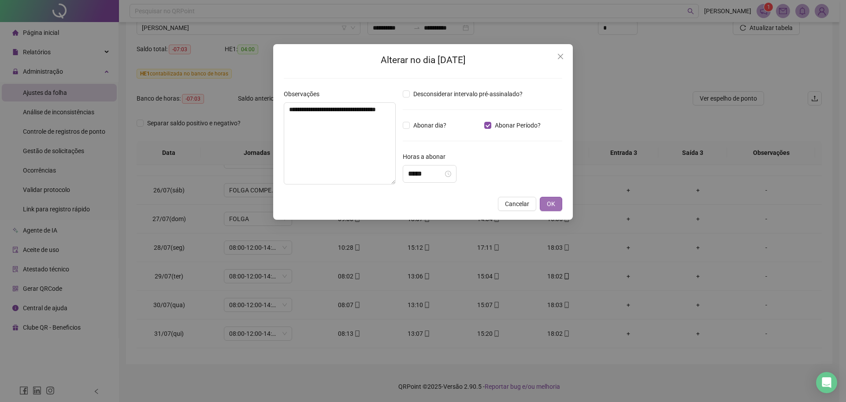
click at [553, 201] on span "OK" at bounding box center [551, 204] width 8 height 10
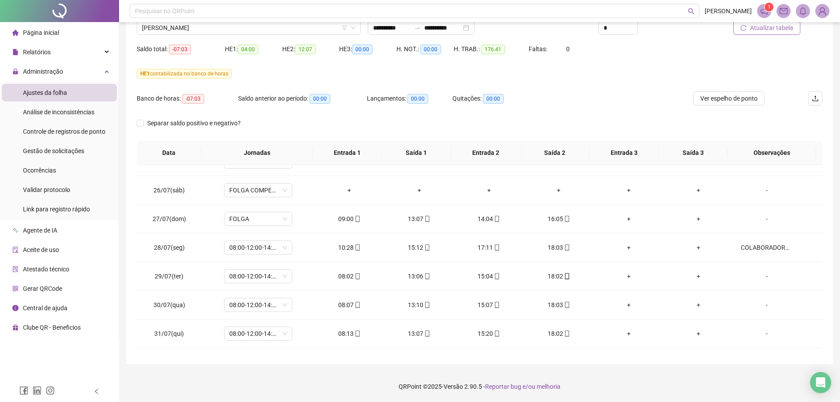
click at [767, 33] on button "Atualizar tabela" at bounding box center [766, 28] width 67 height 14
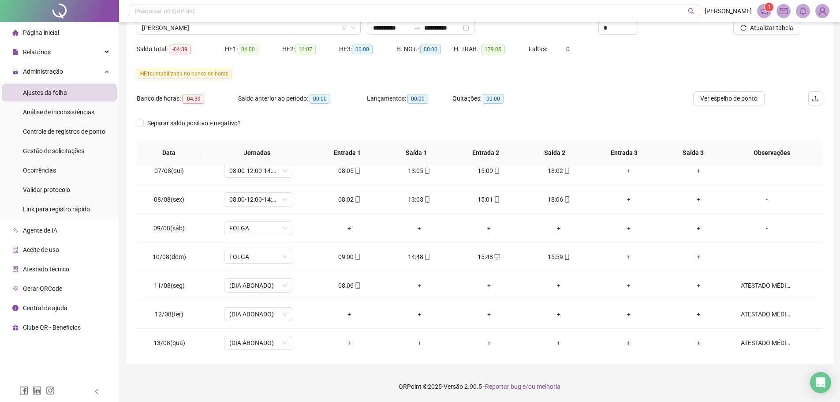
scroll to position [614, 0]
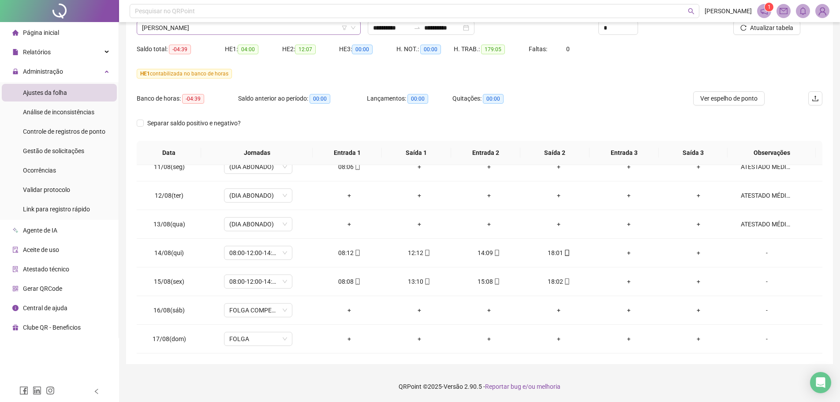
click at [216, 30] on span "[PERSON_NAME]" at bounding box center [248, 27] width 213 height 13
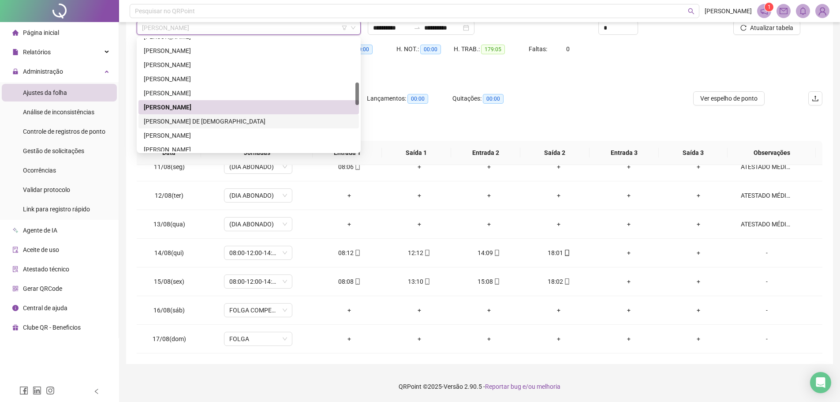
click at [186, 122] on div "[PERSON_NAME] DE [DEMOGRAPHIC_DATA]" at bounding box center [249, 121] width 210 height 10
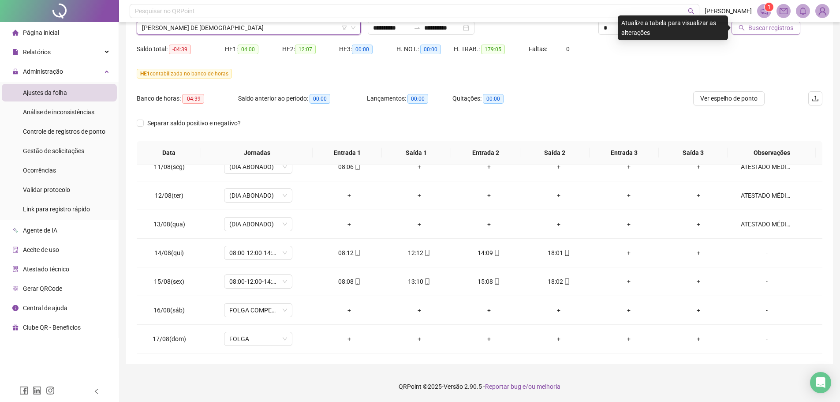
click at [776, 25] on span "Buscar registros" at bounding box center [770, 28] width 45 height 10
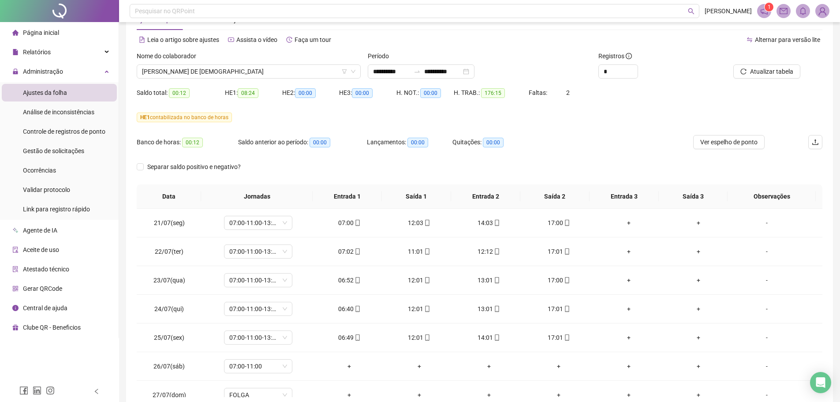
scroll to position [0, 0]
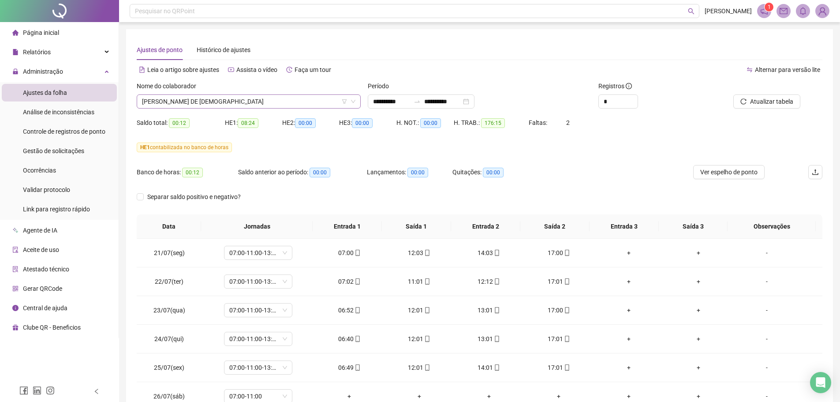
click at [221, 100] on span "[PERSON_NAME] DE [DEMOGRAPHIC_DATA]" at bounding box center [248, 101] width 213 height 13
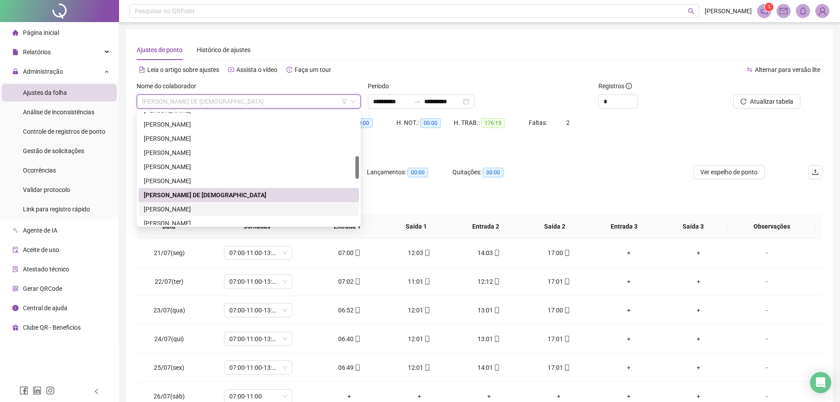
click at [204, 211] on div "[PERSON_NAME]" at bounding box center [249, 209] width 210 height 10
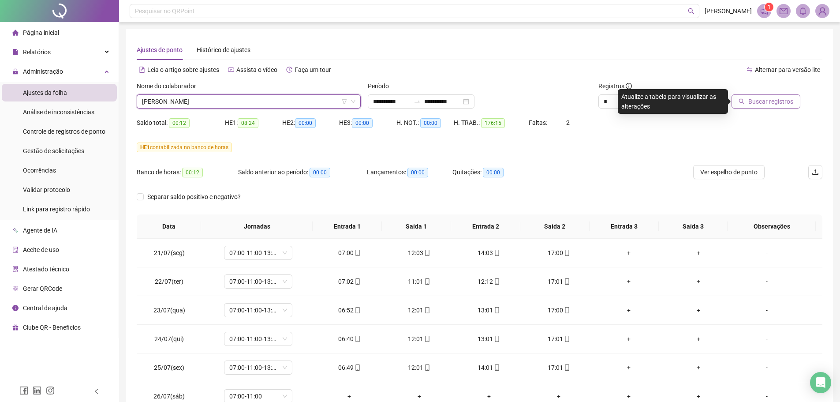
click at [791, 101] on span "Buscar registros" at bounding box center [770, 102] width 45 height 10
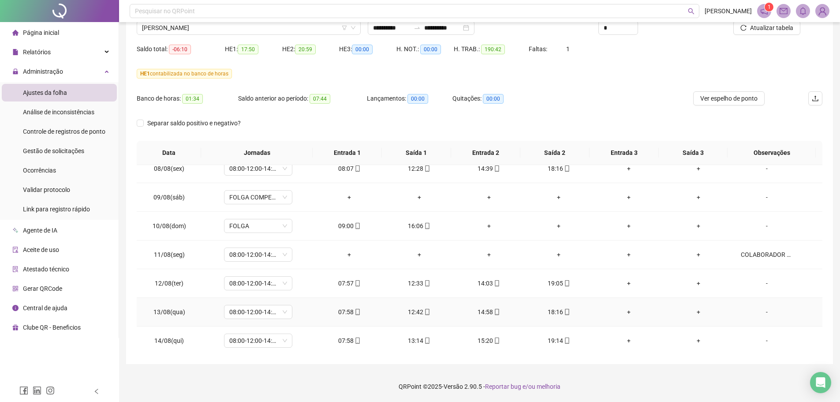
scroll to position [526, 0]
click at [741, 255] on div "COLABORADOR APRESENTOU ATESTADO DE ACOMPANHAMENTO." at bounding box center [767, 255] width 52 height 10
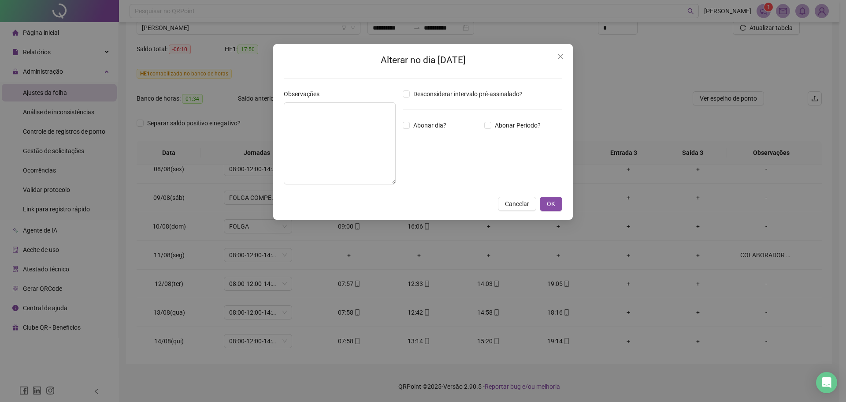
type textarea "**********"
click at [558, 57] on icon "close" at bounding box center [560, 56] width 7 height 7
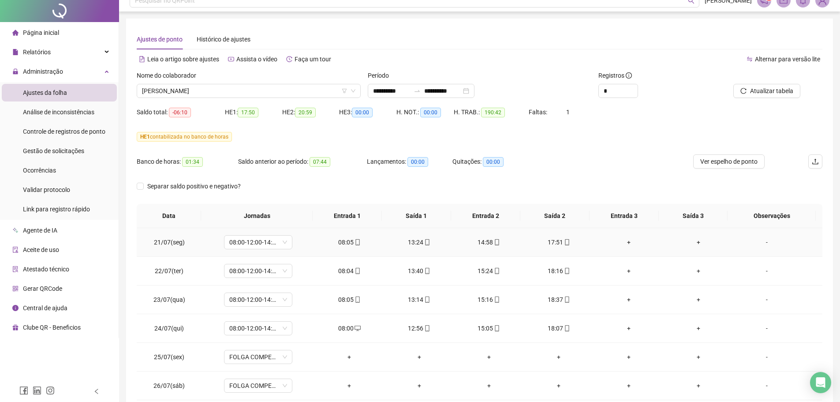
scroll to position [0, 0]
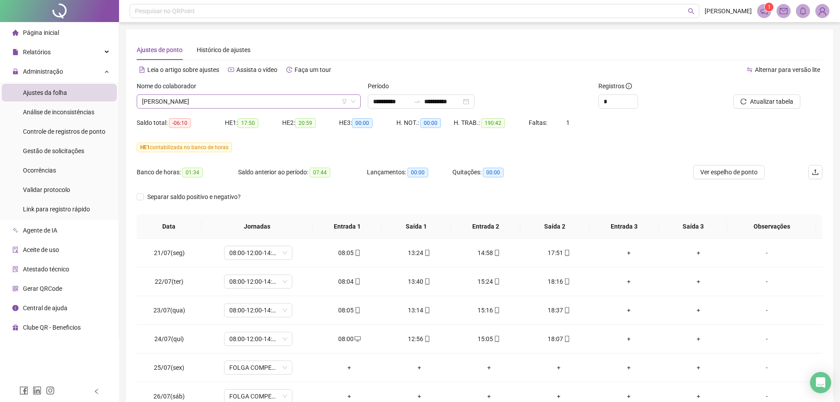
click at [282, 105] on span "[PERSON_NAME]" at bounding box center [248, 101] width 213 height 13
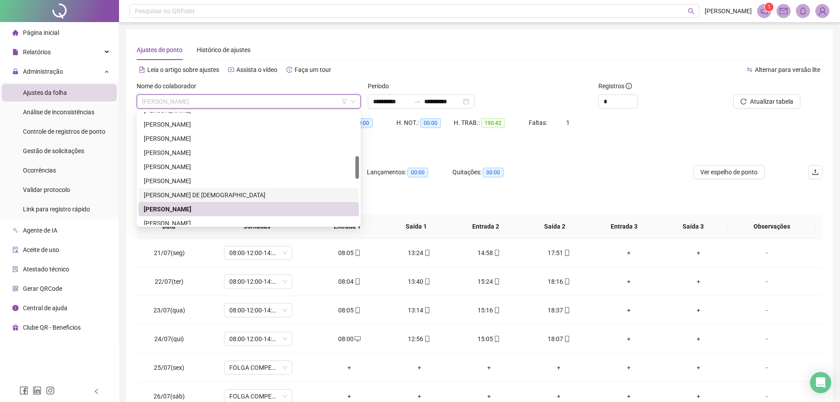
scroll to position [264, 0]
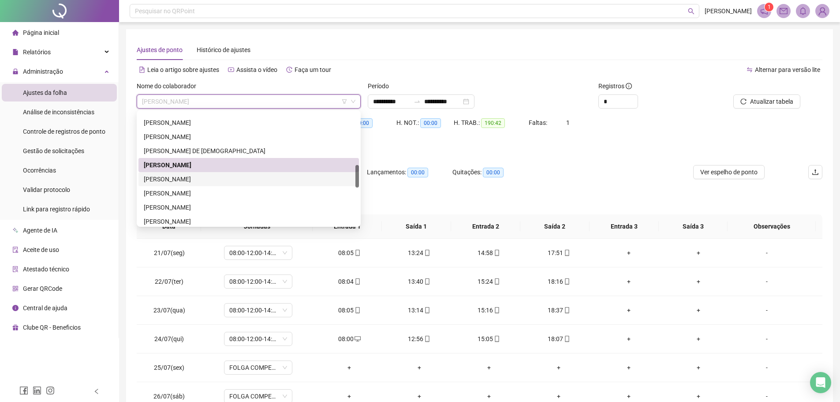
click at [219, 184] on div "[PERSON_NAME]" at bounding box center [248, 179] width 220 height 14
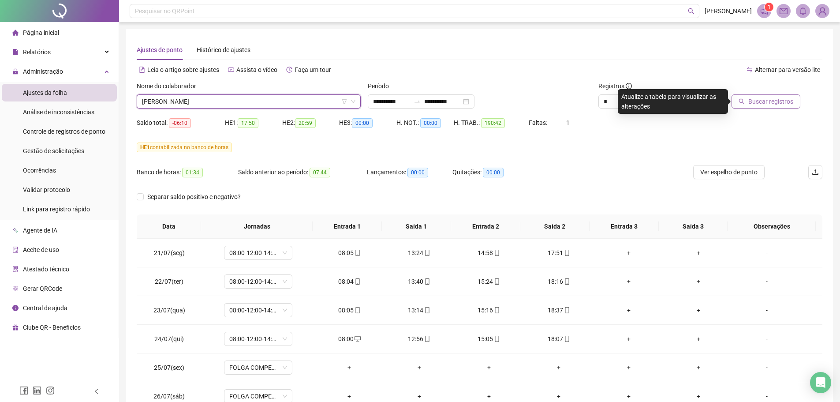
click at [759, 97] on span "Buscar registros" at bounding box center [770, 102] width 45 height 10
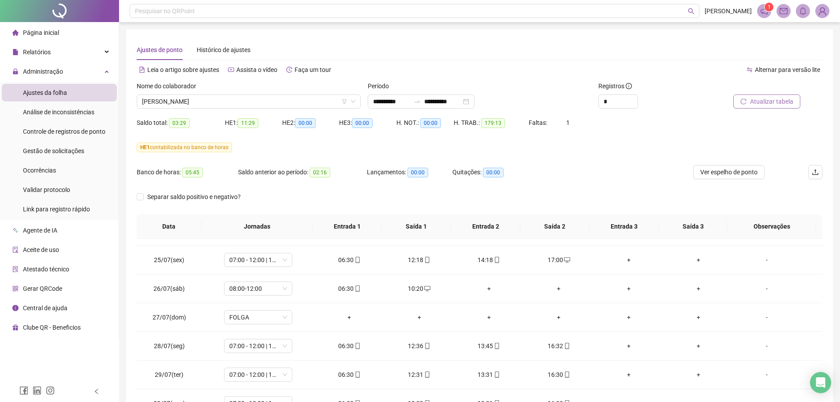
scroll to position [132, 0]
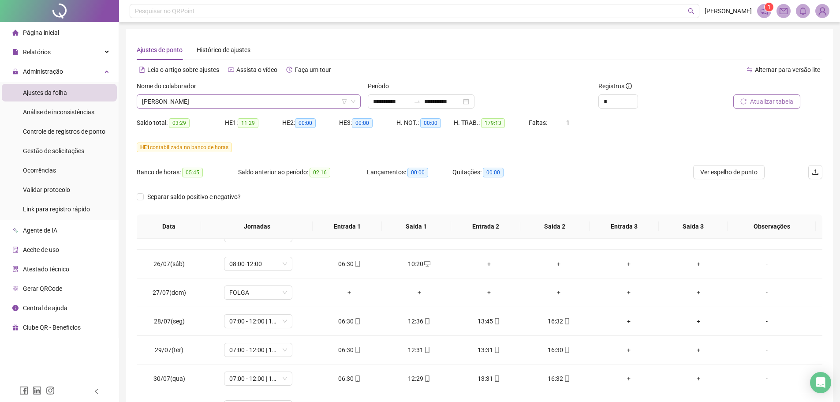
click at [202, 106] on span "[PERSON_NAME]" at bounding box center [248, 101] width 213 height 13
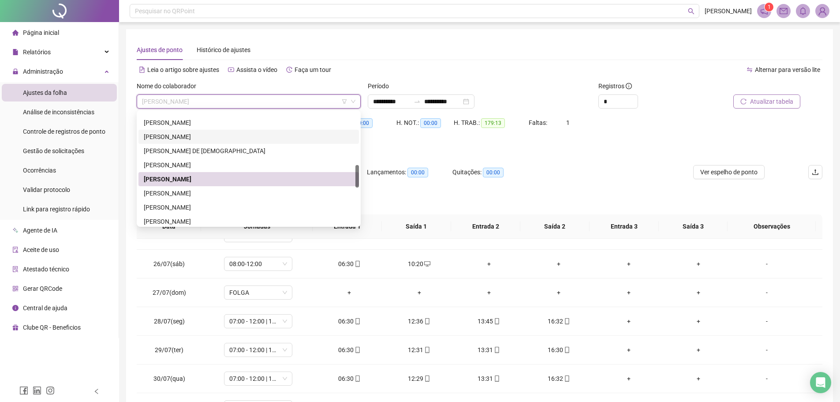
scroll to position [309, 0]
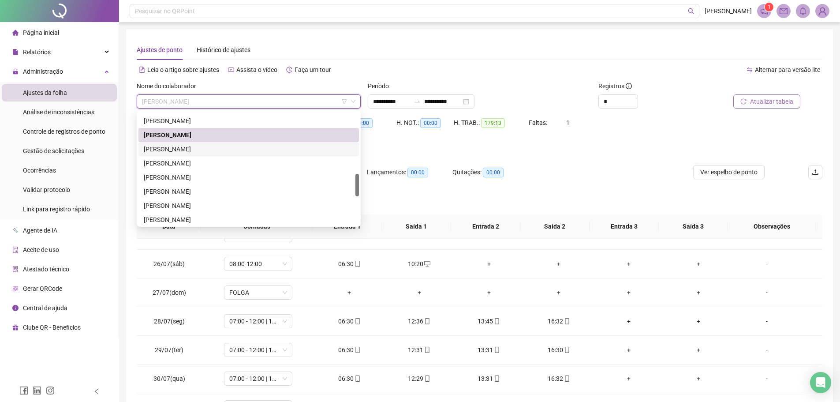
click at [202, 148] on div "[PERSON_NAME]" at bounding box center [249, 149] width 210 height 10
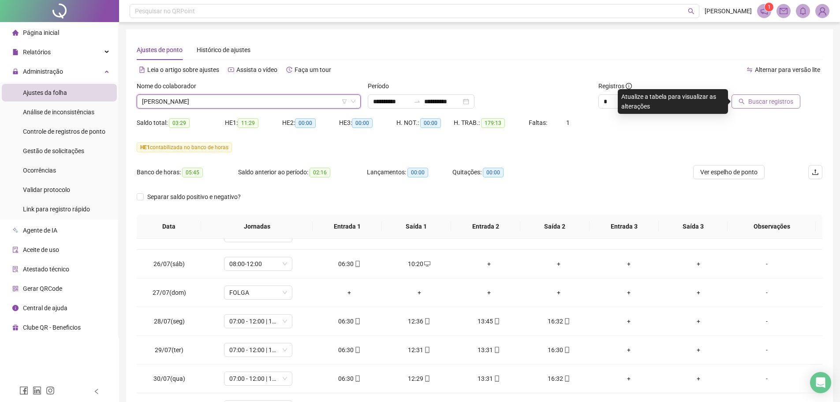
click at [754, 103] on span "Buscar registros" at bounding box center [770, 102] width 45 height 10
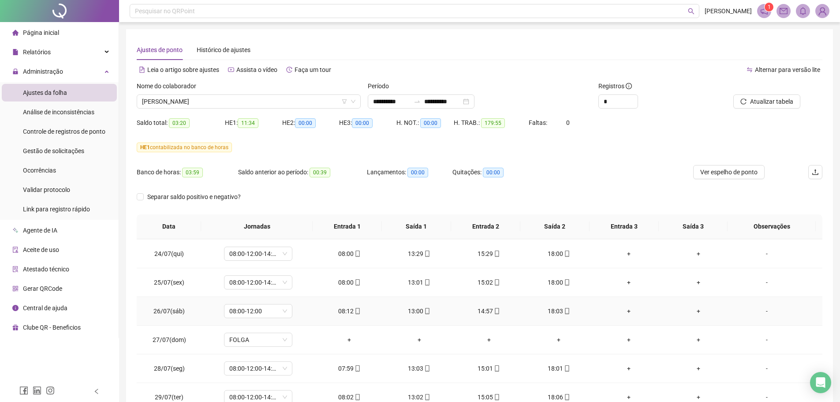
scroll to position [0, 0]
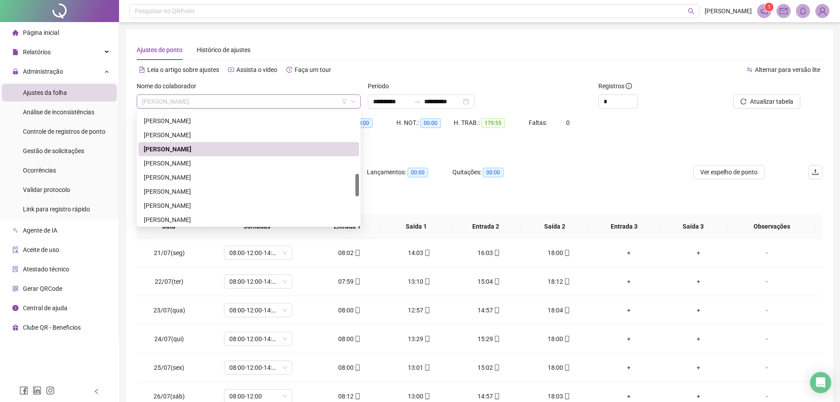
click at [223, 104] on span "[PERSON_NAME]" at bounding box center [248, 101] width 213 height 13
click at [206, 166] on div "[PERSON_NAME]" at bounding box center [249, 163] width 210 height 10
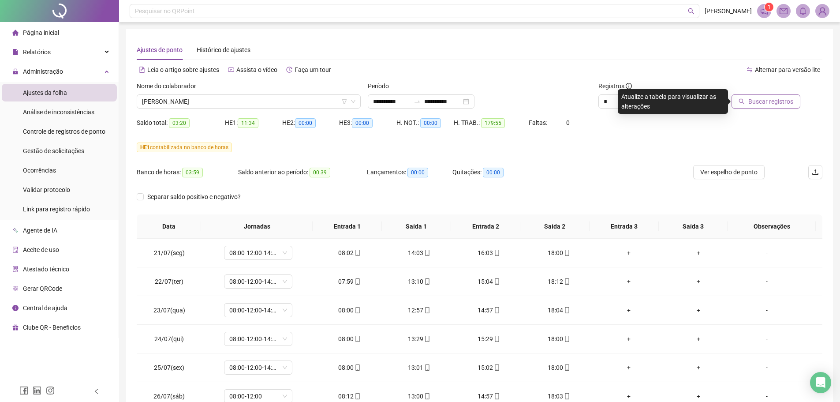
click at [762, 99] on span "Buscar registros" at bounding box center [770, 102] width 45 height 10
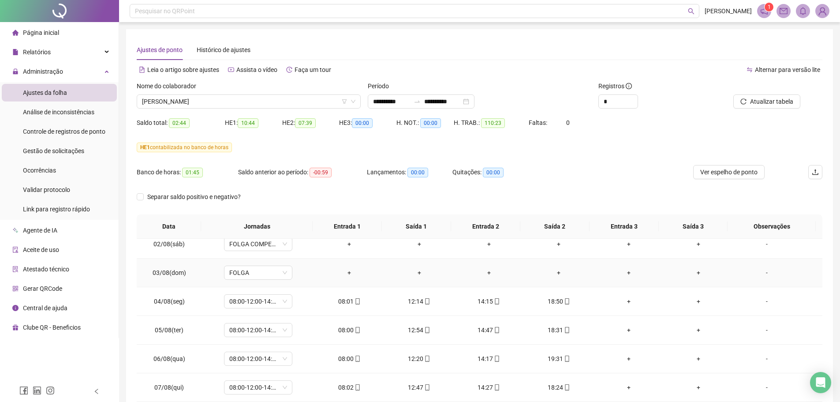
scroll to position [614, 0]
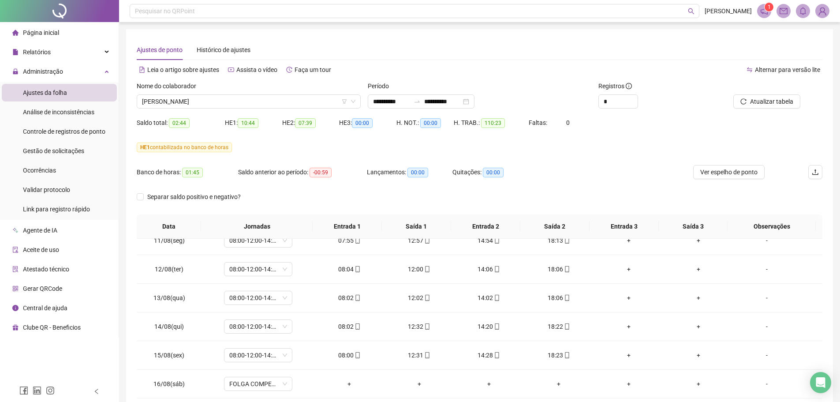
click at [157, 93] on div "Nome do colaborador" at bounding box center [249, 87] width 224 height 13
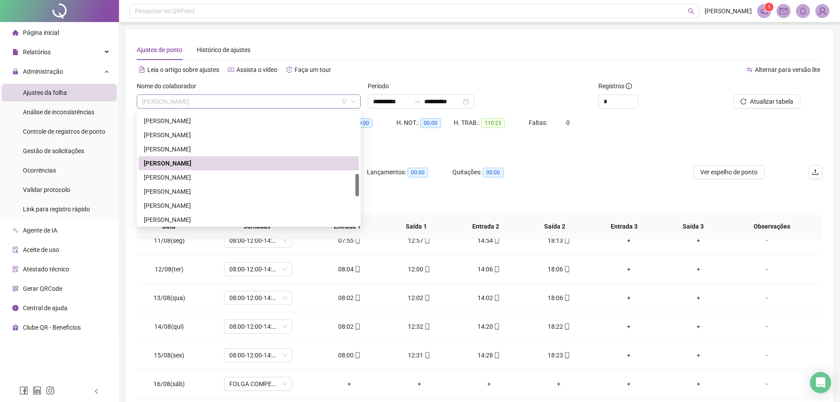
click at [158, 101] on span "[PERSON_NAME]" at bounding box center [248, 101] width 213 height 13
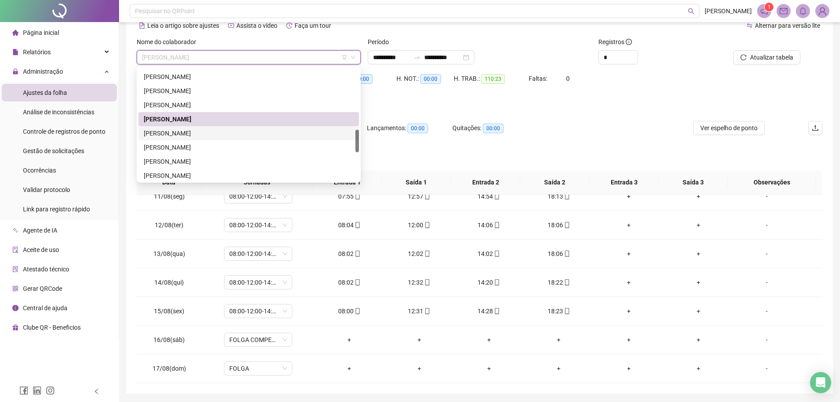
click at [177, 133] on div "[PERSON_NAME]" at bounding box center [249, 133] width 210 height 10
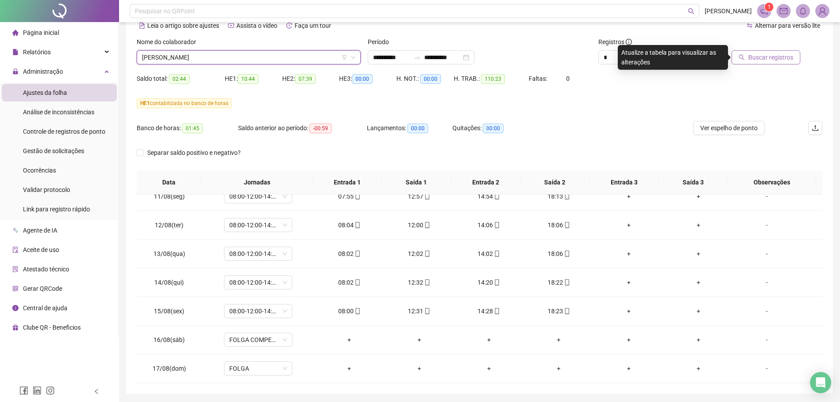
click at [749, 63] on button "Buscar registros" at bounding box center [765, 57] width 69 height 14
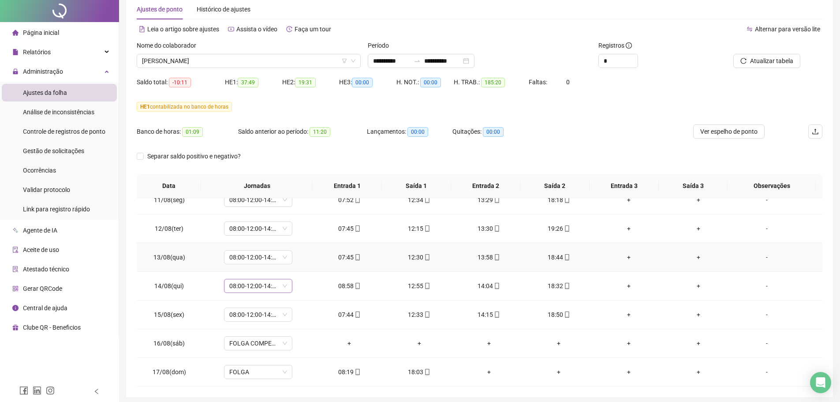
scroll to position [74, 0]
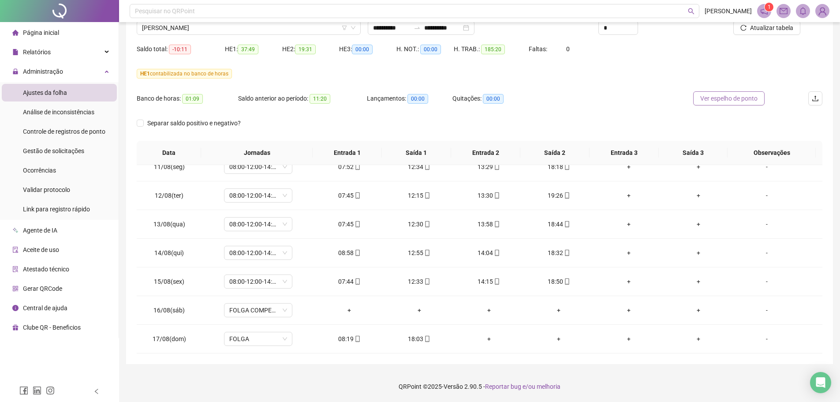
click at [723, 104] on button "Ver espelho de ponto" at bounding box center [728, 98] width 71 height 14
drag, startPoint x: 721, startPoint y: 96, endPoint x: 723, endPoint y: 102, distance: 6.1
click at [721, 96] on span "Ver espelho de ponto" at bounding box center [728, 98] width 57 height 10
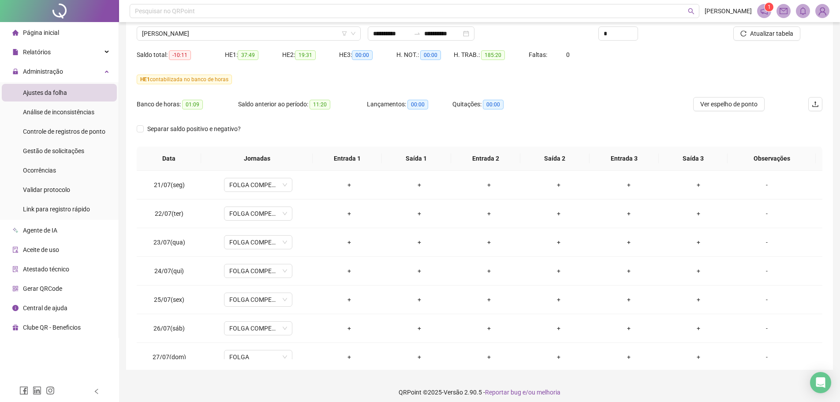
scroll to position [0, 0]
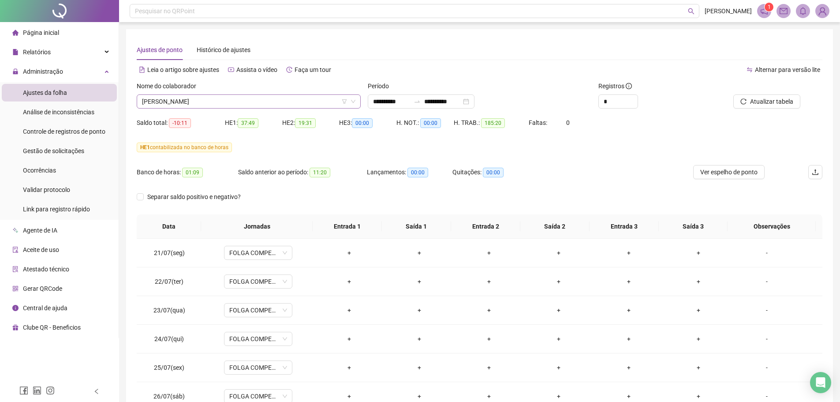
click at [263, 95] on div "[PERSON_NAME]" at bounding box center [249, 101] width 224 height 14
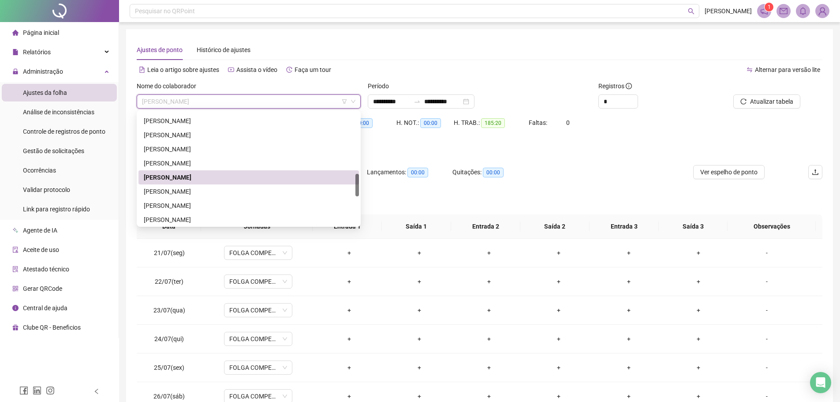
click at [262, 100] on span "[PERSON_NAME]" at bounding box center [248, 101] width 213 height 13
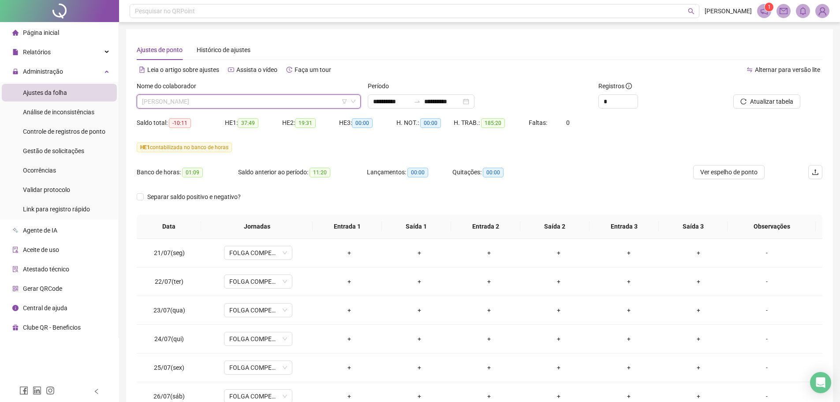
click at [262, 100] on span "[PERSON_NAME]" at bounding box center [248, 101] width 213 height 13
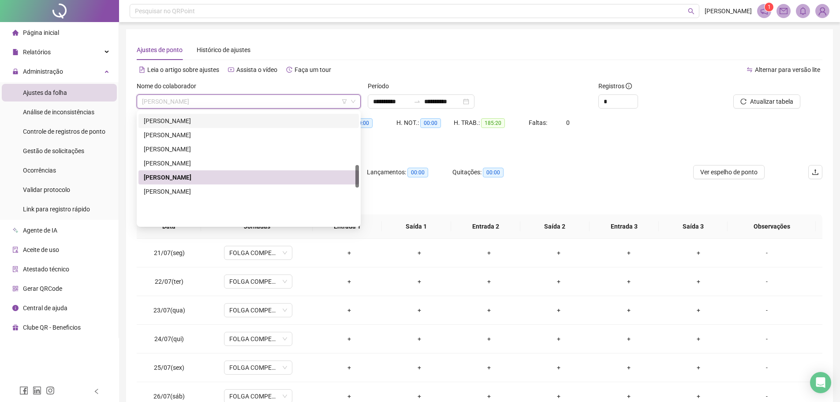
scroll to position [264, 0]
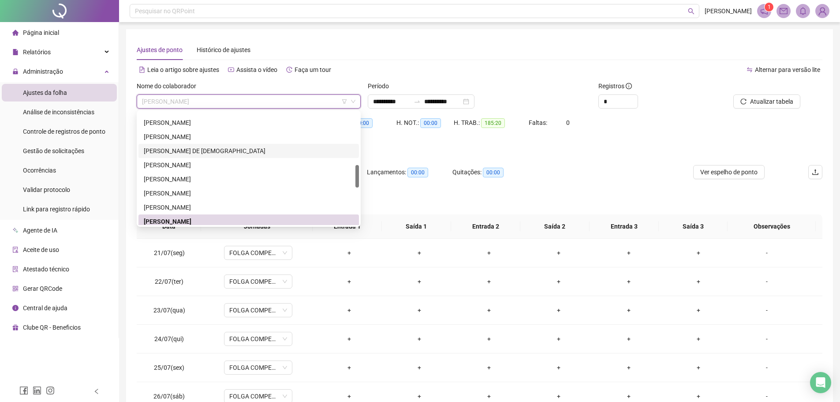
click at [202, 134] on div "[PERSON_NAME]" at bounding box center [249, 137] width 210 height 10
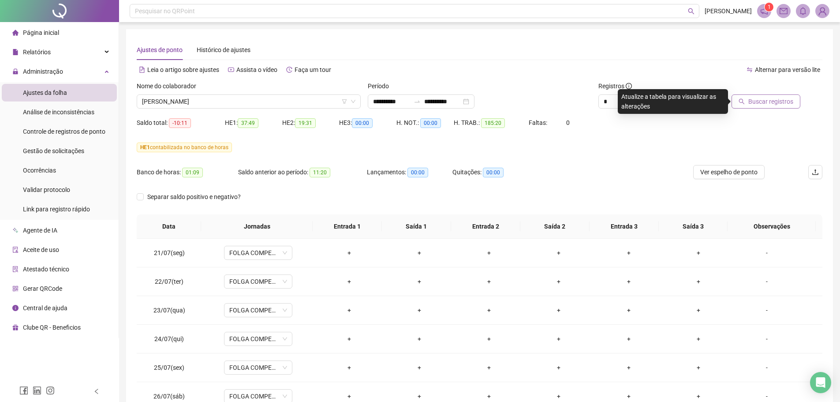
click at [765, 105] on span "Buscar registros" at bounding box center [770, 102] width 45 height 10
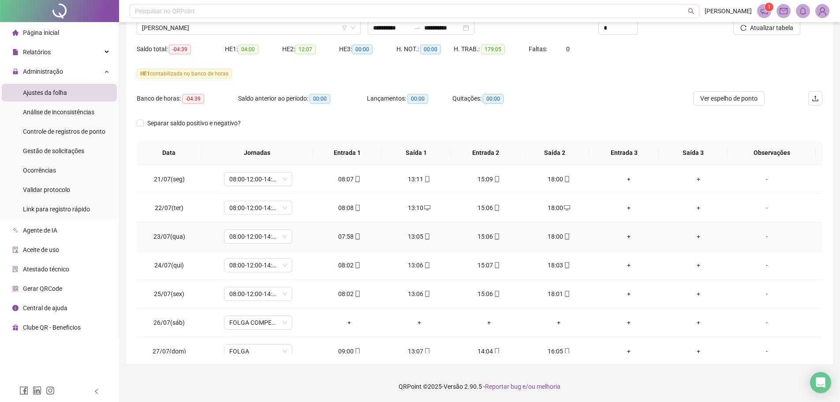
scroll to position [0, 0]
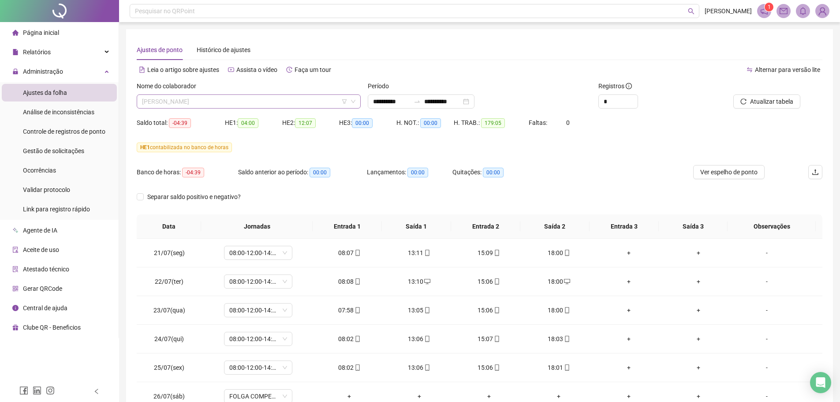
click at [212, 100] on span "[PERSON_NAME]" at bounding box center [248, 101] width 213 height 13
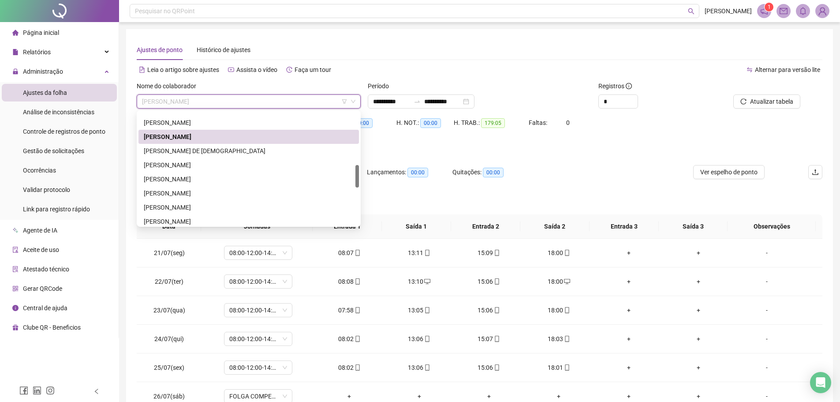
scroll to position [353, 0]
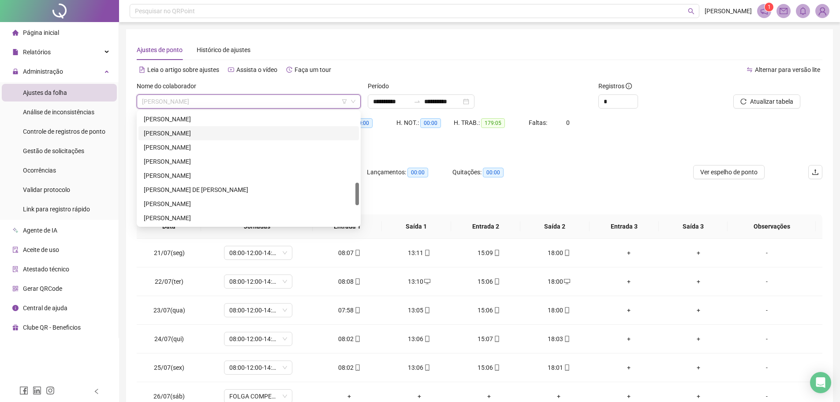
click at [216, 135] on div "[PERSON_NAME]" at bounding box center [249, 133] width 210 height 10
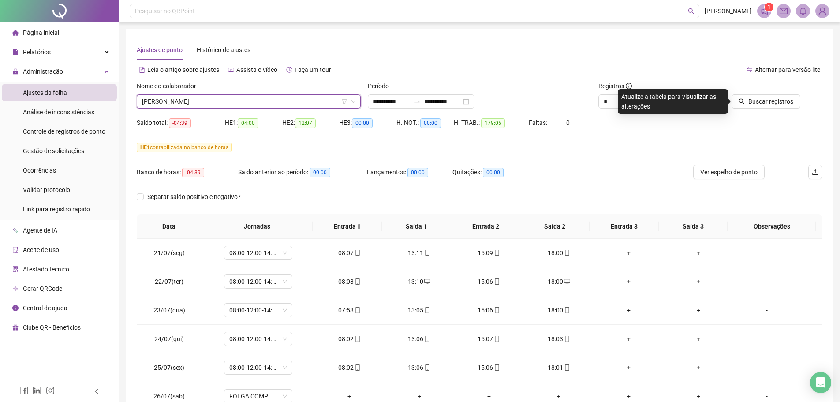
click at [766, 111] on div "Buscar registros" at bounding box center [767, 98] width 115 height 34
click at [761, 103] on span "Buscar registros" at bounding box center [770, 102] width 45 height 10
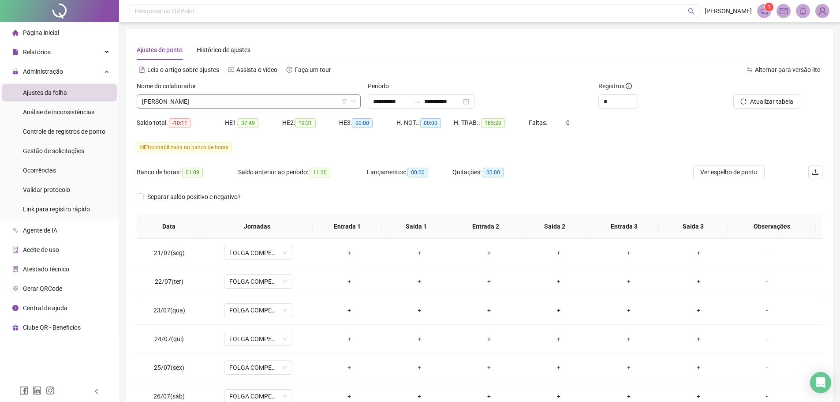
click at [187, 104] on span "[PERSON_NAME]" at bounding box center [248, 101] width 213 height 13
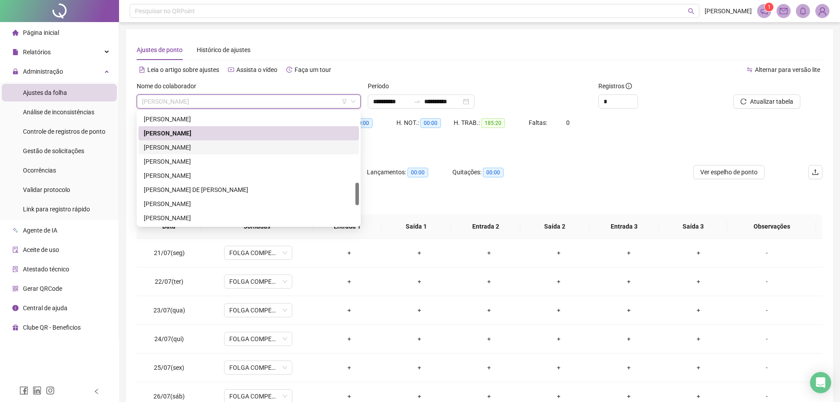
click at [199, 146] on div "[PERSON_NAME]" at bounding box center [249, 147] width 210 height 10
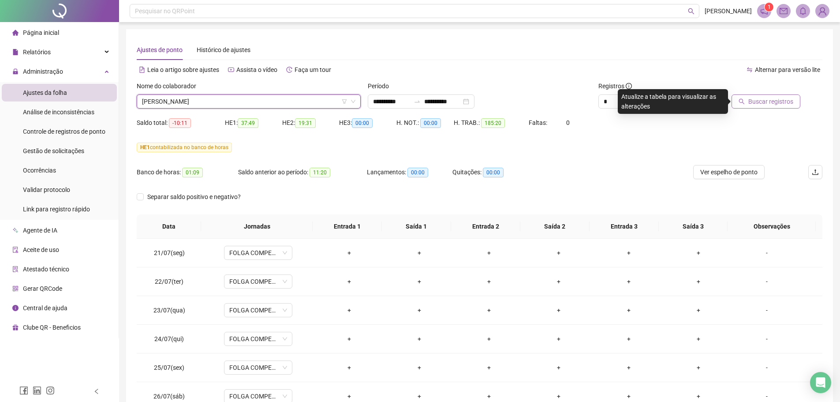
click at [744, 101] on icon "search" at bounding box center [741, 101] width 6 height 6
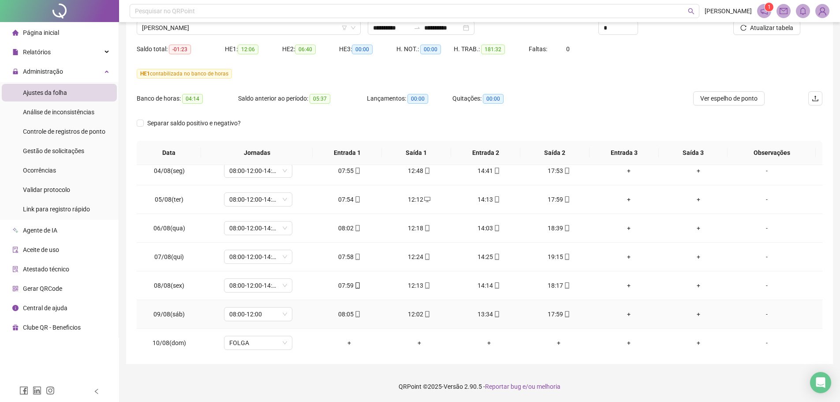
scroll to position [394, 0]
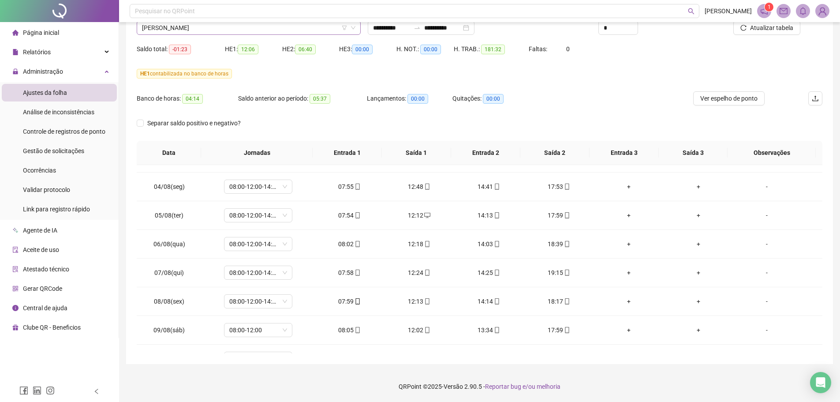
click at [234, 34] on div "[PERSON_NAME]" at bounding box center [249, 28] width 224 height 14
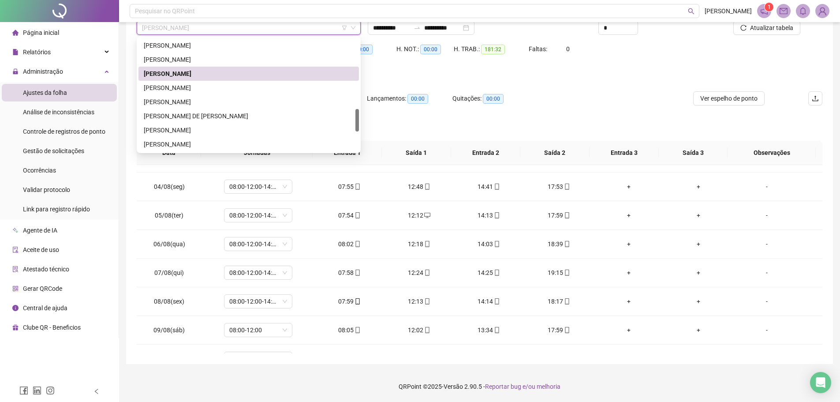
click at [214, 91] on div "[PERSON_NAME]" at bounding box center [249, 88] width 210 height 10
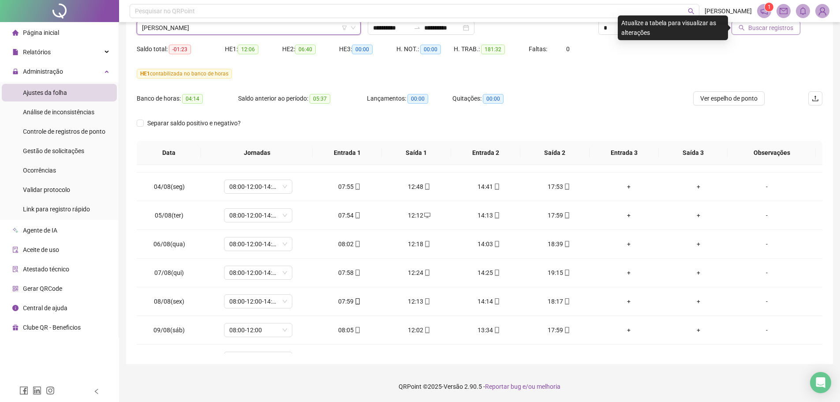
click at [756, 31] on span "Buscar registros" at bounding box center [770, 28] width 45 height 10
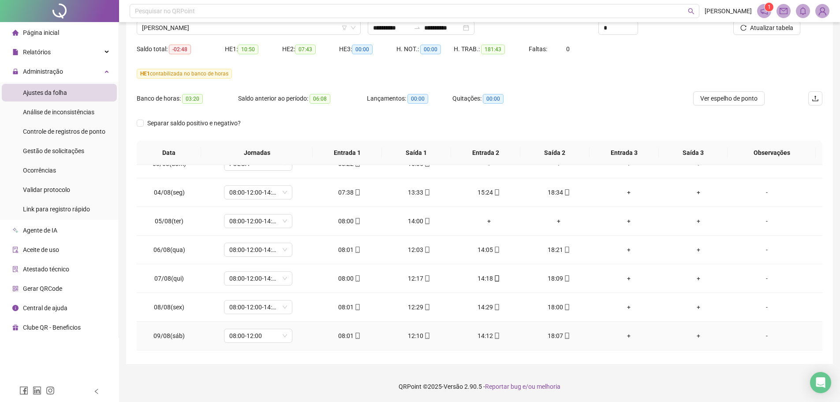
scroll to position [350, 0]
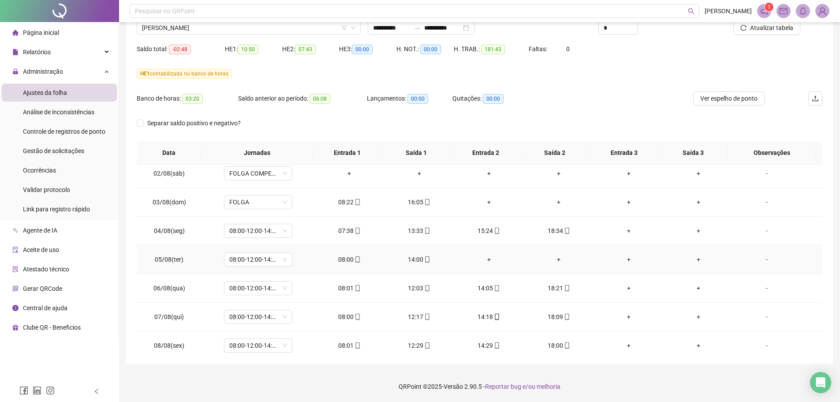
click at [486, 260] on div "+" at bounding box center [489, 259] width 56 height 10
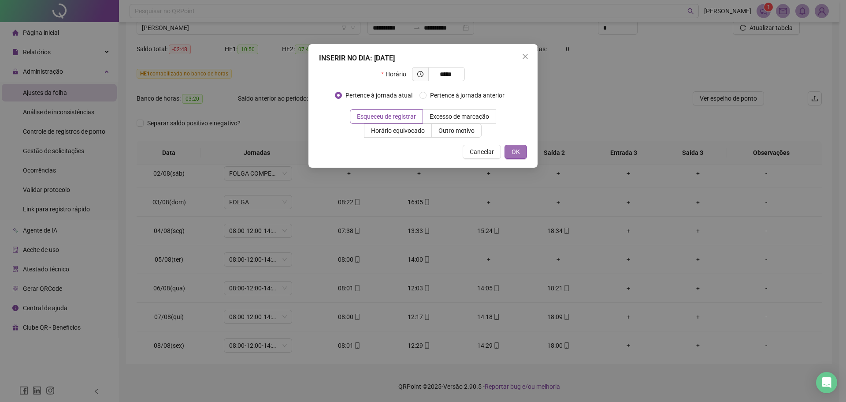
type input "*****"
click at [517, 155] on span "OK" at bounding box center [516, 152] width 8 height 10
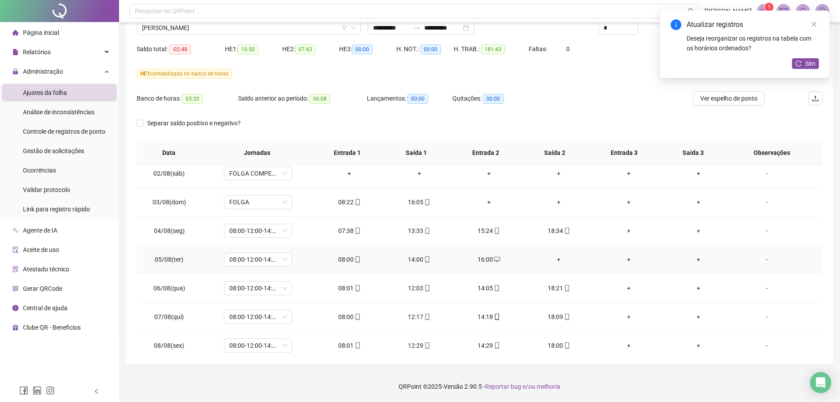
click at [552, 260] on div "+" at bounding box center [559, 259] width 56 height 10
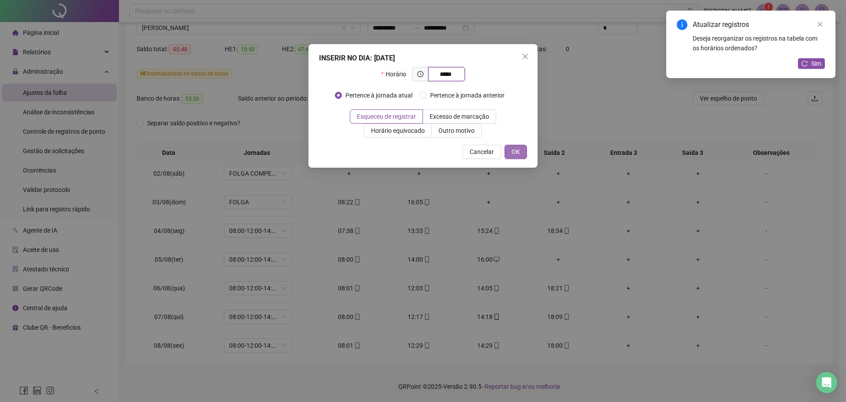
type input "*****"
click at [516, 154] on span "OK" at bounding box center [516, 152] width 8 height 10
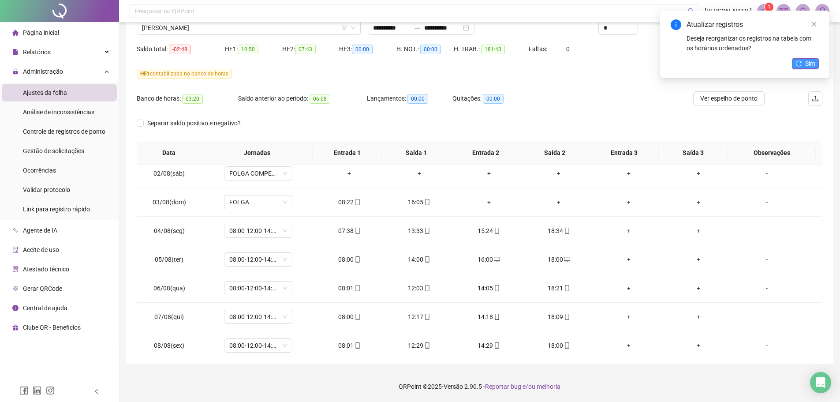
click at [802, 63] on button "Sim" at bounding box center [805, 63] width 27 height 11
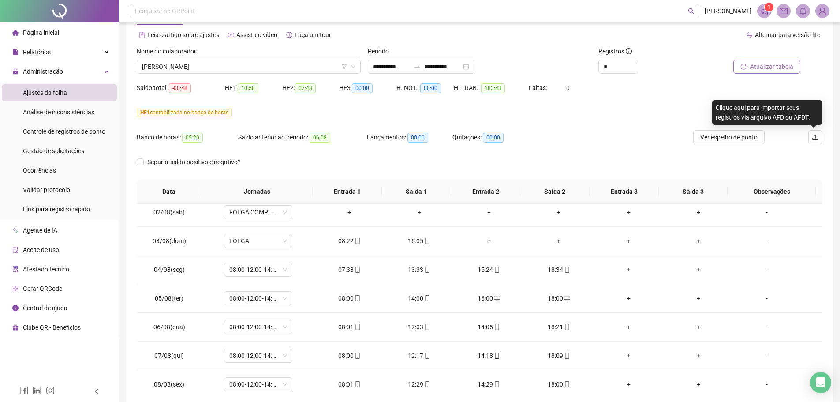
scroll to position [0, 0]
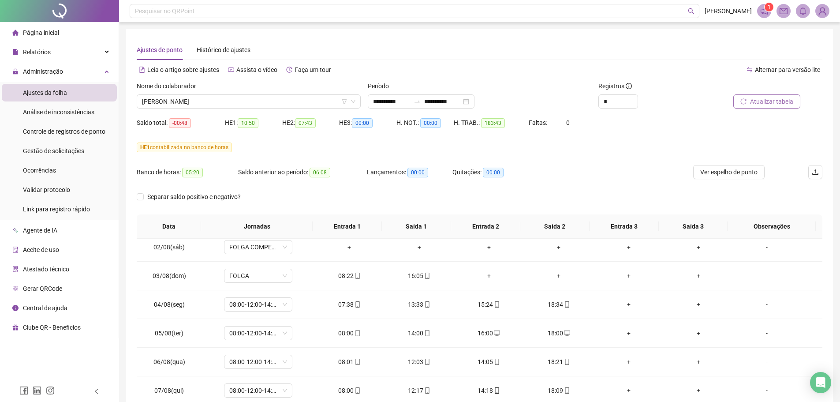
click at [782, 106] on span "Atualizar tabela" at bounding box center [771, 102] width 43 height 10
click at [223, 89] on div "Nome do colaborador" at bounding box center [249, 87] width 224 height 13
drag, startPoint x: 223, startPoint y: 93, endPoint x: 224, endPoint y: 100, distance: 7.2
click at [224, 97] on div "Nome do colaborador [PERSON_NAME]" at bounding box center [249, 94] width 224 height 27
click at [224, 100] on span "[PERSON_NAME]" at bounding box center [248, 101] width 213 height 13
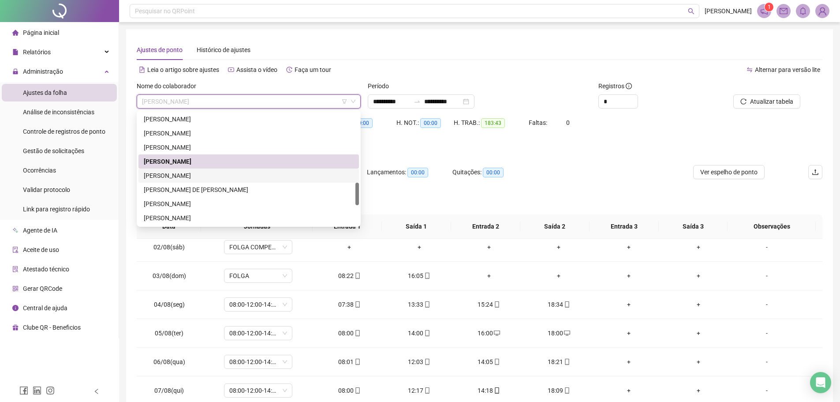
click at [223, 176] on div "[PERSON_NAME]" at bounding box center [249, 176] width 210 height 10
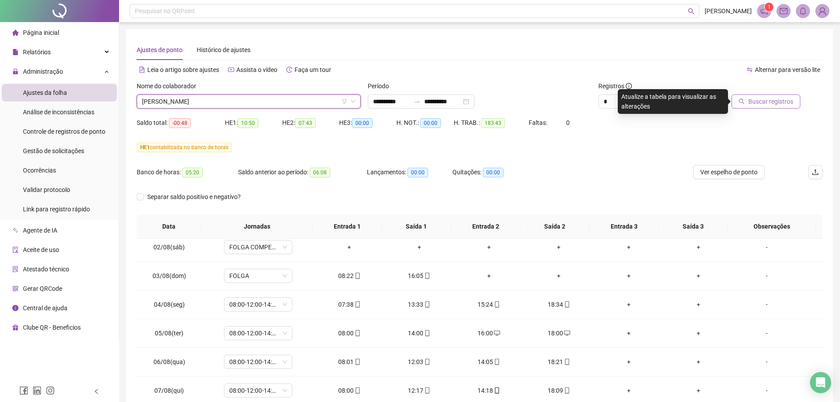
click at [776, 108] on button "Buscar registros" at bounding box center [765, 101] width 69 height 14
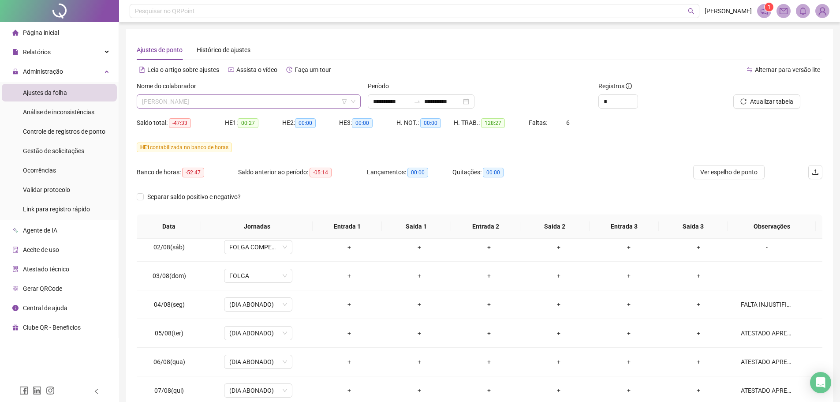
click at [194, 101] on span "[PERSON_NAME]" at bounding box center [248, 101] width 213 height 13
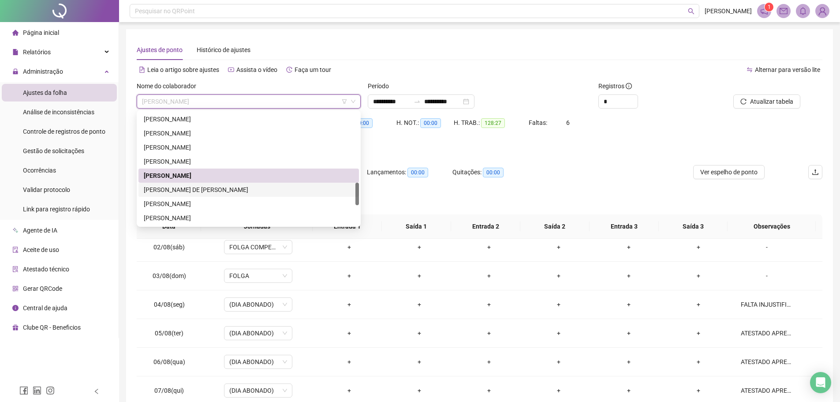
click at [200, 188] on div "[PERSON_NAME] DE [PERSON_NAME]" at bounding box center [249, 190] width 210 height 10
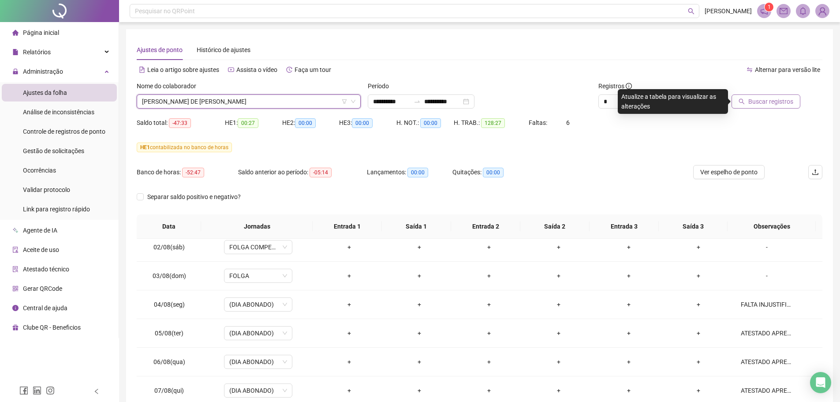
click at [755, 101] on span "Buscar registros" at bounding box center [770, 102] width 45 height 10
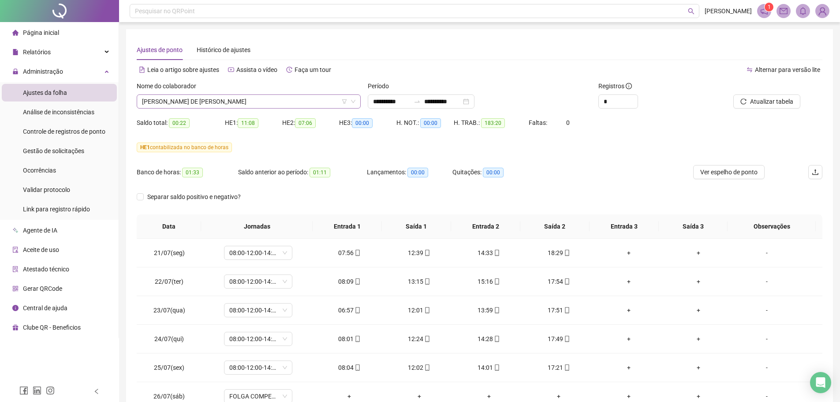
click at [268, 103] on span "[PERSON_NAME] DE [PERSON_NAME]" at bounding box center [248, 101] width 213 height 13
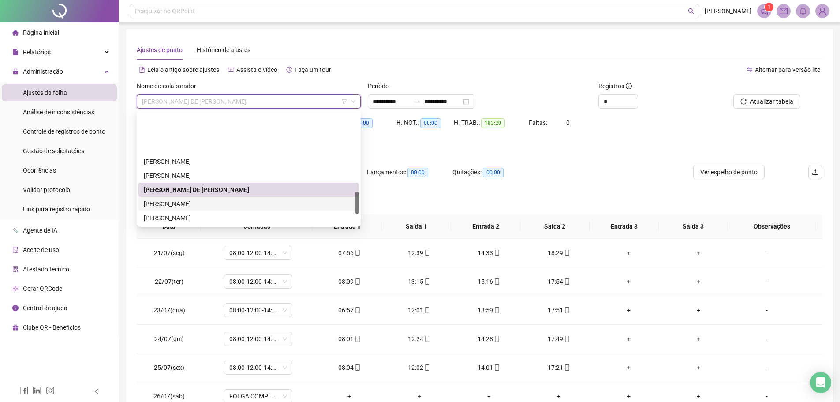
scroll to position [397, 0]
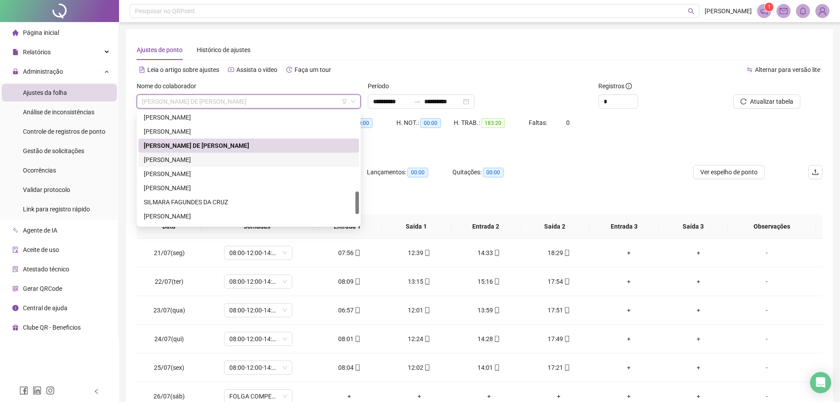
drag, startPoint x: 220, startPoint y: 162, endPoint x: 463, endPoint y: 160, distance: 242.9
click at [221, 160] on div "[PERSON_NAME]" at bounding box center [249, 160] width 210 height 10
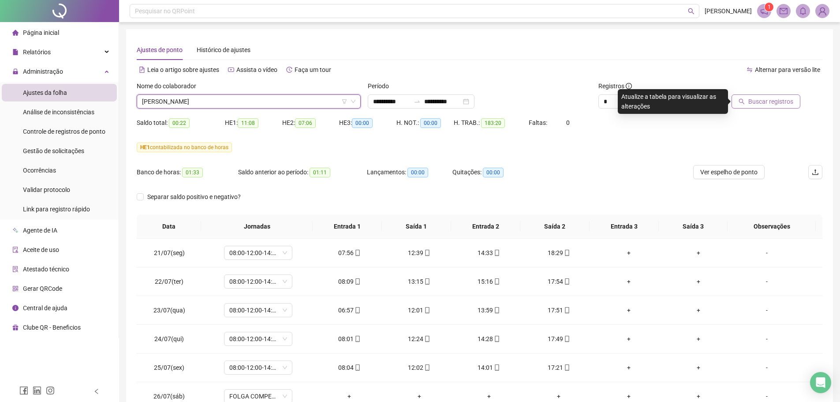
click at [763, 98] on span "Buscar registros" at bounding box center [770, 102] width 45 height 10
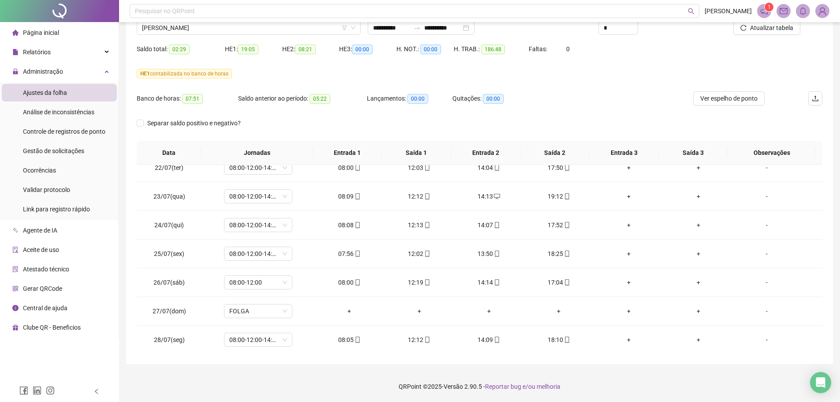
scroll to position [0, 0]
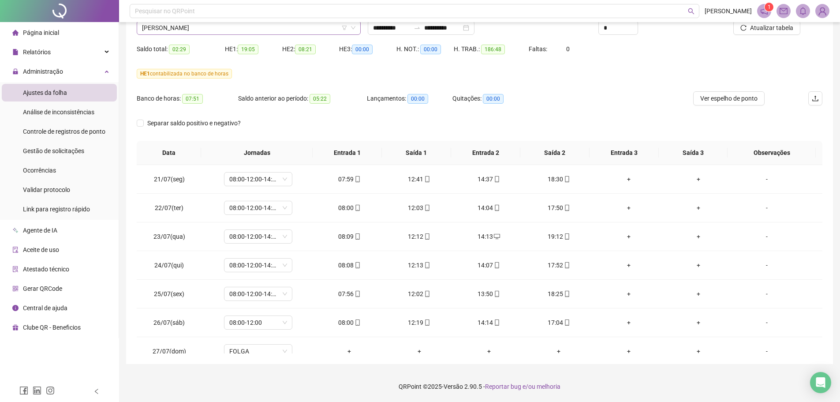
click at [242, 28] on span "[PERSON_NAME]" at bounding box center [248, 27] width 213 height 13
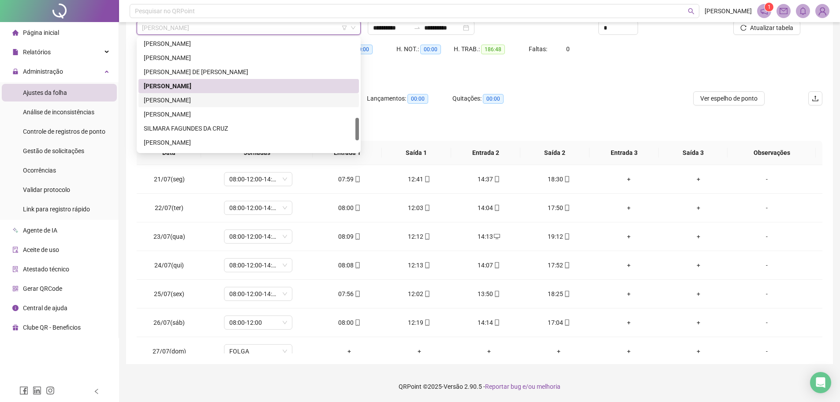
click at [205, 98] on div "[PERSON_NAME]" at bounding box center [249, 100] width 210 height 10
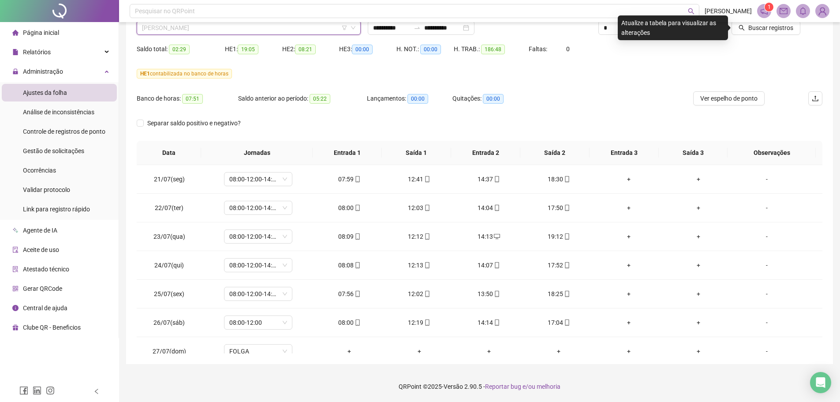
click at [221, 31] on span "[PERSON_NAME]" at bounding box center [248, 27] width 213 height 13
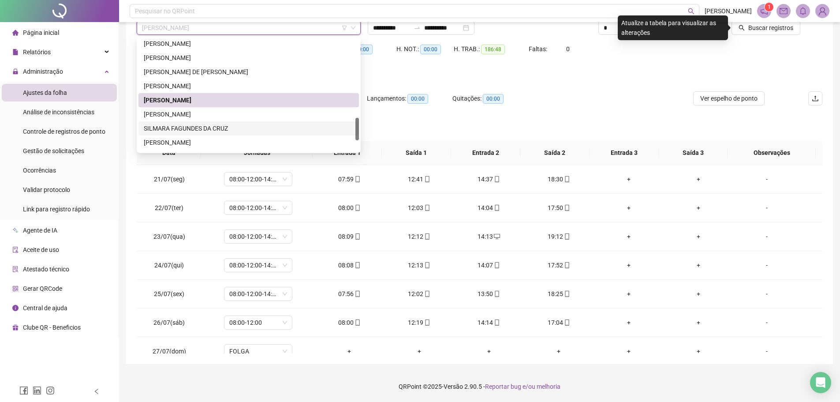
click at [201, 115] on div "[PERSON_NAME]" at bounding box center [249, 114] width 210 height 10
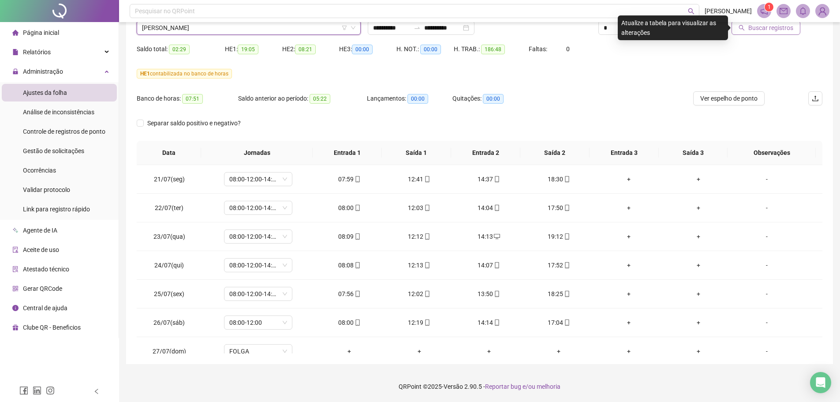
click at [764, 27] on span "Buscar registros" at bounding box center [770, 28] width 45 height 10
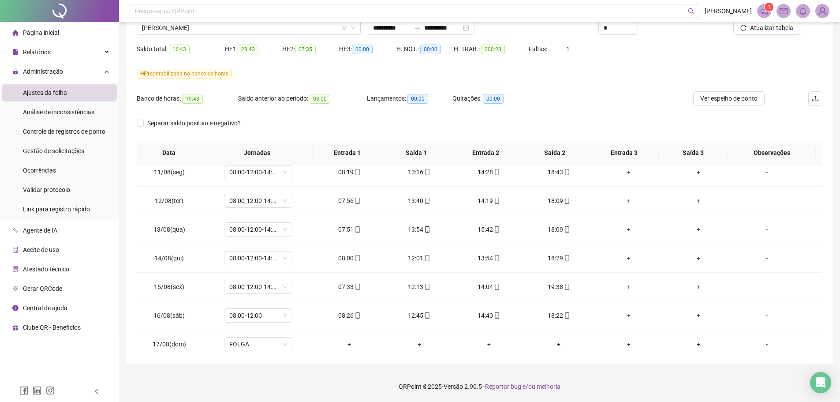
scroll to position [614, 0]
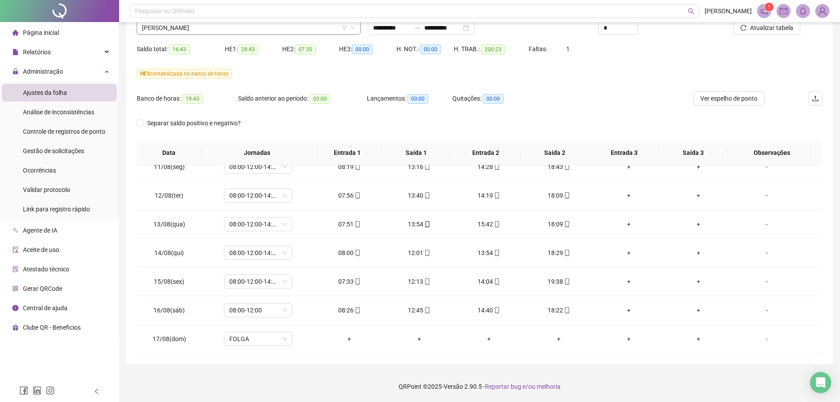
click at [170, 28] on span "[PERSON_NAME]" at bounding box center [248, 27] width 213 height 13
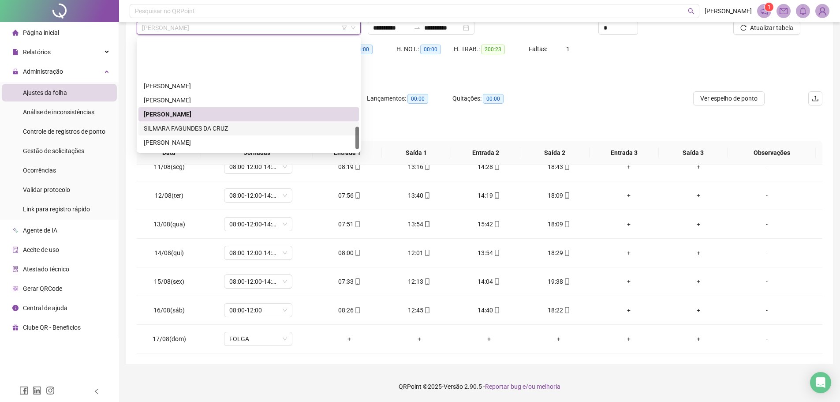
scroll to position [441, 0]
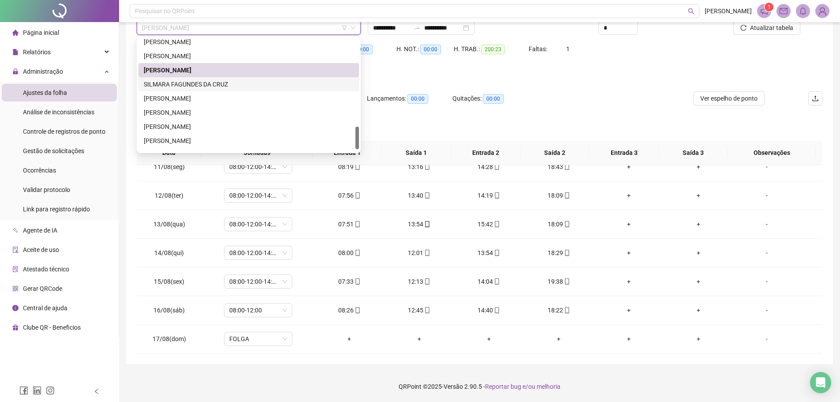
click at [189, 84] on div "SILMARA FAGUNDES DA CRUZ" at bounding box center [249, 84] width 210 height 10
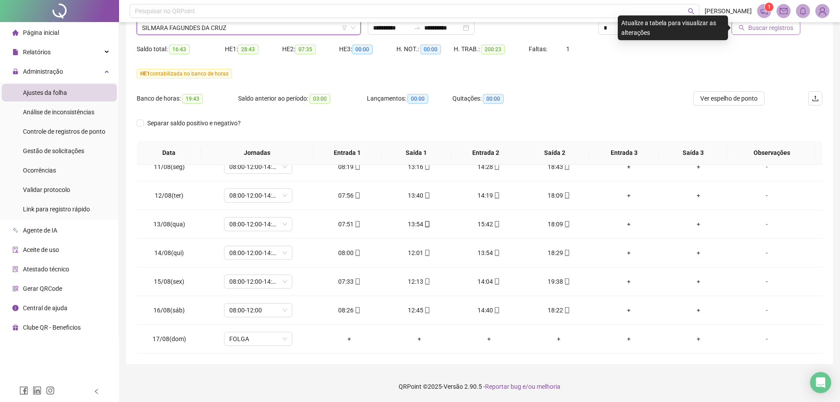
click at [780, 25] on span "Buscar registros" at bounding box center [770, 28] width 45 height 10
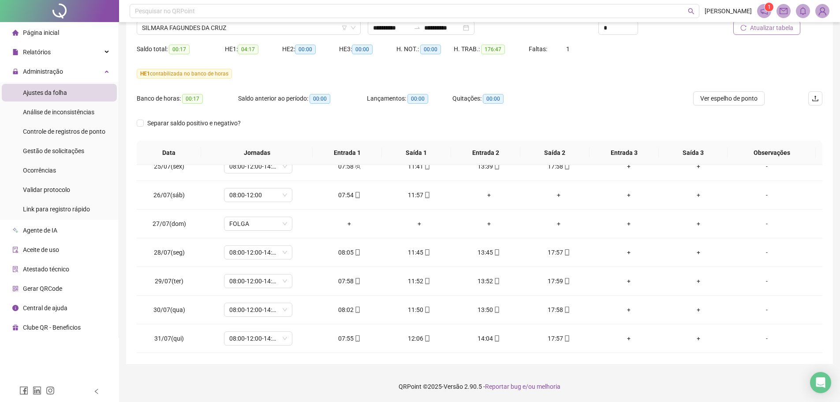
scroll to position [85, 0]
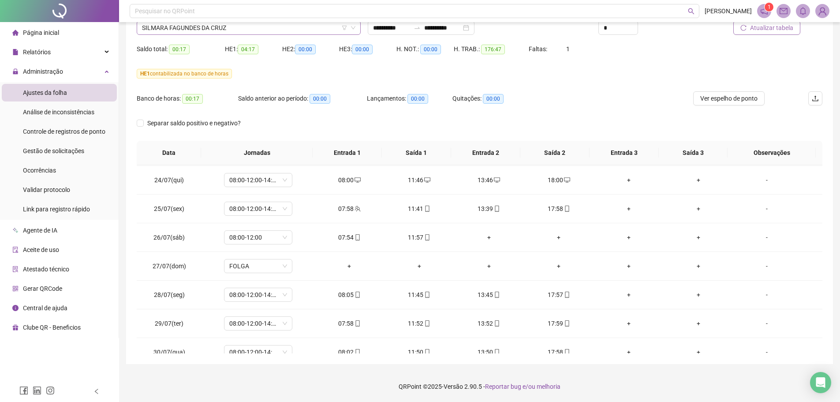
click at [218, 32] on span "SILMARA FAGUNDES DA CRUZ" at bounding box center [248, 27] width 213 height 13
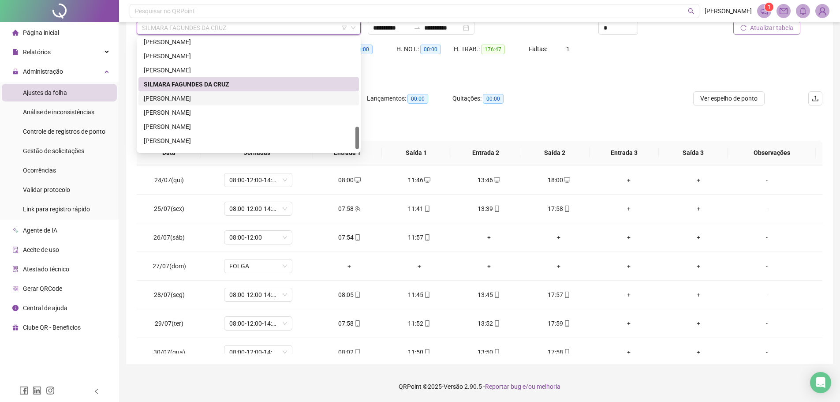
scroll to position [451, 0]
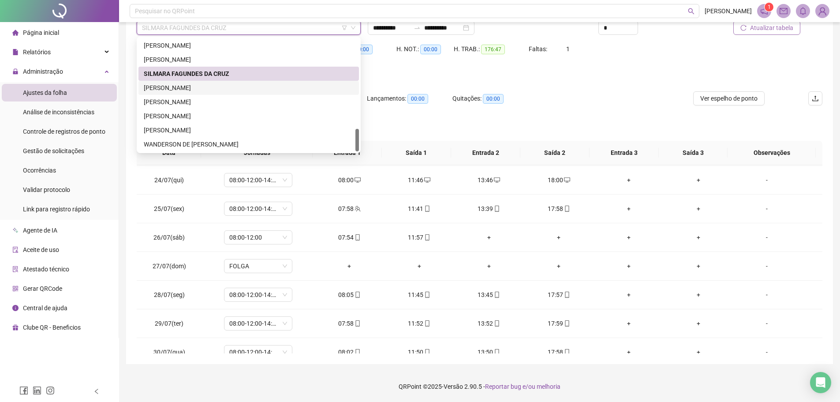
drag, startPoint x: 206, startPoint y: 87, endPoint x: 449, endPoint y: 102, distance: 242.9
click at [206, 87] on div "[PERSON_NAME]" at bounding box center [249, 88] width 210 height 10
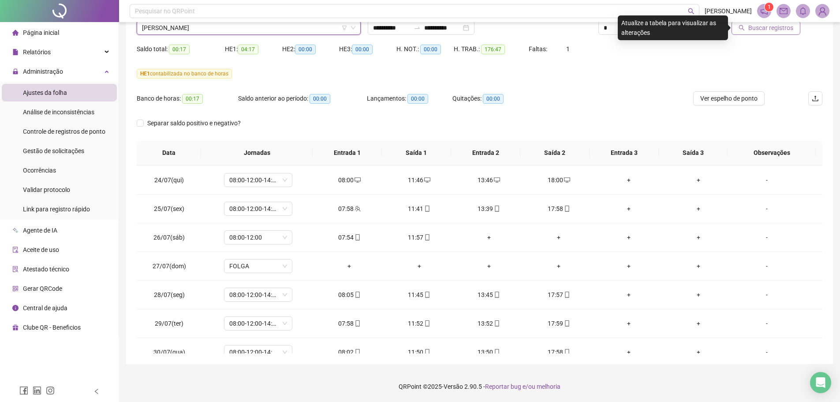
click at [756, 30] on span "Buscar registros" at bounding box center [770, 28] width 45 height 10
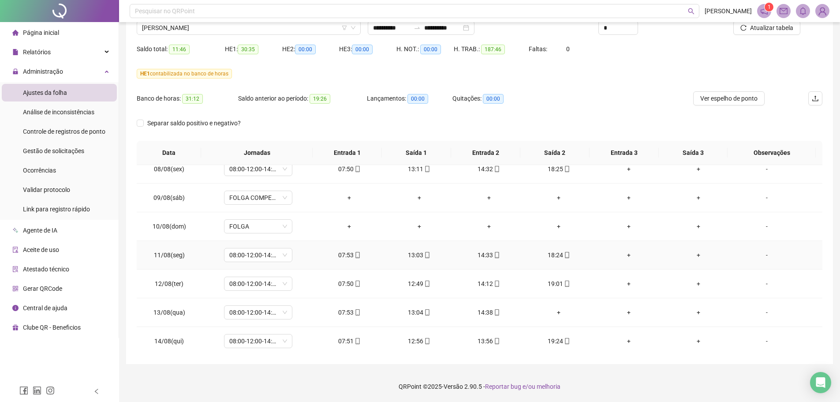
scroll to position [614, 0]
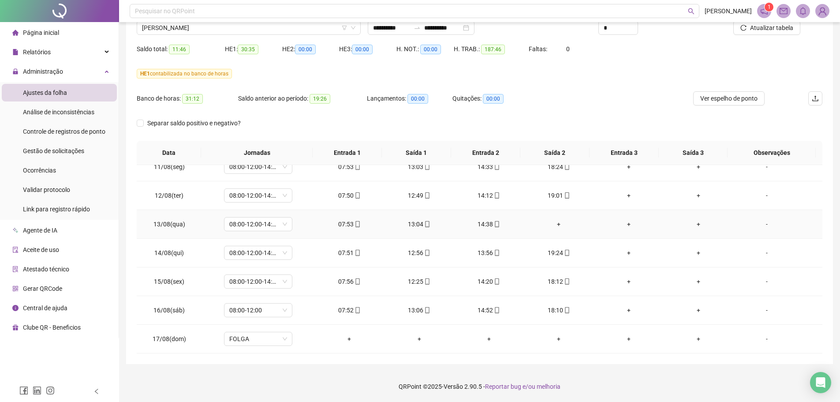
click at [552, 225] on div "+" at bounding box center [559, 224] width 56 height 10
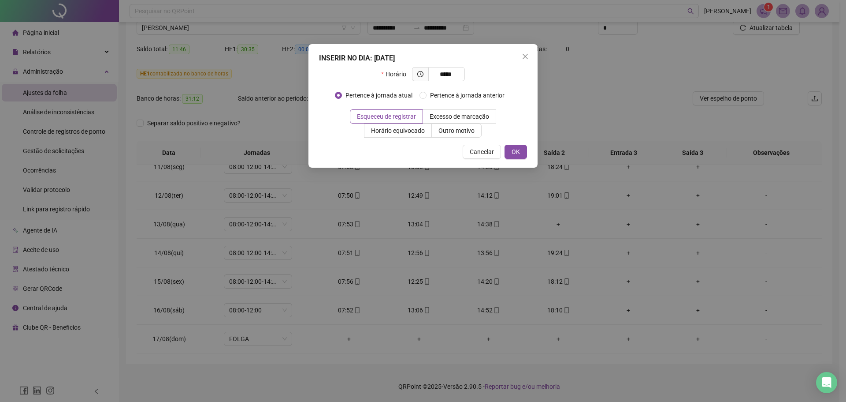
type input "*****"
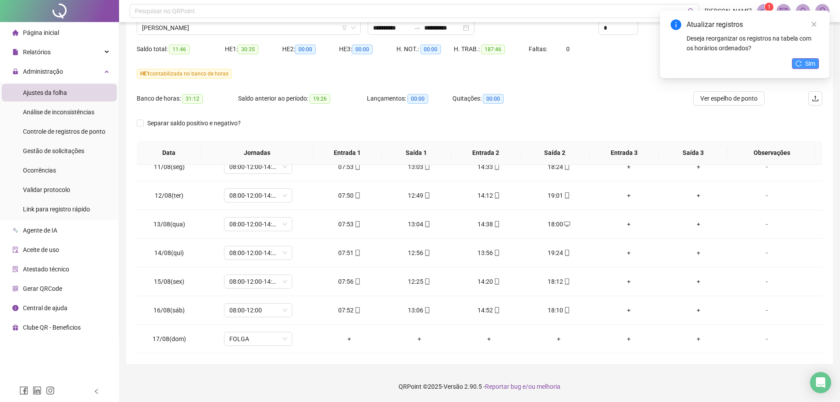
click at [811, 63] on span "Sim" at bounding box center [810, 64] width 10 height 10
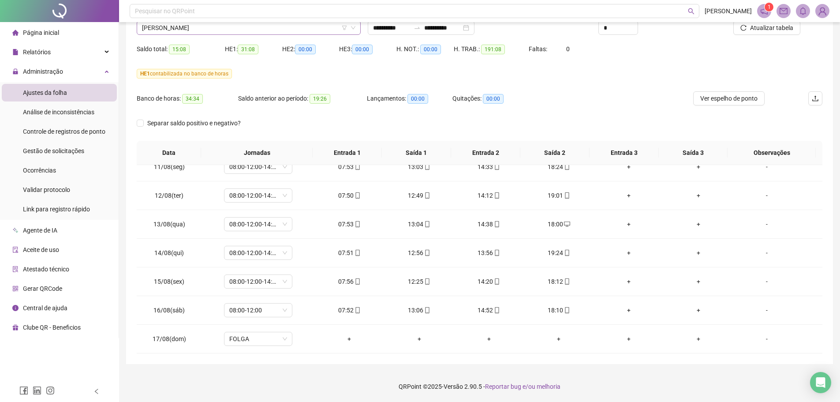
click at [281, 30] on span "[PERSON_NAME]" at bounding box center [248, 27] width 213 height 13
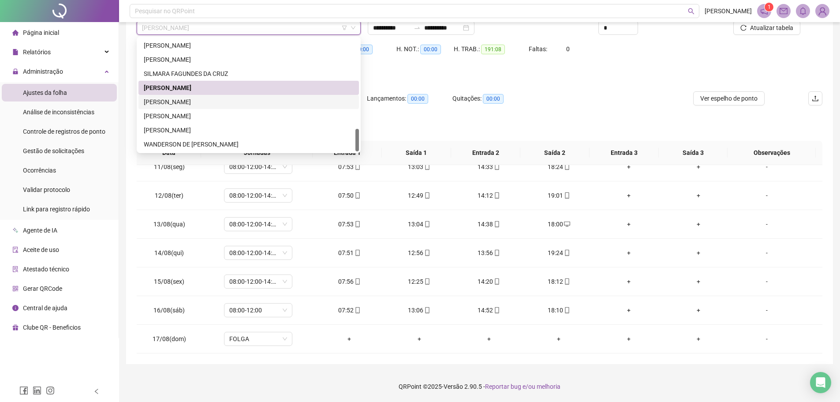
click at [205, 100] on div "[PERSON_NAME]" at bounding box center [249, 102] width 210 height 10
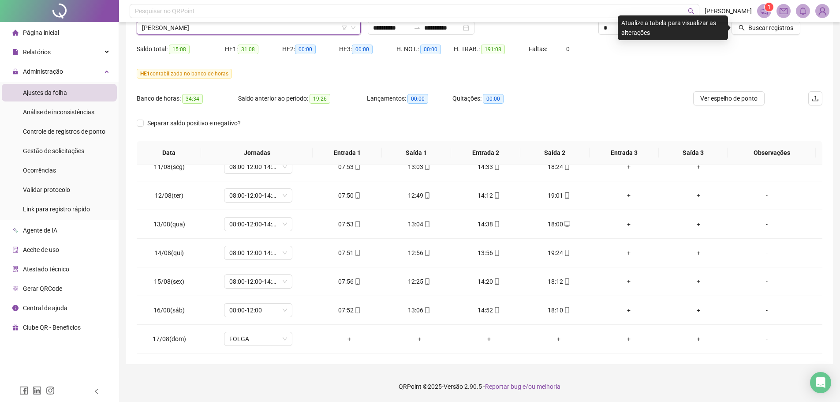
drag, startPoint x: 742, startPoint y: 29, endPoint x: 678, endPoint y: 54, distance: 68.5
click at [742, 29] on icon "search" at bounding box center [741, 28] width 6 height 6
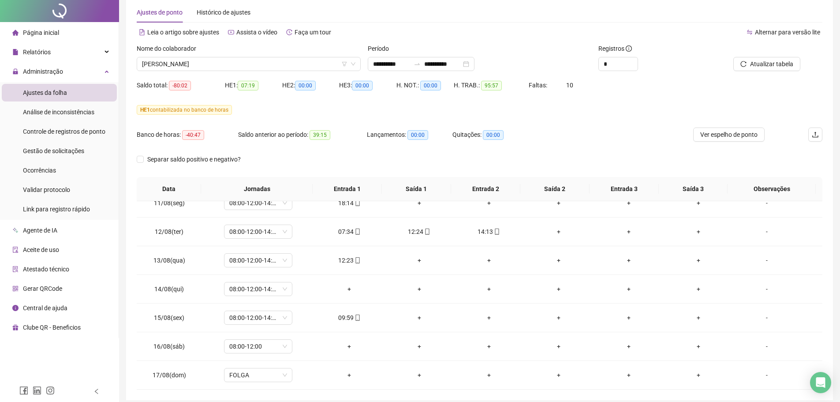
scroll to position [0, 0]
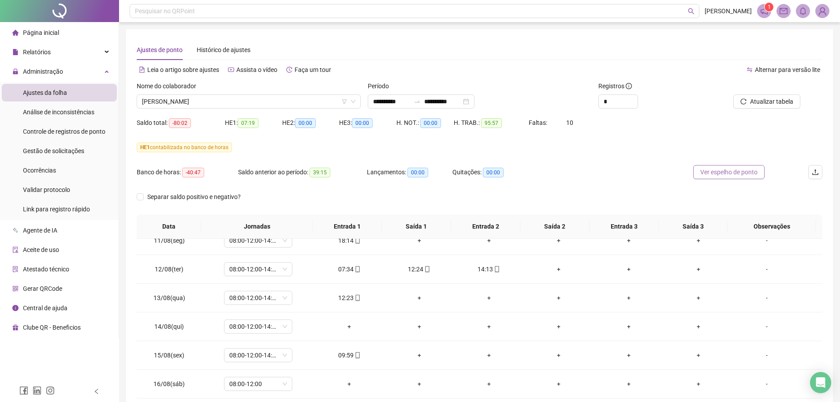
click at [721, 169] on span "Ver espelho de ponto" at bounding box center [728, 172] width 57 height 10
click at [205, 97] on span "[PERSON_NAME]" at bounding box center [248, 101] width 213 height 13
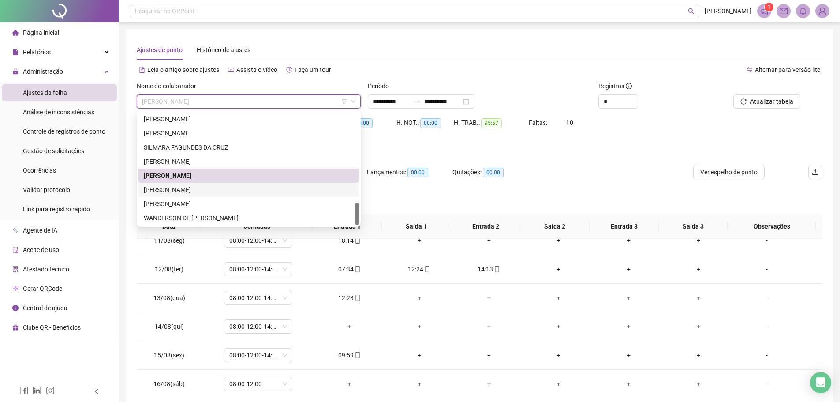
click at [202, 188] on div "[PERSON_NAME]" at bounding box center [249, 190] width 210 height 10
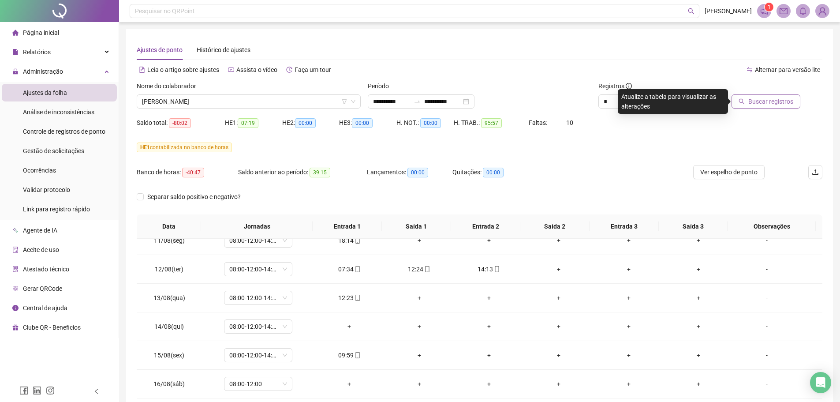
click at [763, 107] on button "Buscar registros" at bounding box center [765, 101] width 69 height 14
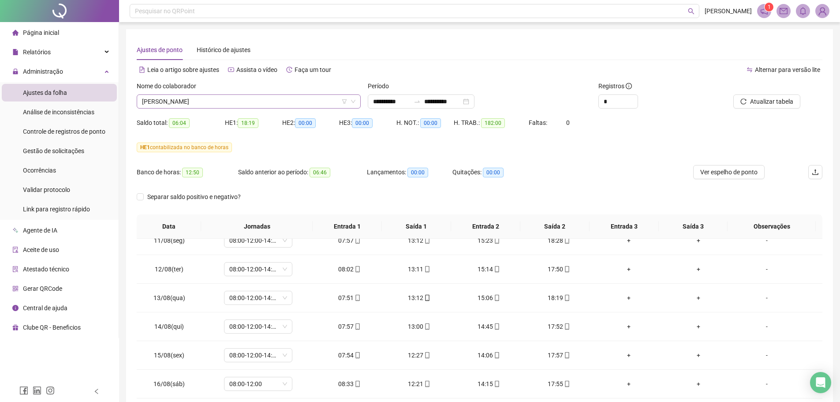
click at [233, 108] on div "Nome do colaborador [PERSON_NAME] [PERSON_NAME]" at bounding box center [248, 98] width 231 height 34
click at [229, 105] on span "[PERSON_NAME]" at bounding box center [248, 101] width 213 height 13
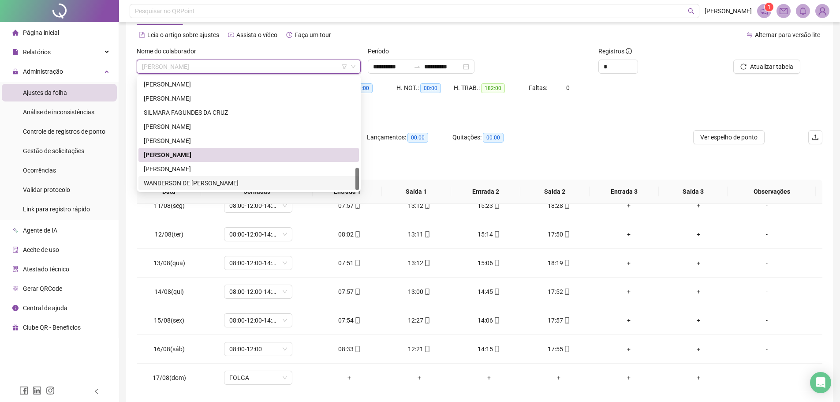
scroll to position [44, 0]
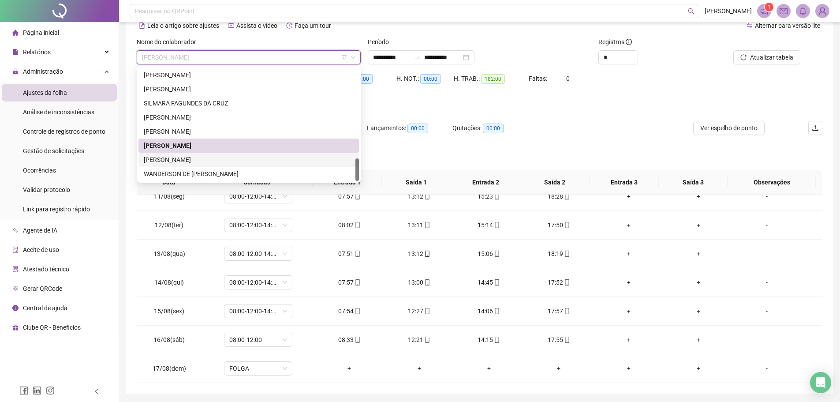
click at [215, 160] on div "[PERSON_NAME]" at bounding box center [249, 160] width 210 height 10
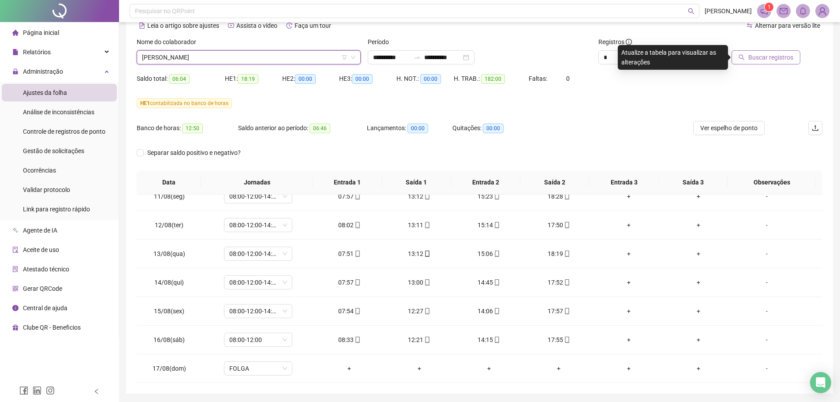
click at [765, 57] on span "Buscar registros" at bounding box center [770, 57] width 45 height 10
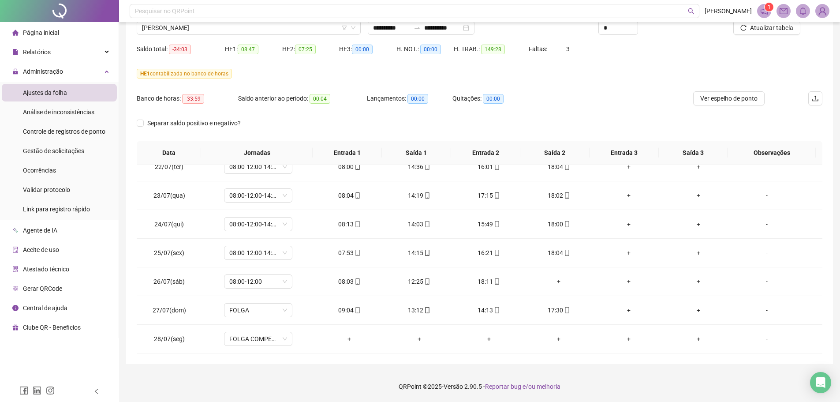
scroll to position [0, 0]
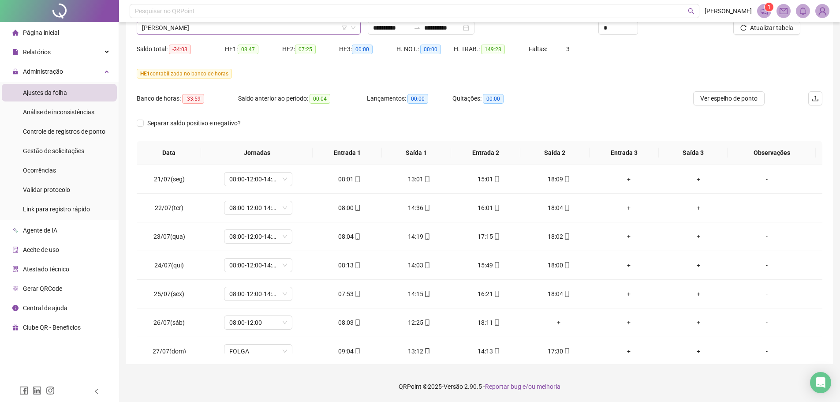
click at [255, 29] on span "[PERSON_NAME]" at bounding box center [248, 27] width 213 height 13
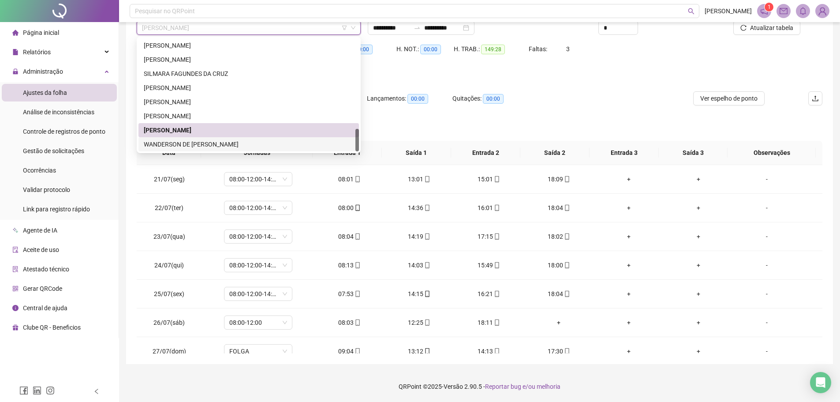
drag, startPoint x: 257, startPoint y: 145, endPoint x: 269, endPoint y: 136, distance: 15.2
click at [258, 145] on div "WANDERSON DE [PERSON_NAME]" at bounding box center [249, 144] width 210 height 10
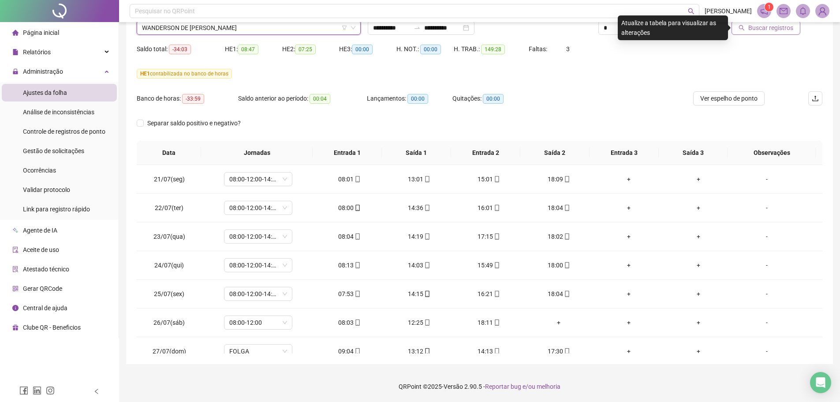
click at [755, 33] on button "Buscar registros" at bounding box center [765, 28] width 69 height 14
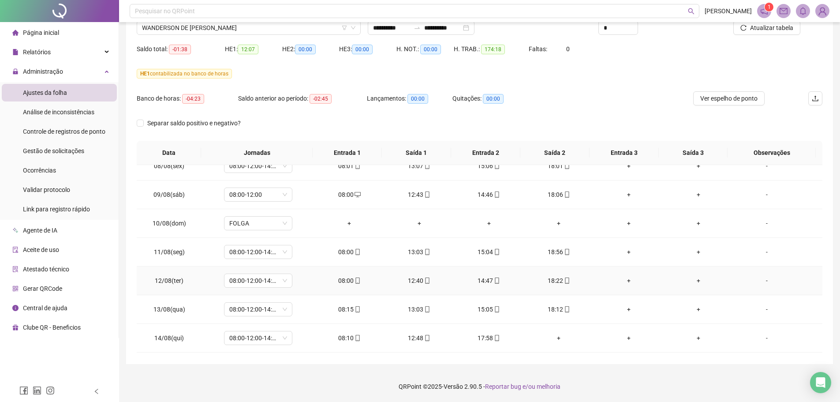
scroll to position [614, 0]
click at [354, 281] on icon "mobile" at bounding box center [357, 281] width 6 height 6
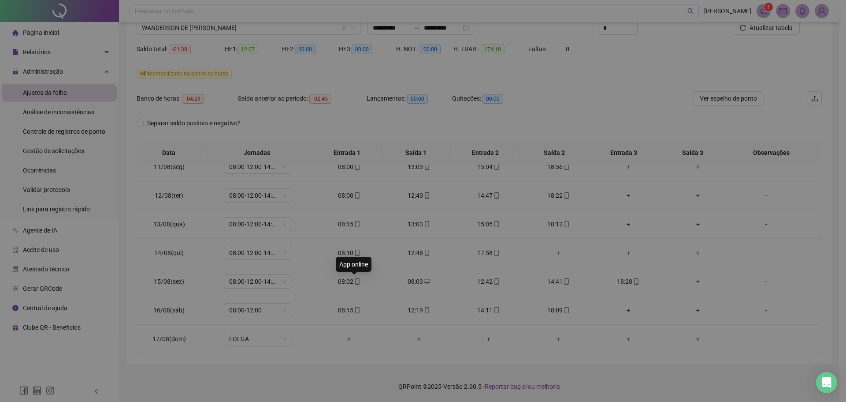
type input "**********"
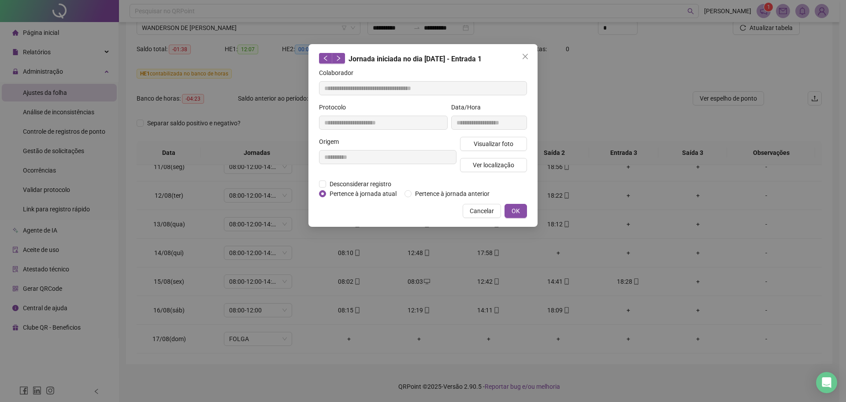
click at [447, 286] on div "**********" at bounding box center [423, 201] width 846 height 402
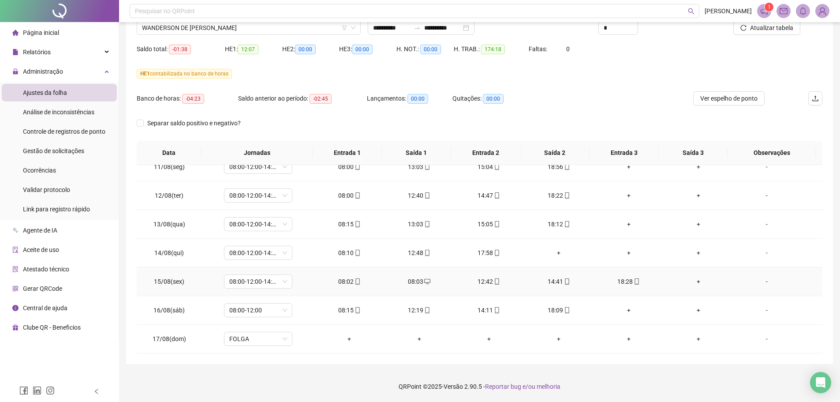
click at [426, 282] on icon "desktop" at bounding box center [427, 281] width 6 height 5
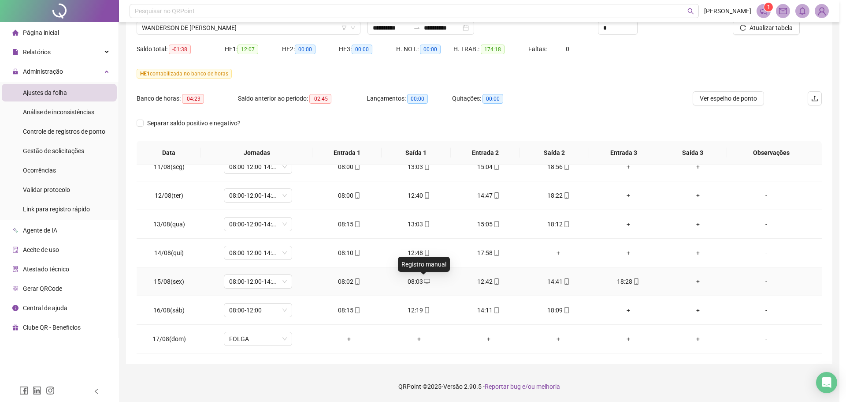
type input "**********"
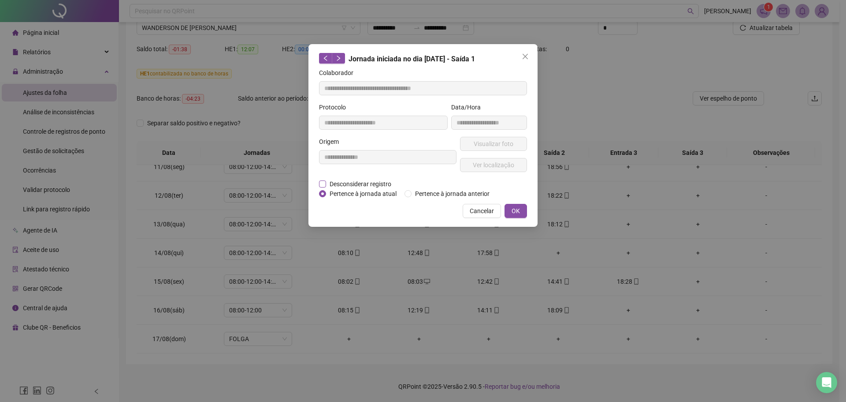
click at [362, 184] on span "Desconsiderar registro" at bounding box center [360, 184] width 69 height 10
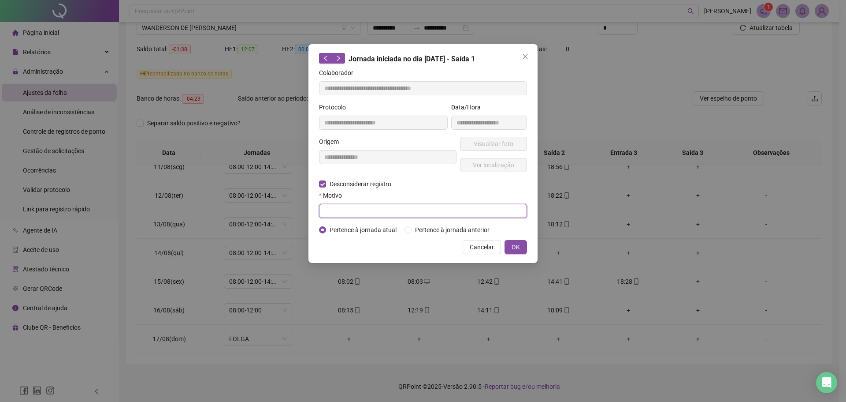
click at [369, 214] on input "text" at bounding box center [423, 211] width 208 height 14
type input "*"
type input "**********"
click at [505, 235] on div "**********" at bounding box center [423, 153] width 229 height 219
click at [512, 246] on span "OK" at bounding box center [516, 247] width 8 height 10
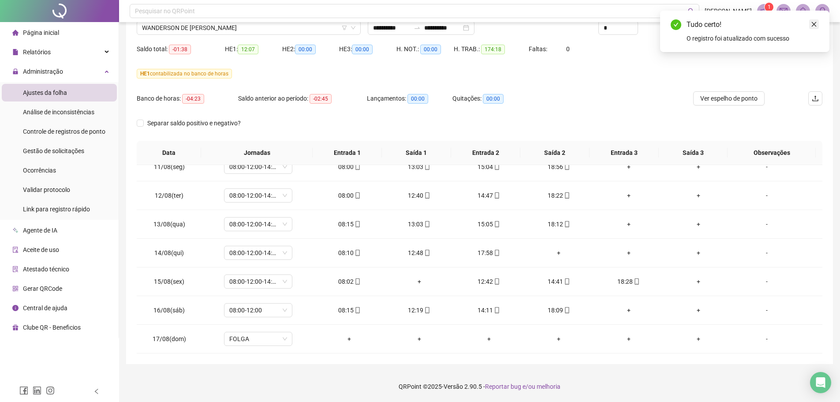
click at [818, 25] on link "Close" at bounding box center [814, 24] width 10 height 10
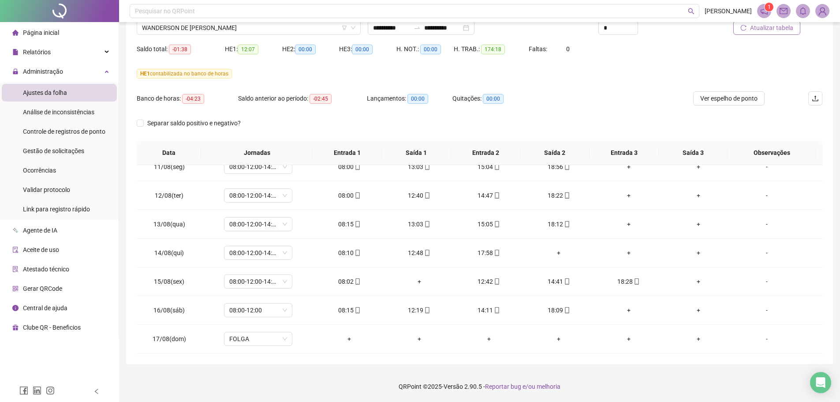
click at [780, 34] on button "Atualizar tabela" at bounding box center [766, 28] width 67 height 14
click at [771, 37] on div "Atualizar tabela" at bounding box center [767, 24] width 115 height 34
click at [770, 34] on button "Atualizar tabela" at bounding box center [766, 28] width 67 height 14
